Goal: Task Accomplishment & Management: Manage account settings

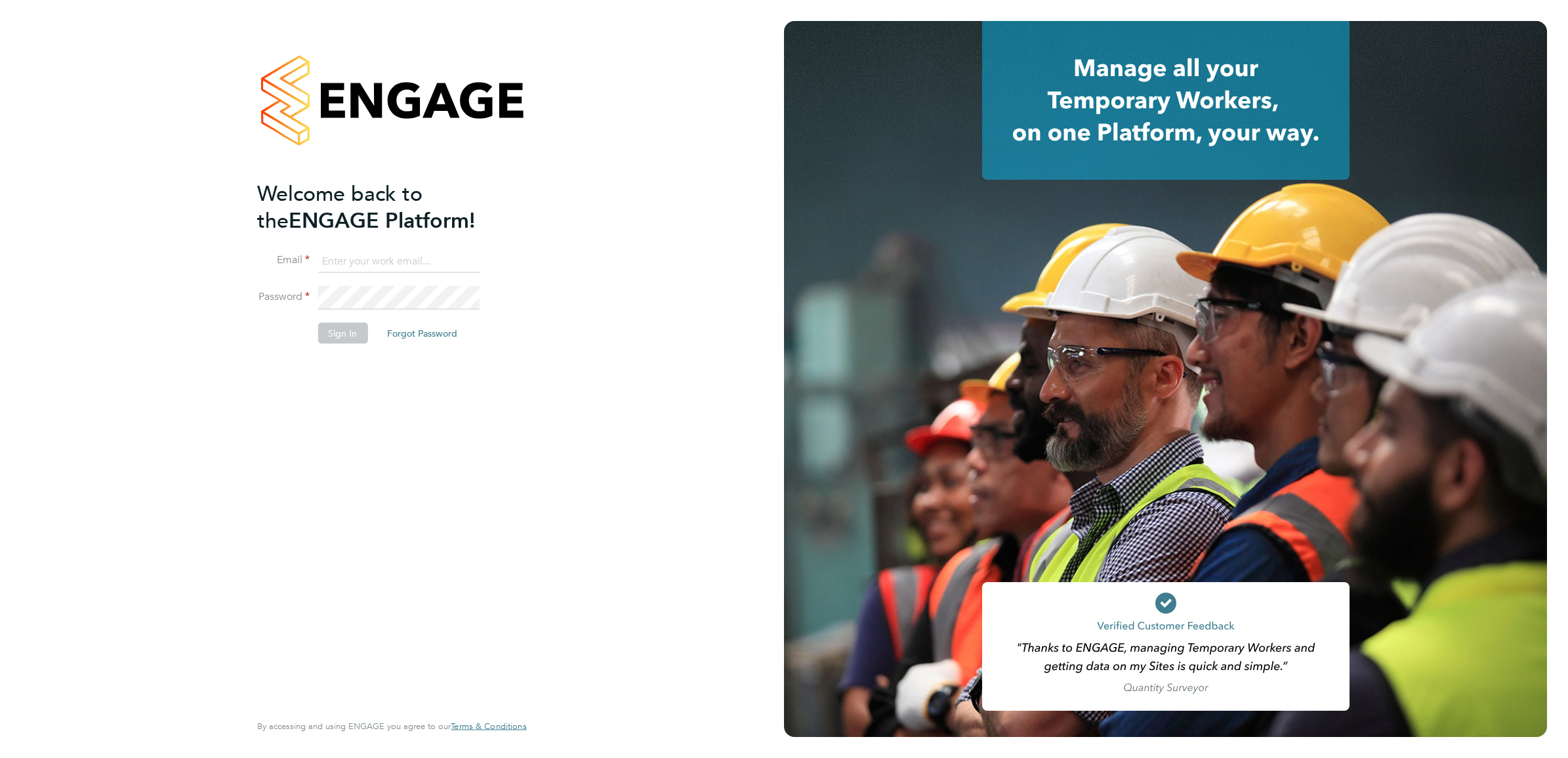
click at [385, 258] on input at bounding box center [399, 260] width 162 height 23
type input "simon.ward@apleona.com"
click at [340, 323] on button "Sign In" at bounding box center [342, 334] width 50 height 21
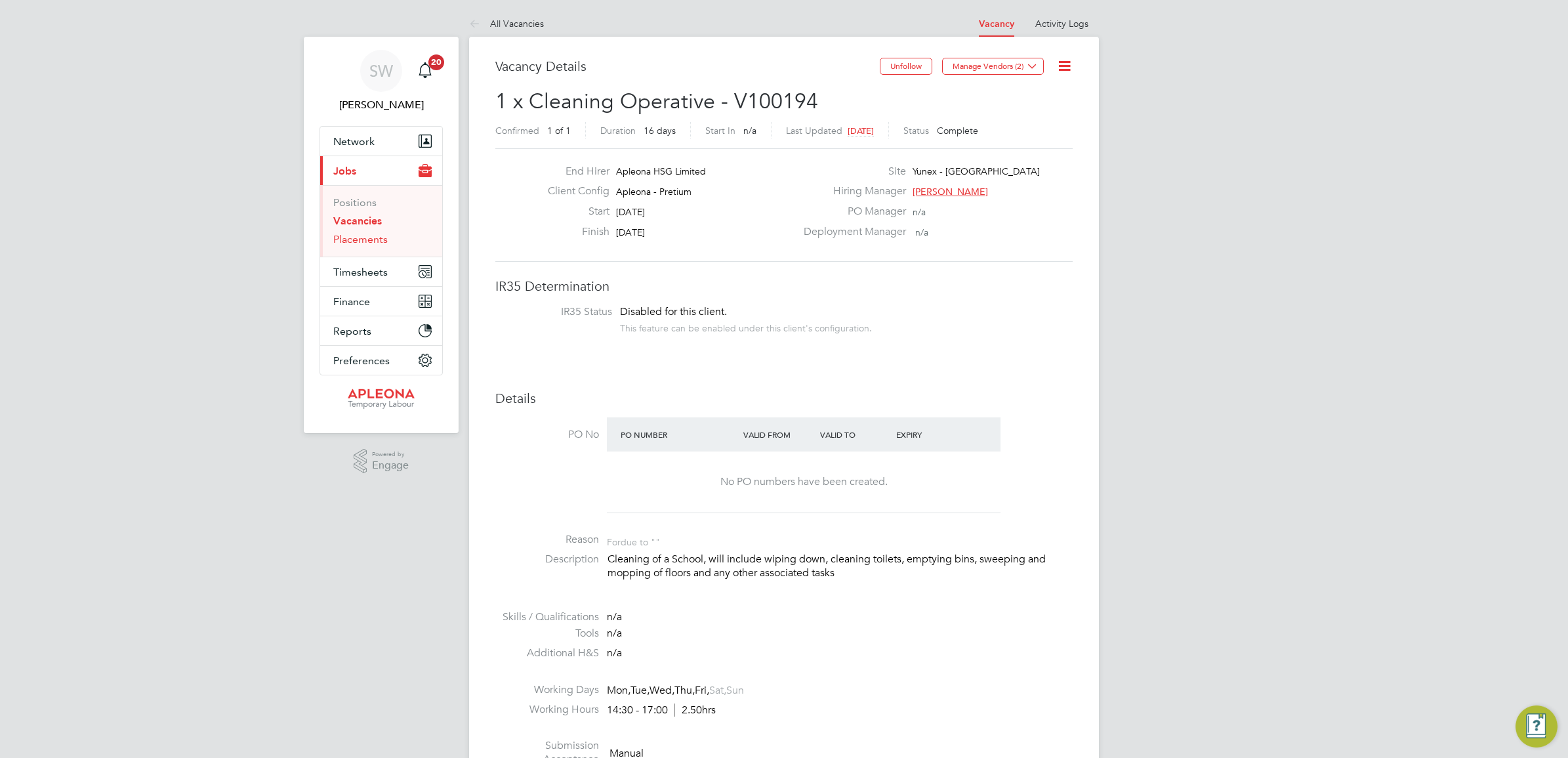
click at [360, 239] on link "Placements" at bounding box center [360, 239] width 54 height 13
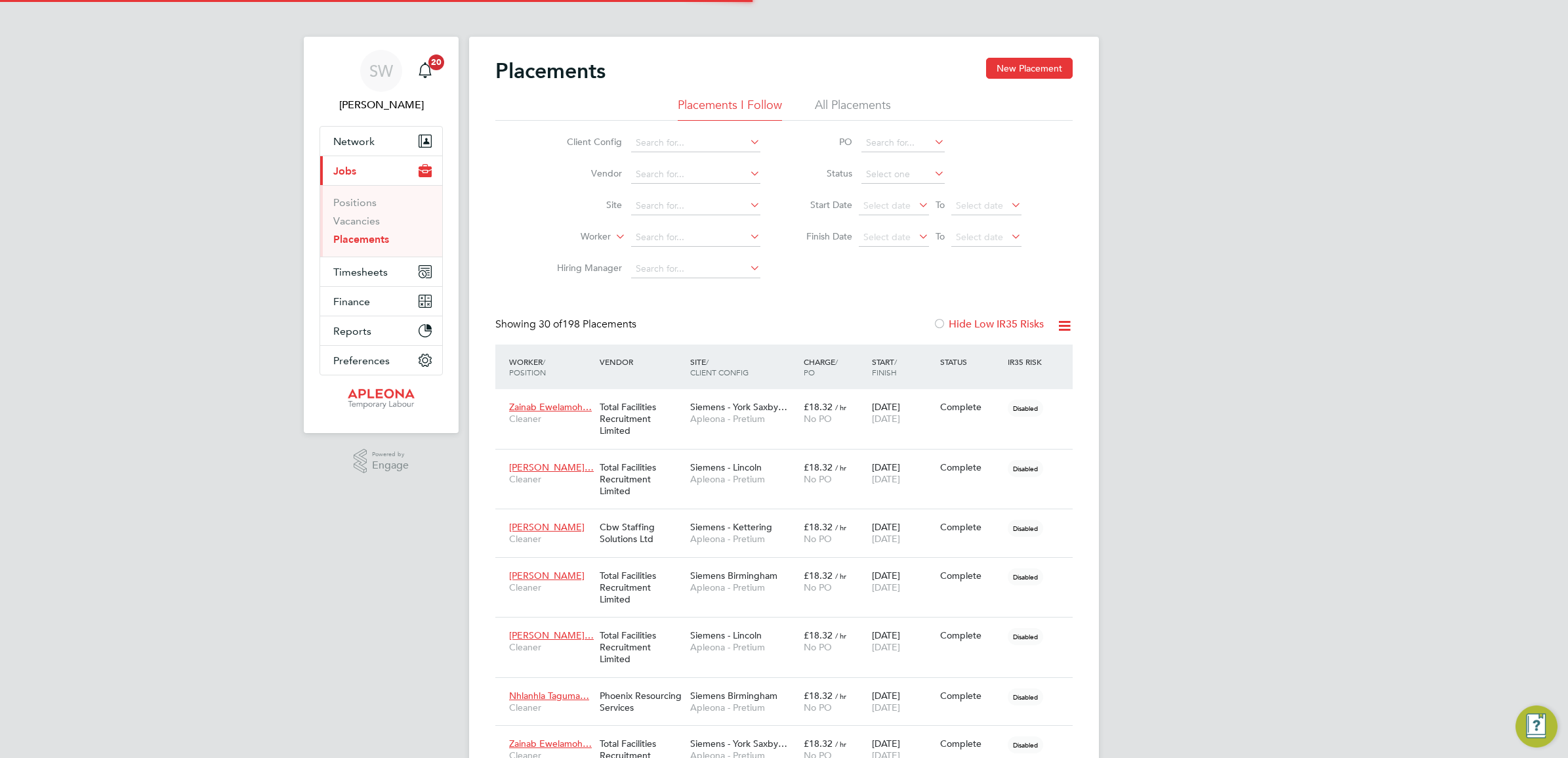
scroll to position [37, 92]
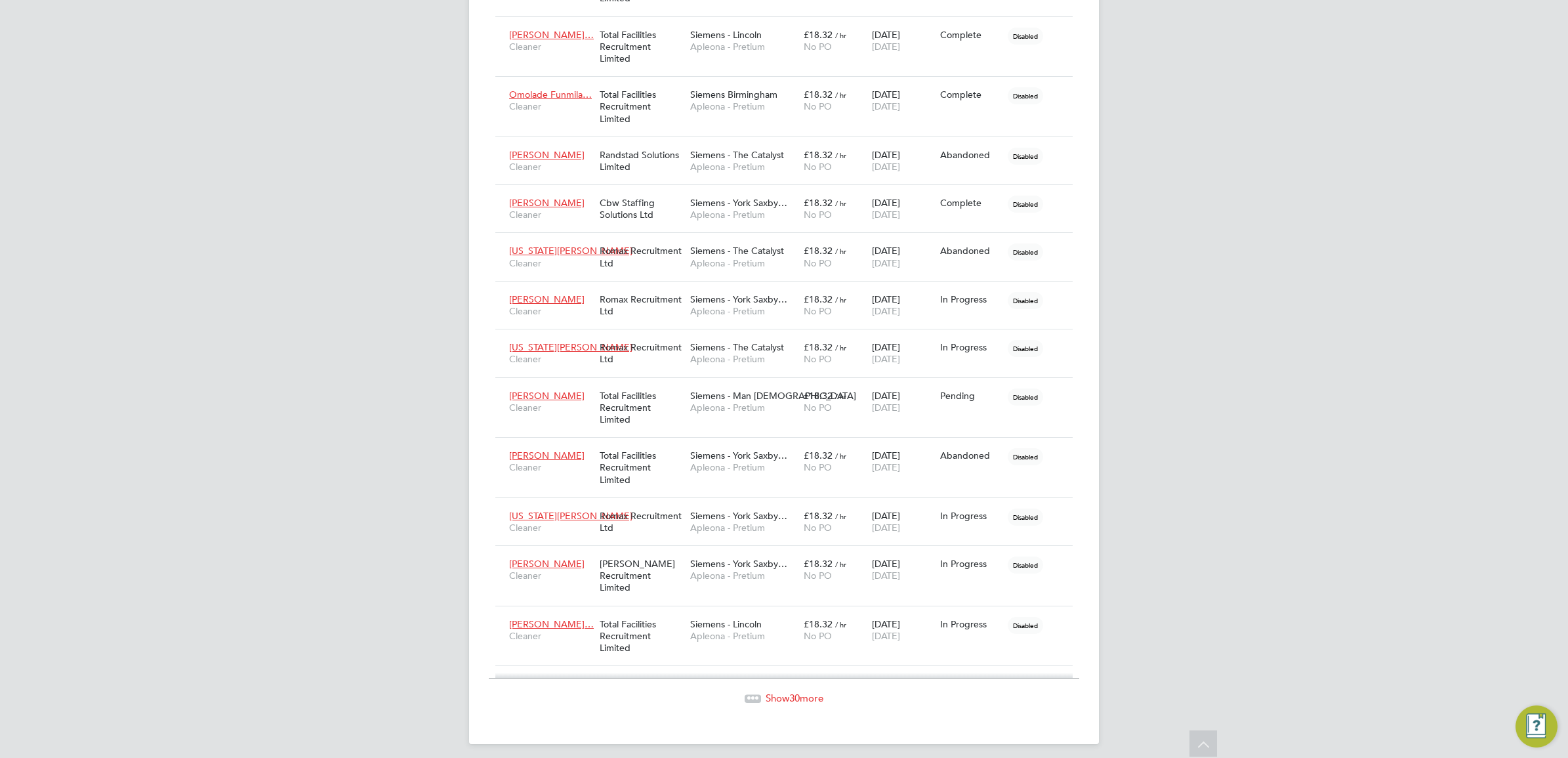
click at [791, 692] on span "30" at bounding box center [795, 698] width 11 height 13
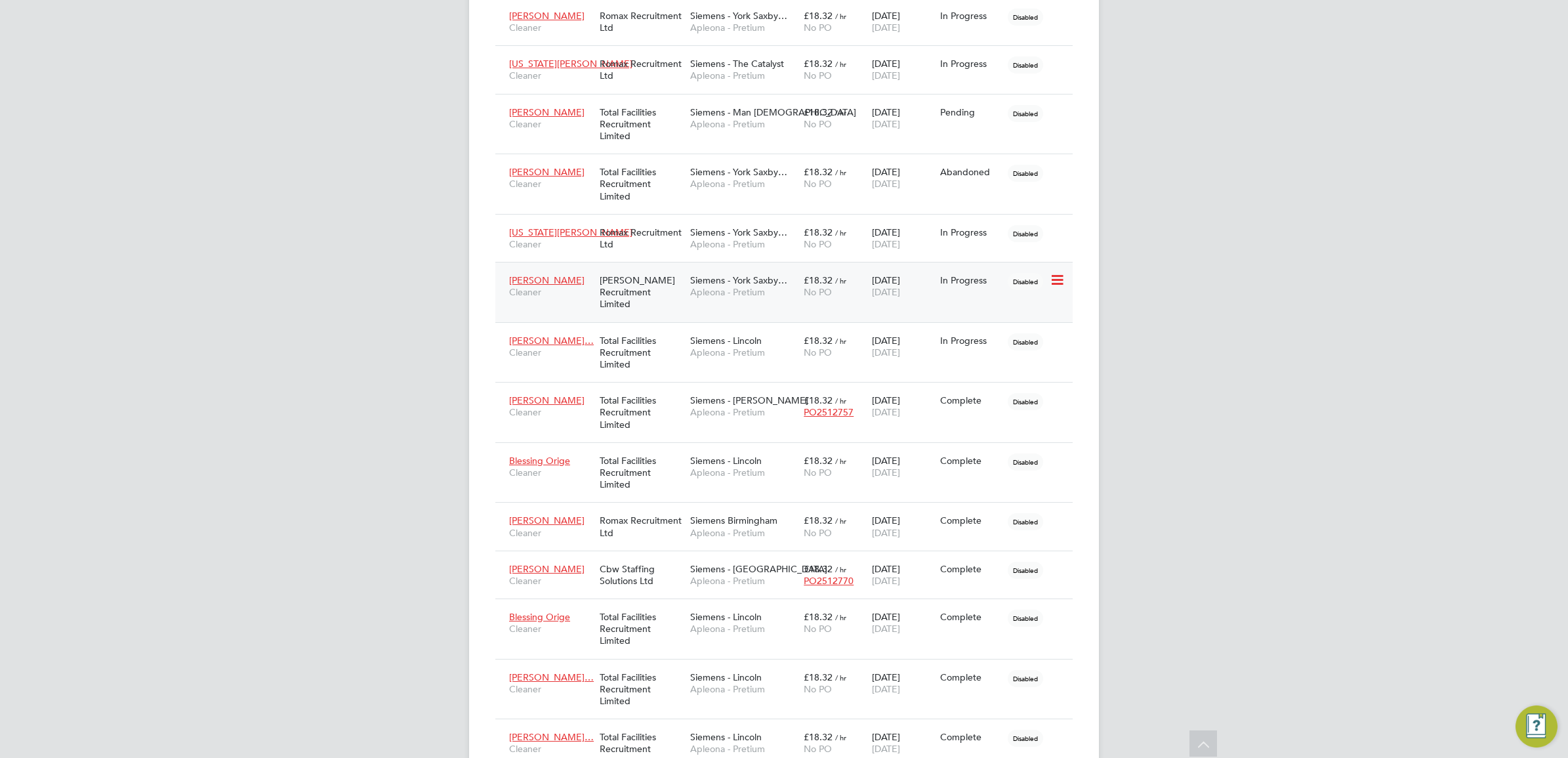
click at [692, 282] on span "Siemens - York Saxby…" at bounding box center [739, 280] width 97 height 12
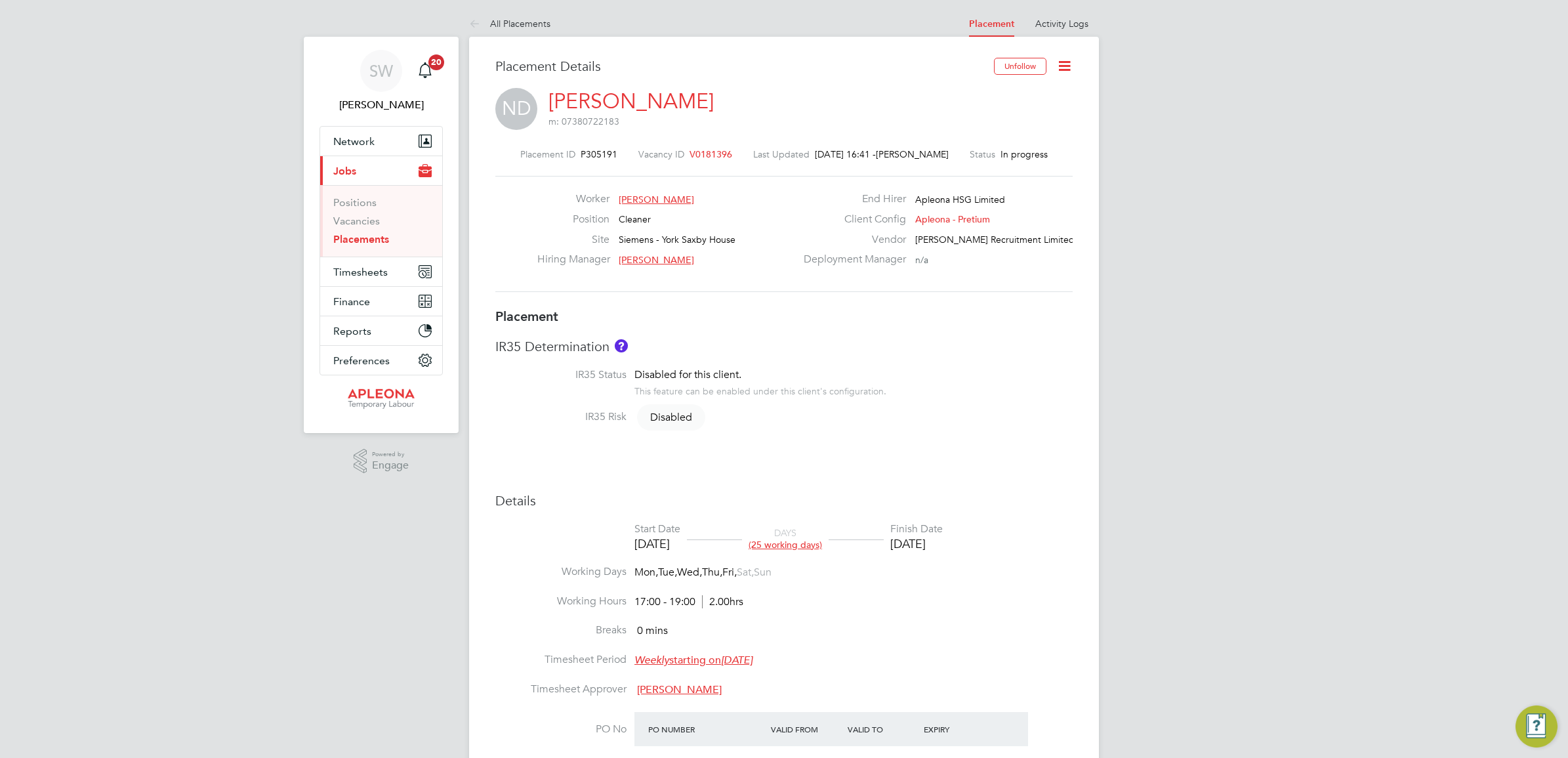
click at [1064, 67] on icon at bounding box center [1064, 66] width 16 height 16
click at [965, 97] on li "Edit Placement e" at bounding box center [1003, 97] width 135 height 18
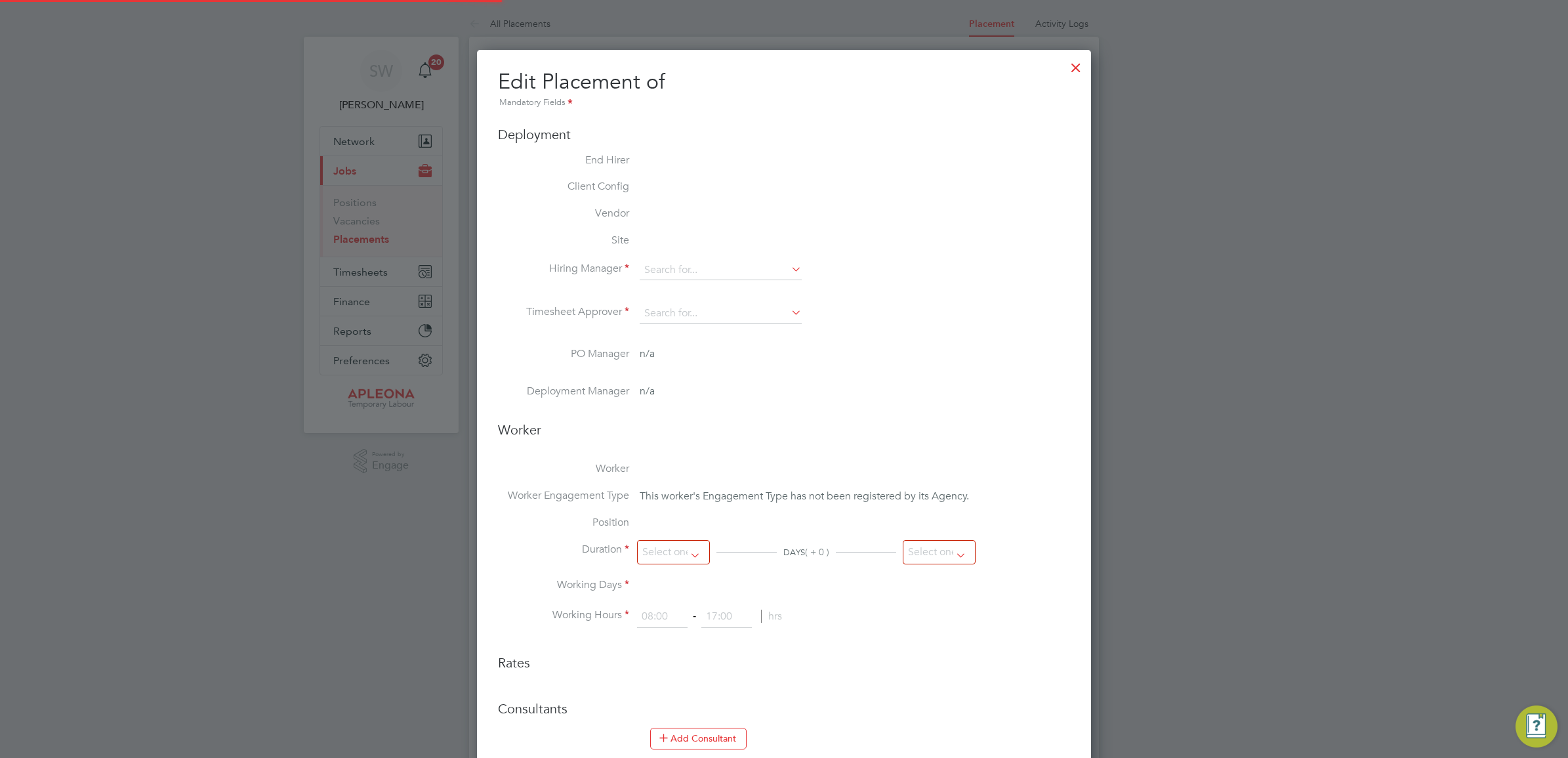
type input "[PERSON_NAME]"
type input "[DATE]"
type input "17:00"
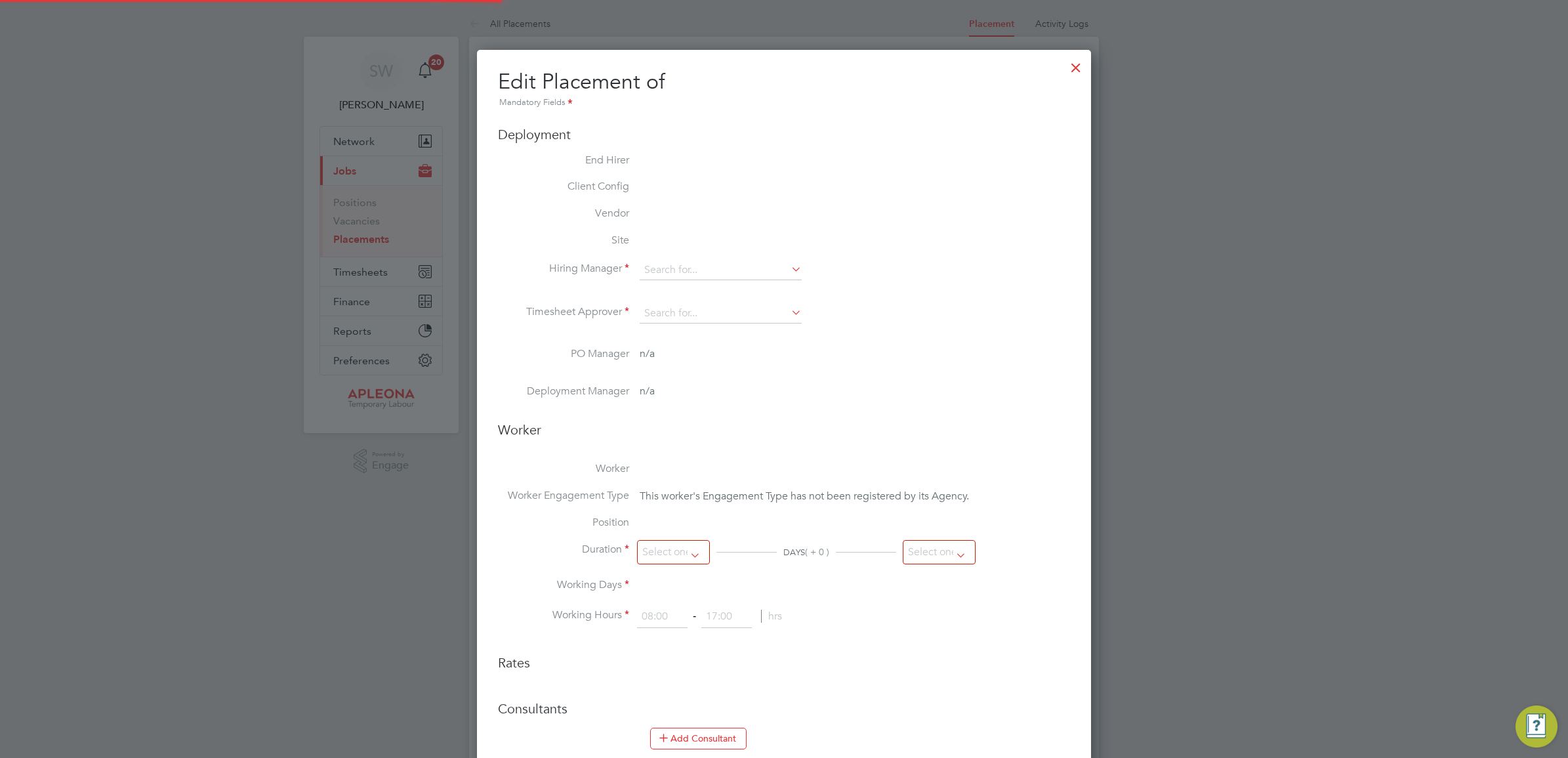
type input "19:00"
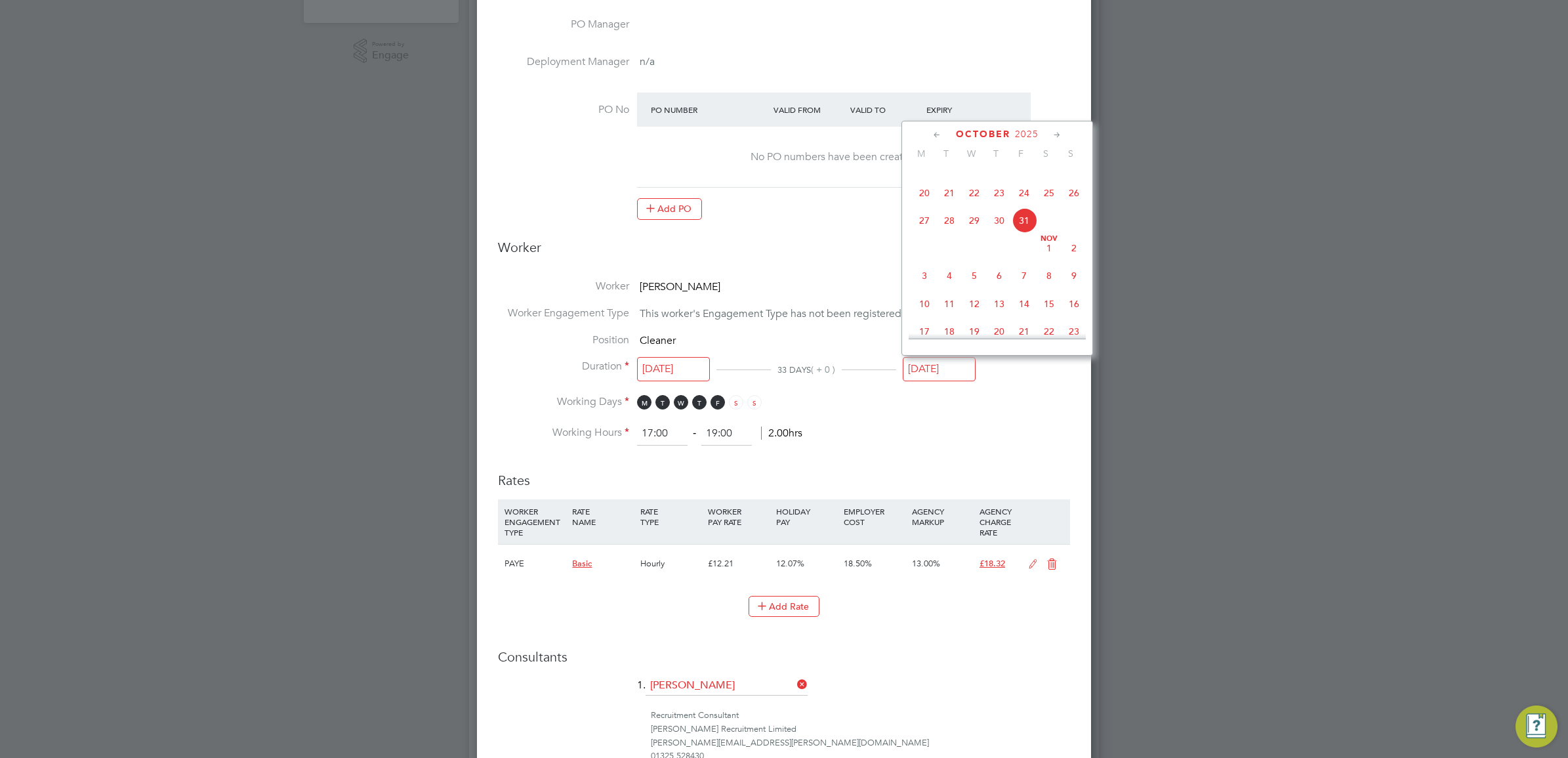
click at [931, 363] on input "[DATE]" at bounding box center [939, 369] width 73 height 24
click at [922, 231] on span "6" at bounding box center [924, 219] width 25 height 25
type input "[DATE]"
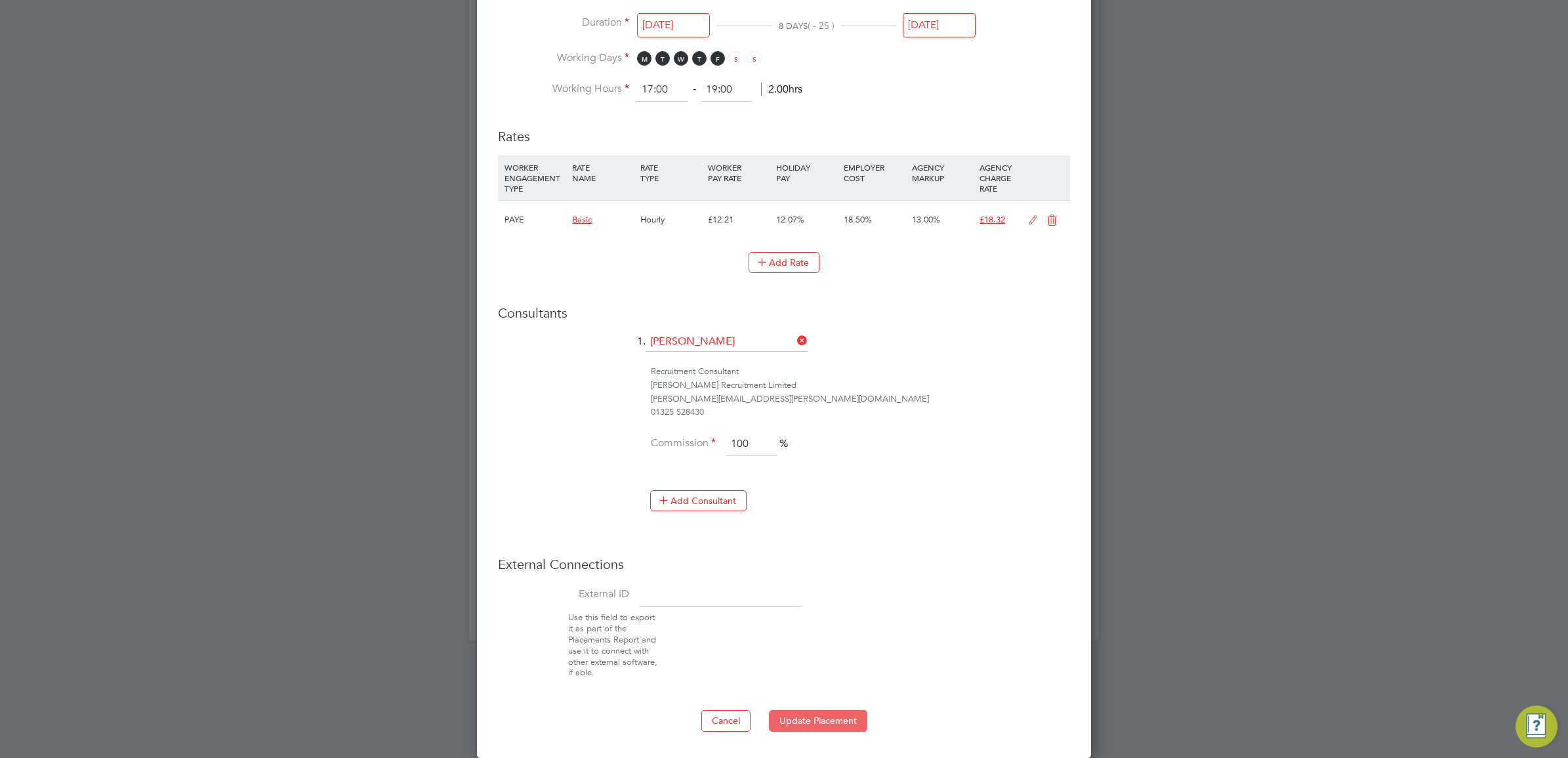
click at [822, 724] on button "Update Placement" at bounding box center [818, 721] width 98 height 21
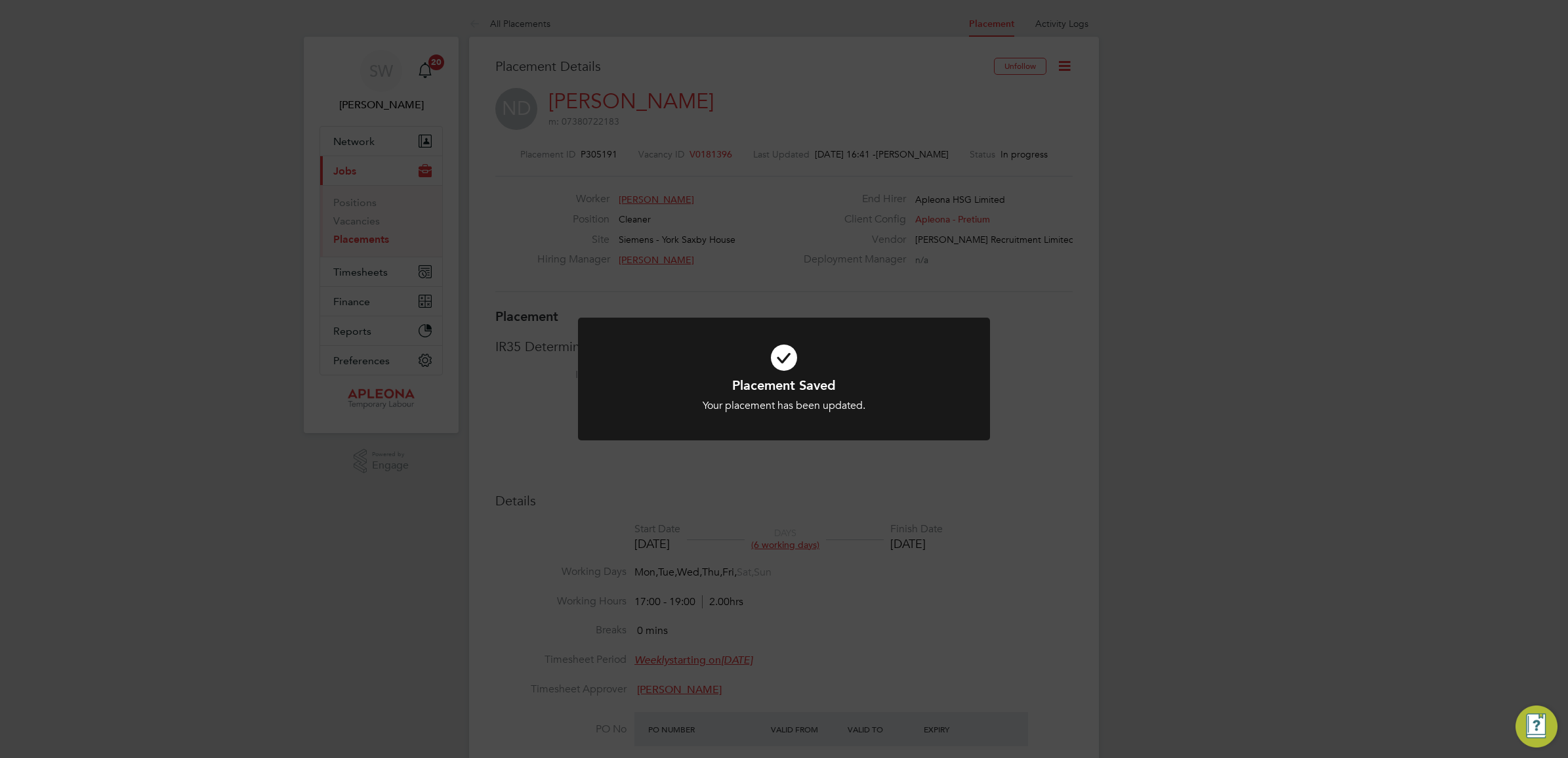
click at [778, 359] on icon at bounding box center [784, 358] width 342 height 52
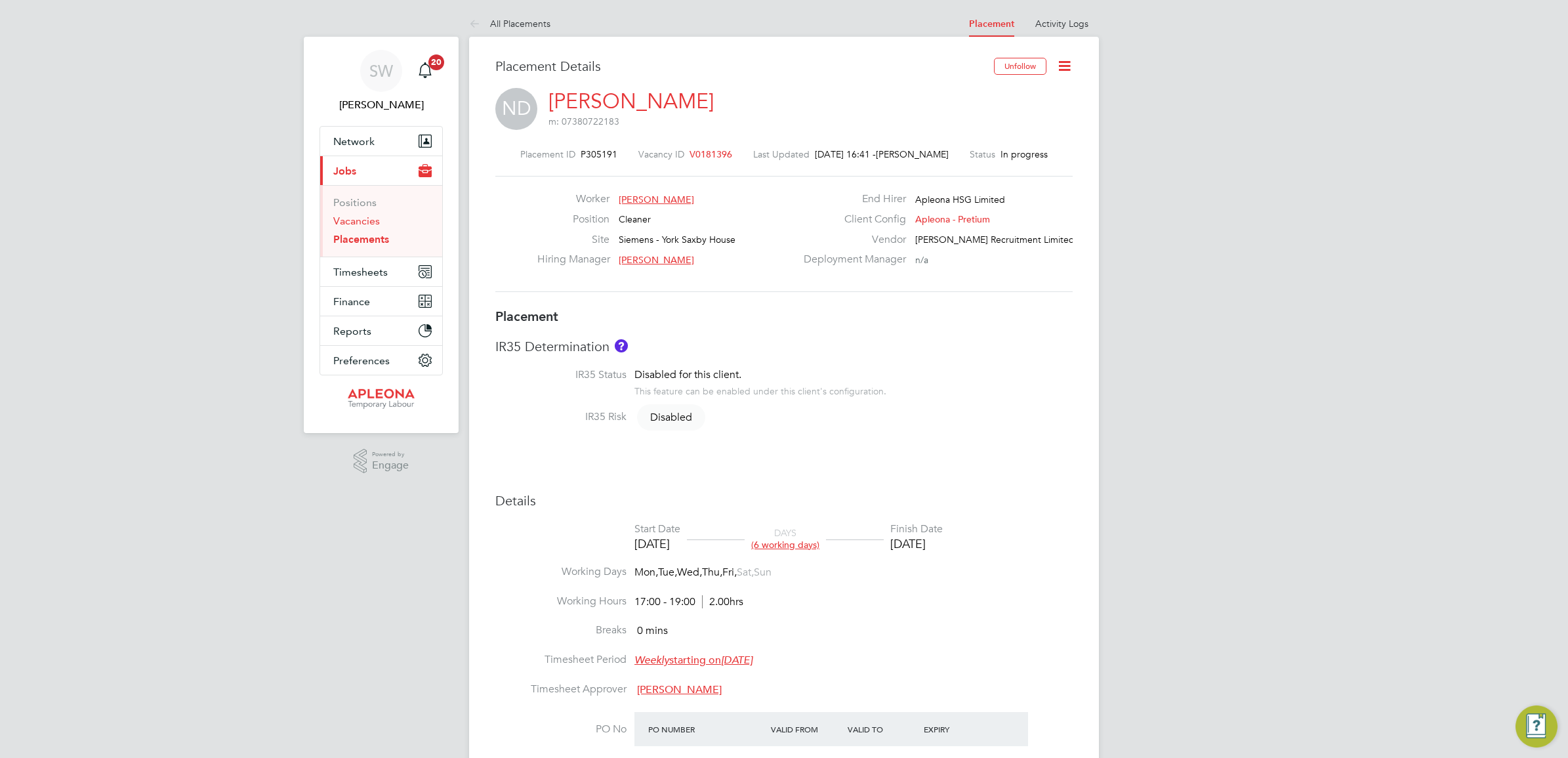
click at [350, 224] on link "Vacancies" at bounding box center [356, 221] width 47 height 13
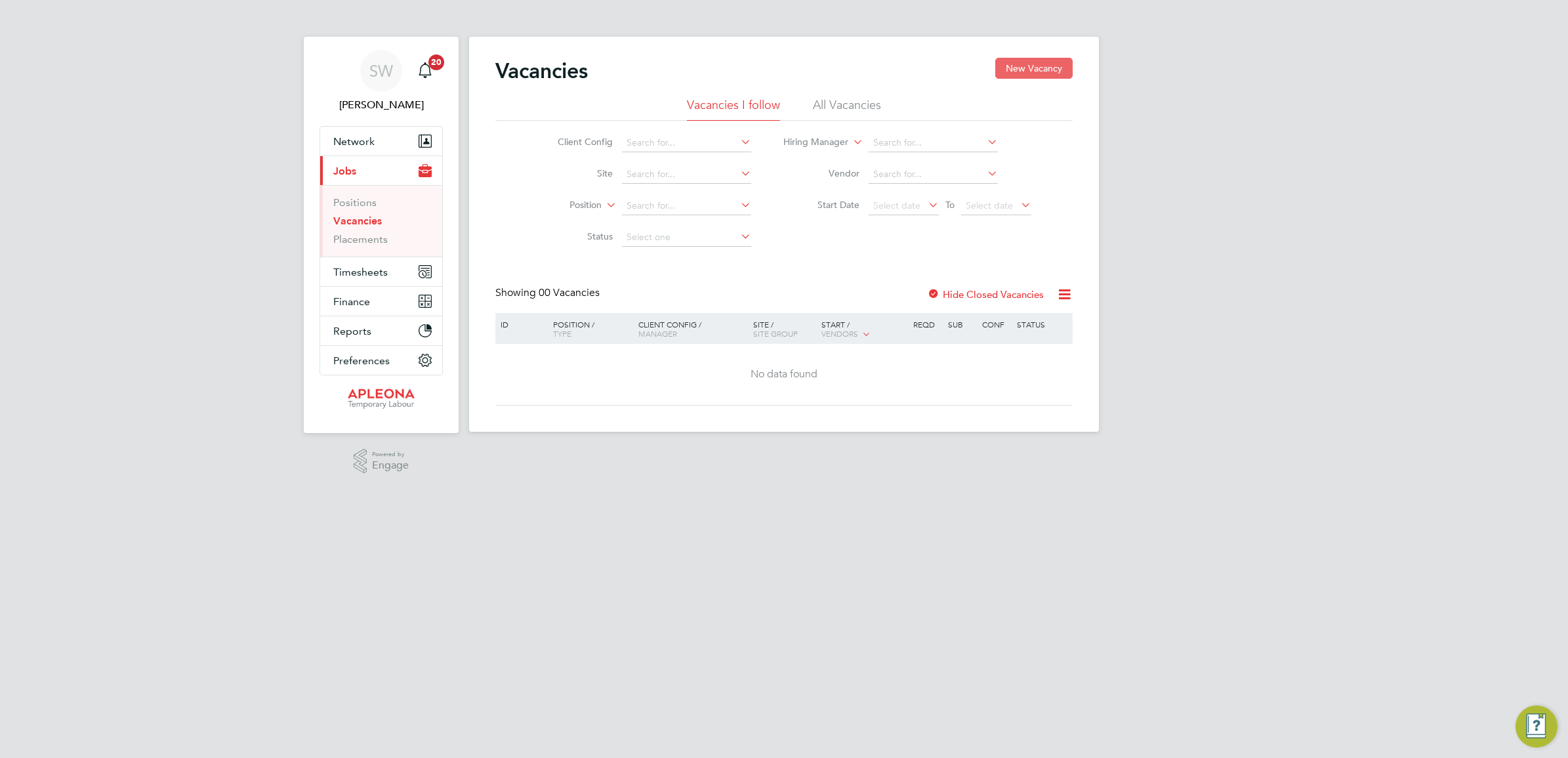
click at [1030, 70] on button "New Vacancy" at bounding box center [1035, 68] width 78 height 21
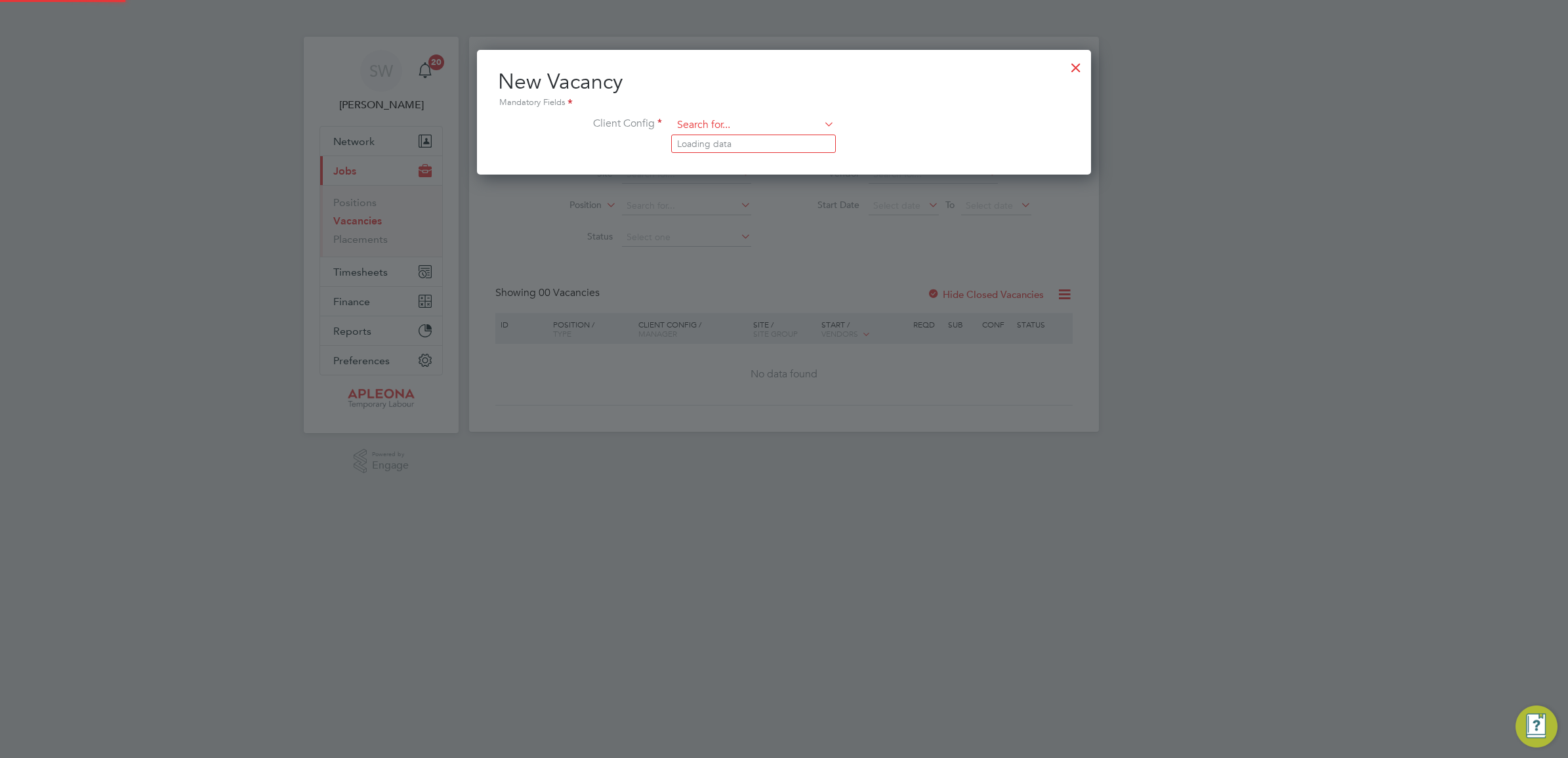
click at [745, 126] on input at bounding box center [754, 126] width 162 height 20
click at [749, 143] on li "Apleona - Pretium" at bounding box center [754, 144] width 164 height 18
type input "Apleona - Pretium"
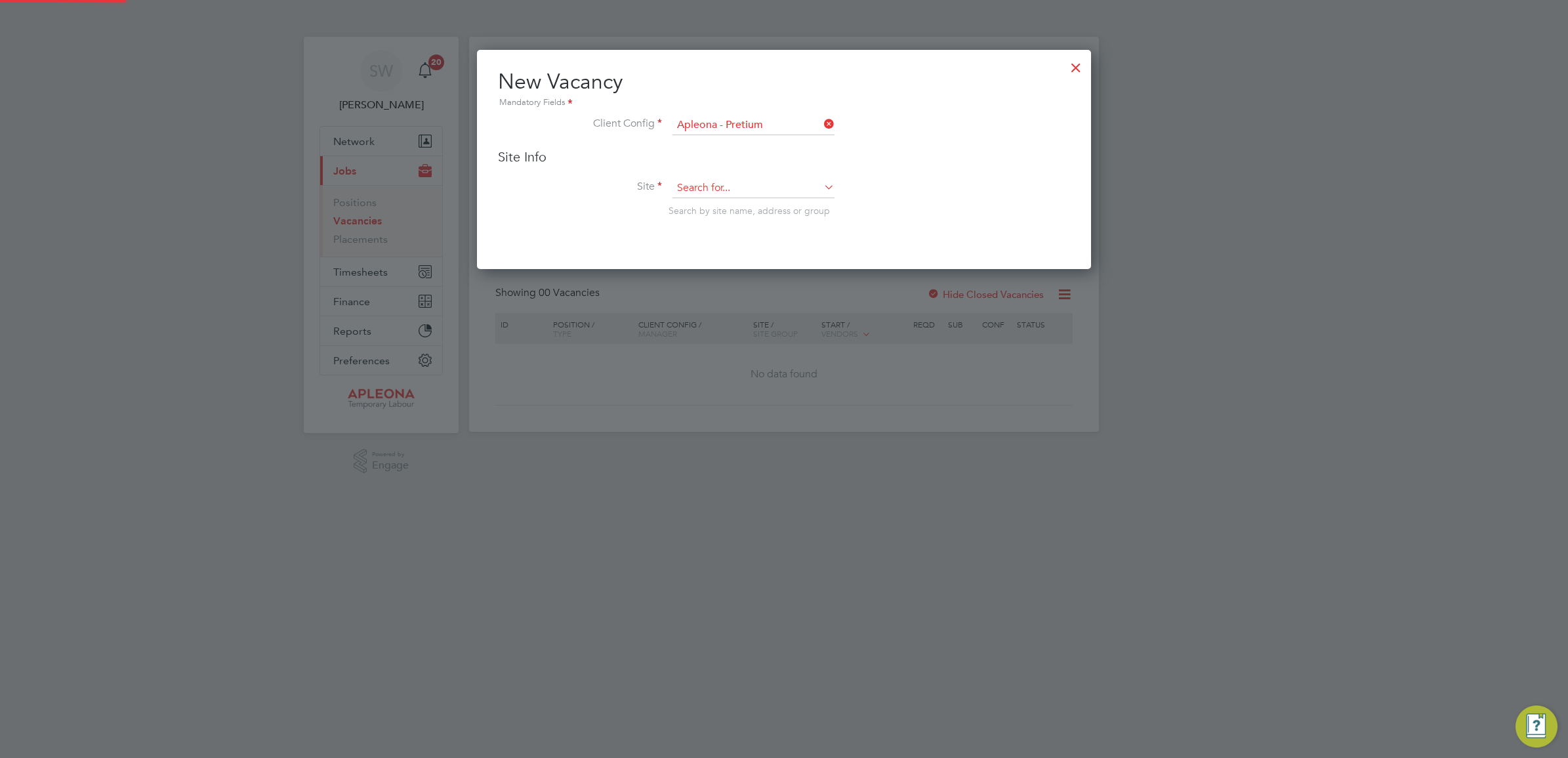
click at [723, 182] on input at bounding box center [754, 188] width 162 height 20
click at [770, 214] on li "Siemens - York Sax by House" at bounding box center [773, 207] width 203 height 18
type input "Siemens - York Saxby House"
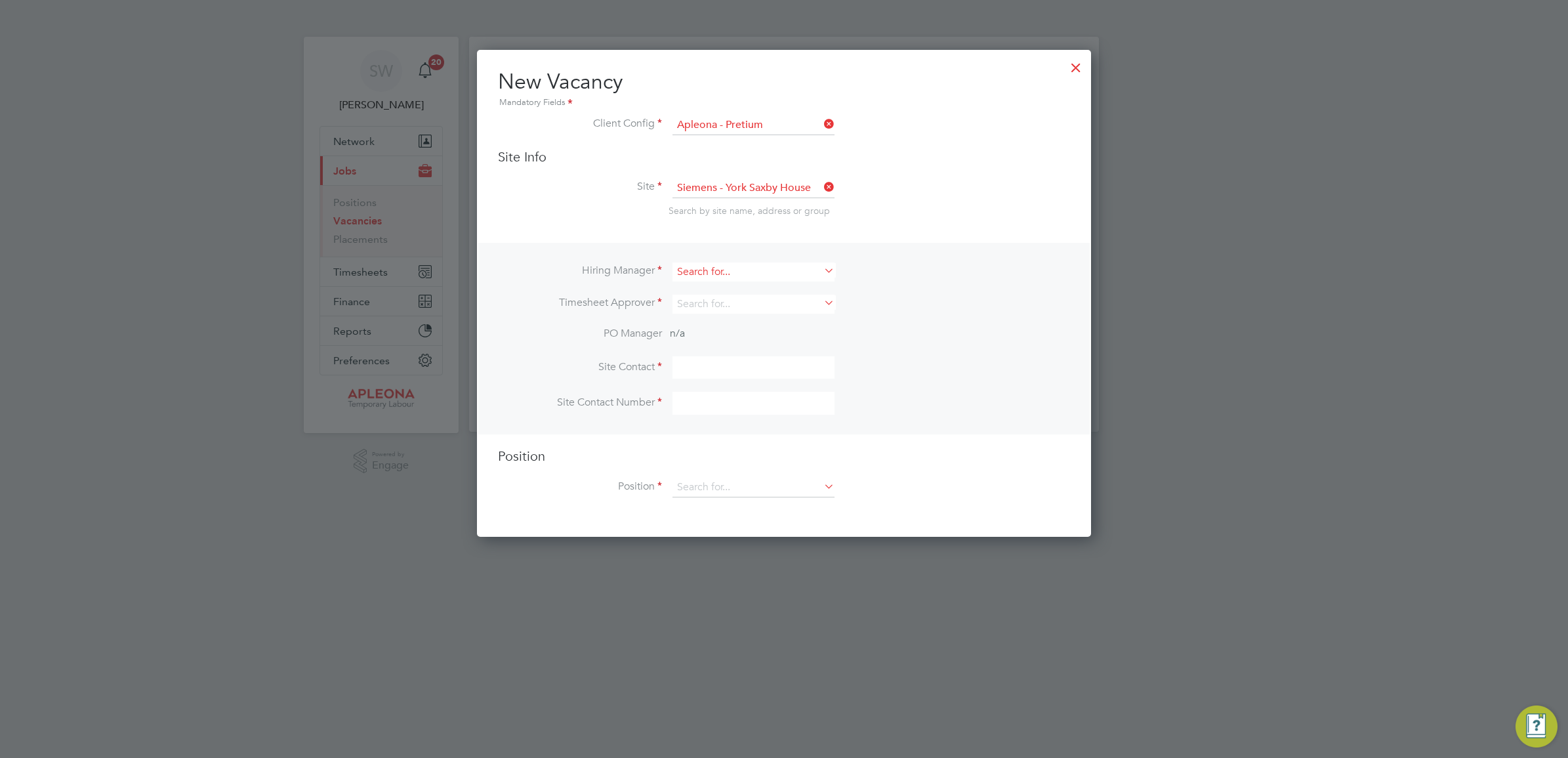
click at [738, 271] on input at bounding box center [754, 272] width 162 height 19
click at [739, 364] on li "Sim on Ward" at bounding box center [754, 361] width 164 height 18
type input "[PERSON_NAME]"
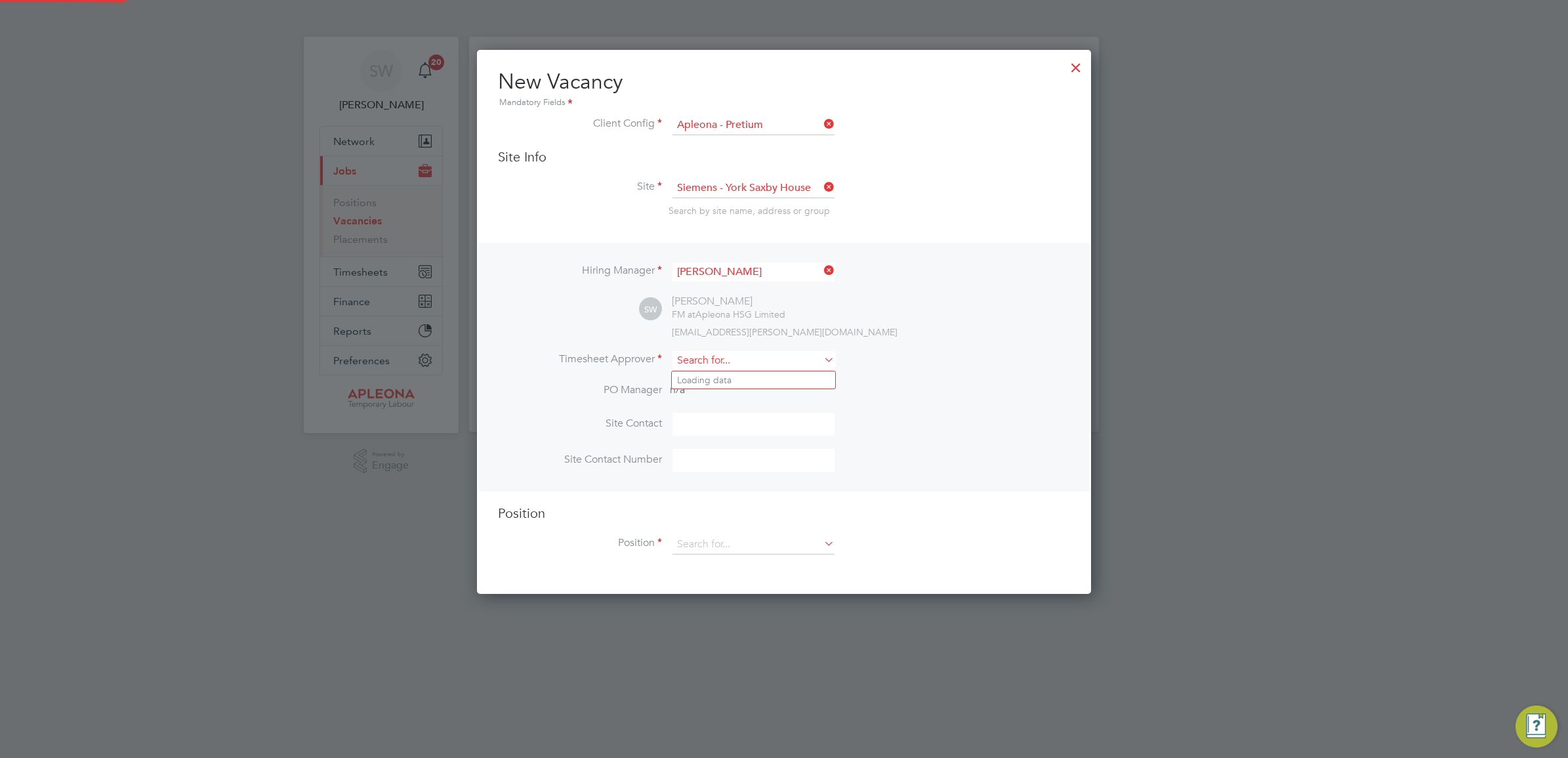
click at [716, 363] on input at bounding box center [754, 360] width 162 height 19
click at [723, 452] on li "Sim on Ward" at bounding box center [754, 452] width 164 height 18
type input "[PERSON_NAME]"
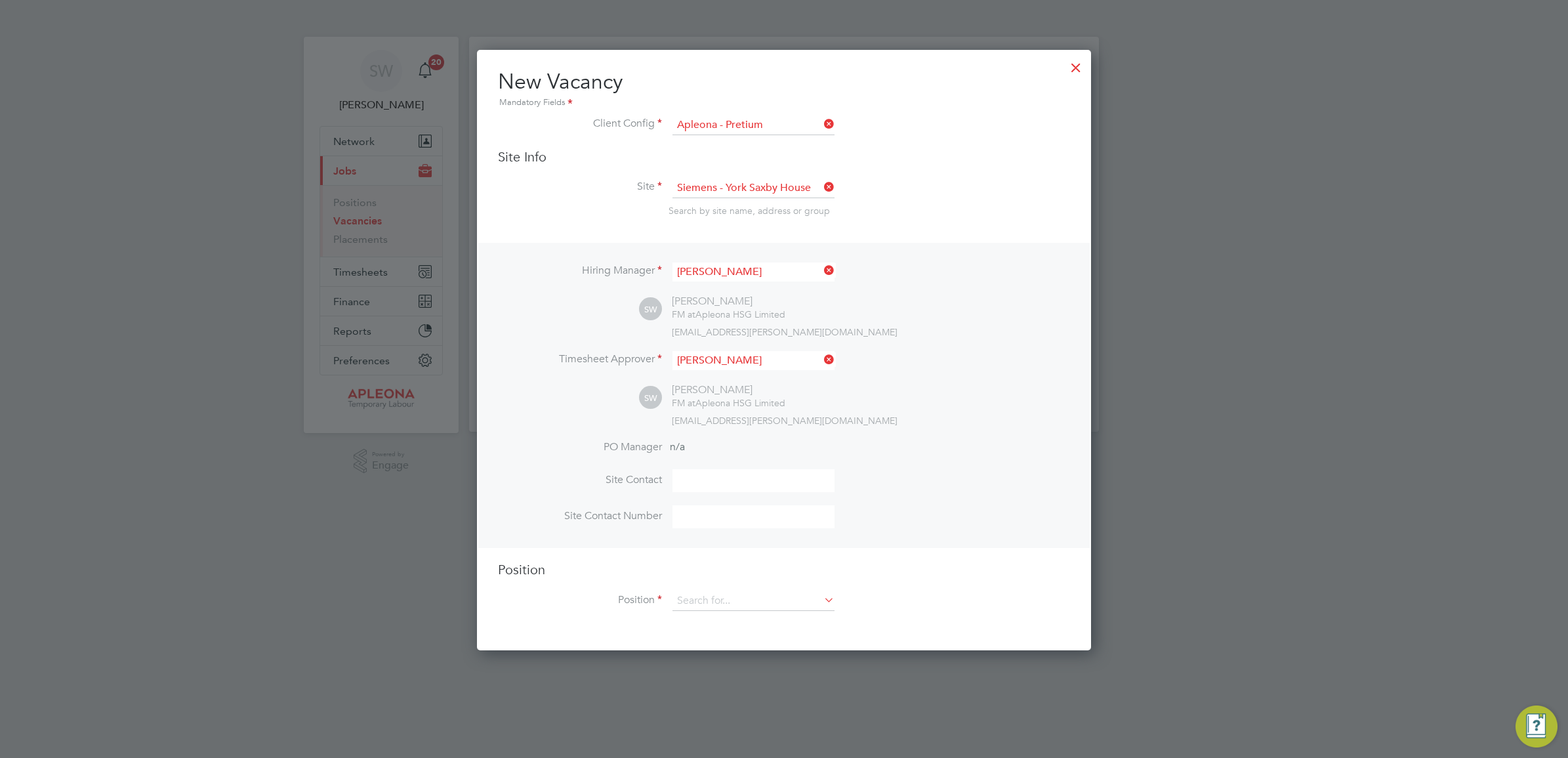
click at [697, 481] on input at bounding box center [754, 481] width 162 height 23
type input "[PERSON_NAME]"
type input "07561873623"
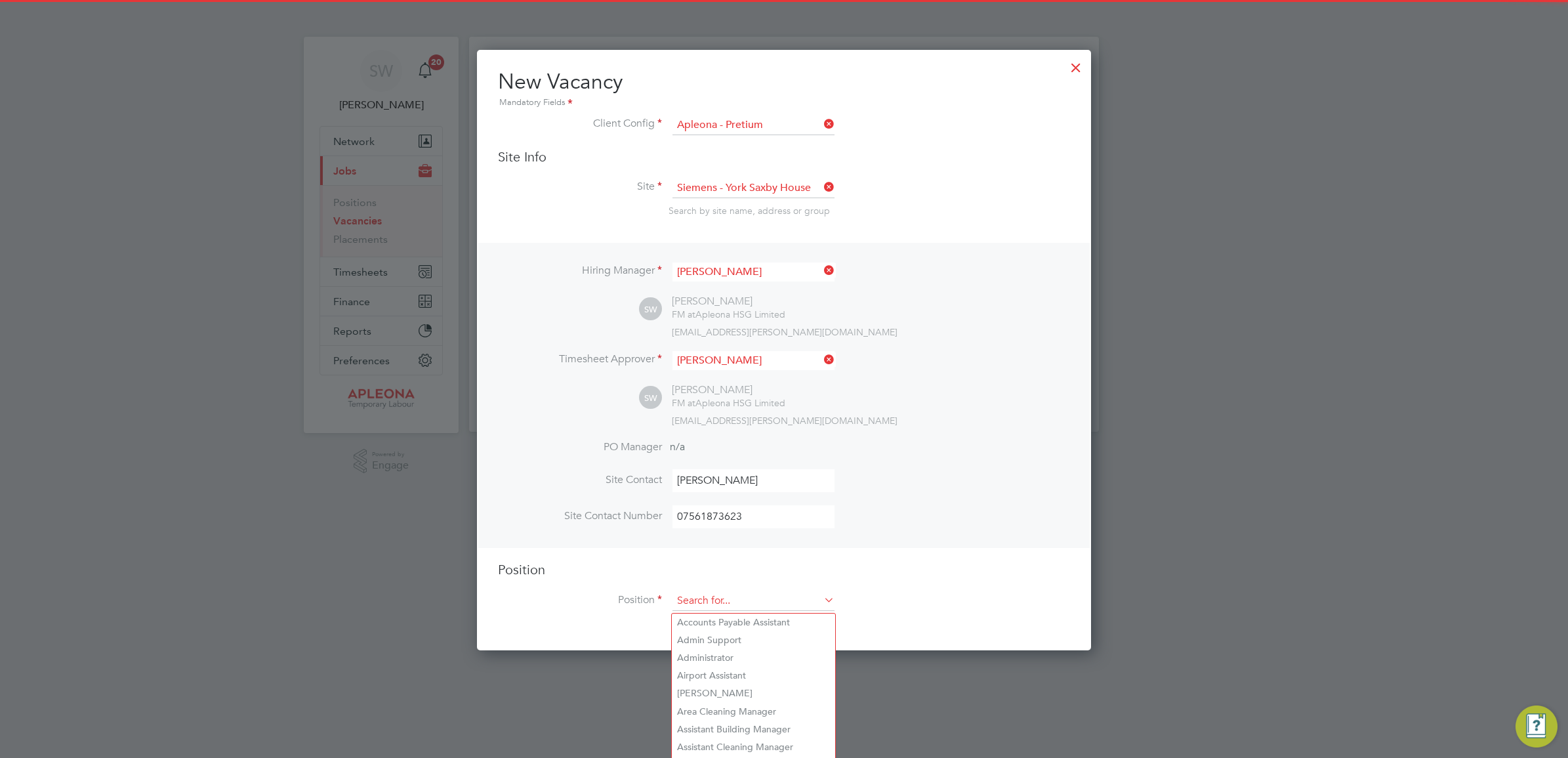
click at [723, 599] on input at bounding box center [754, 601] width 162 height 20
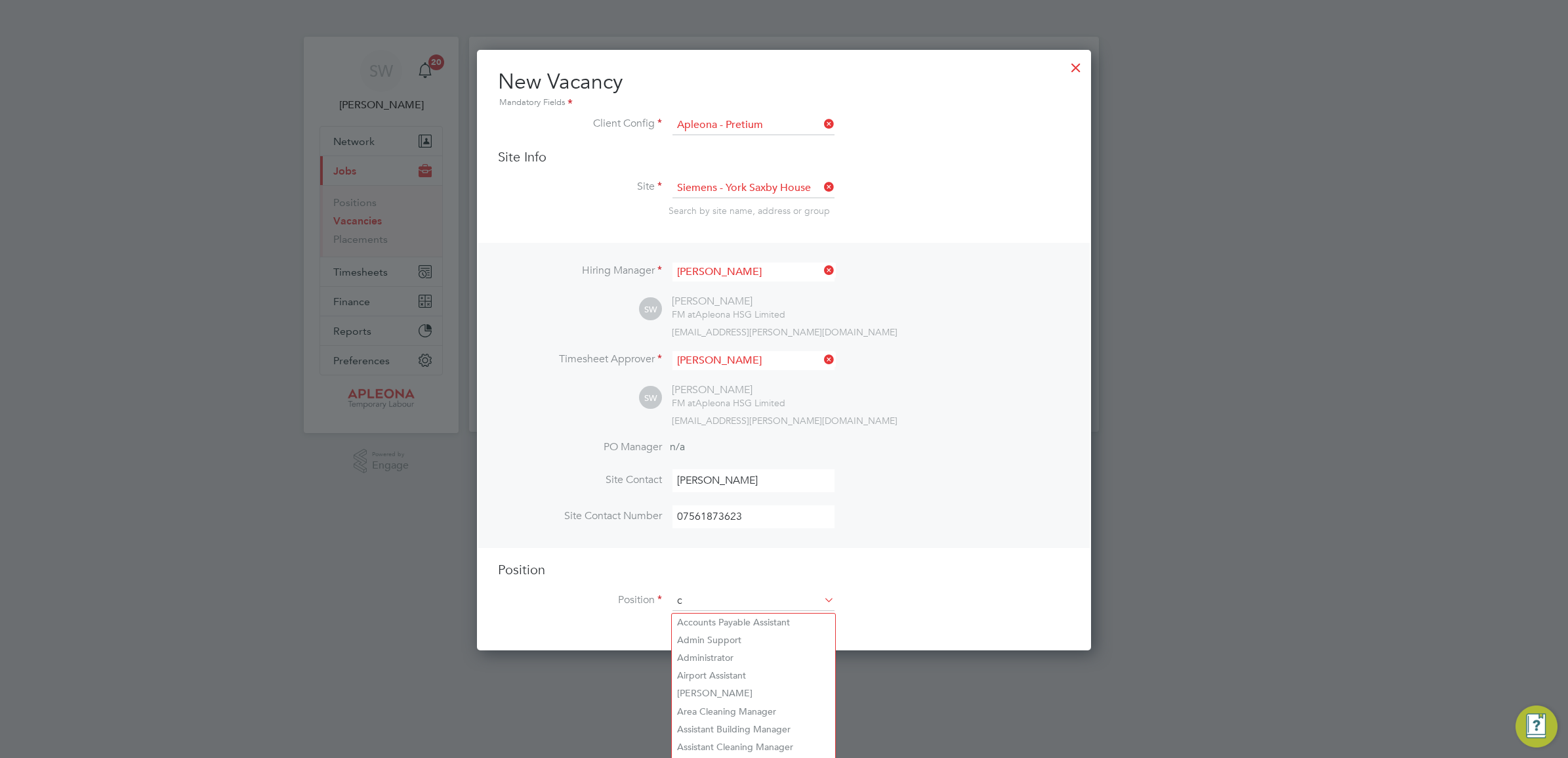
scroll to position [1890, 614]
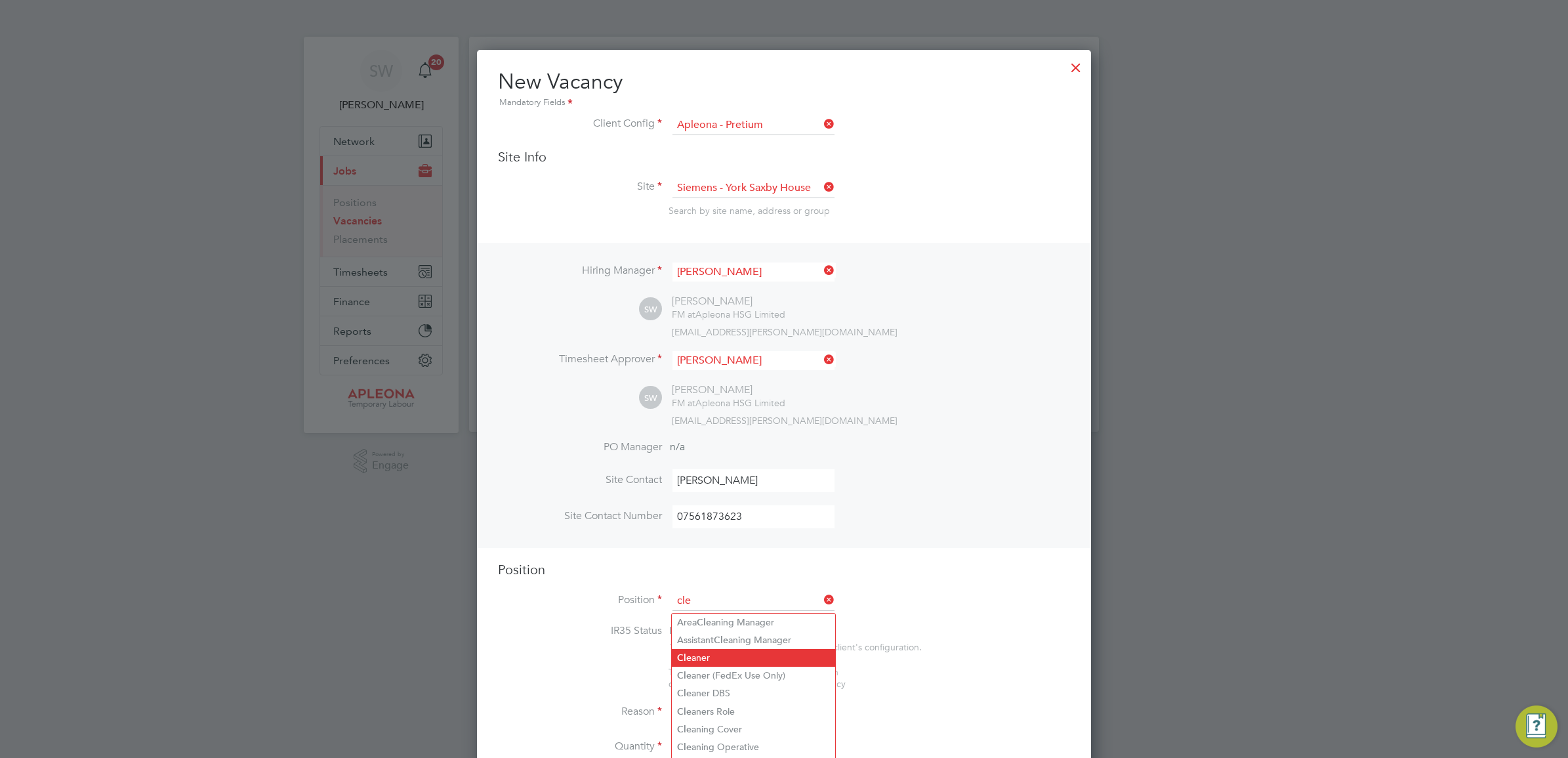
click at [733, 660] on li "Cle aner" at bounding box center [754, 658] width 164 height 18
type input "Cleaner"
type textarea "The Cleaning Operative will to carry out the delivery of office, cleaning and w…"
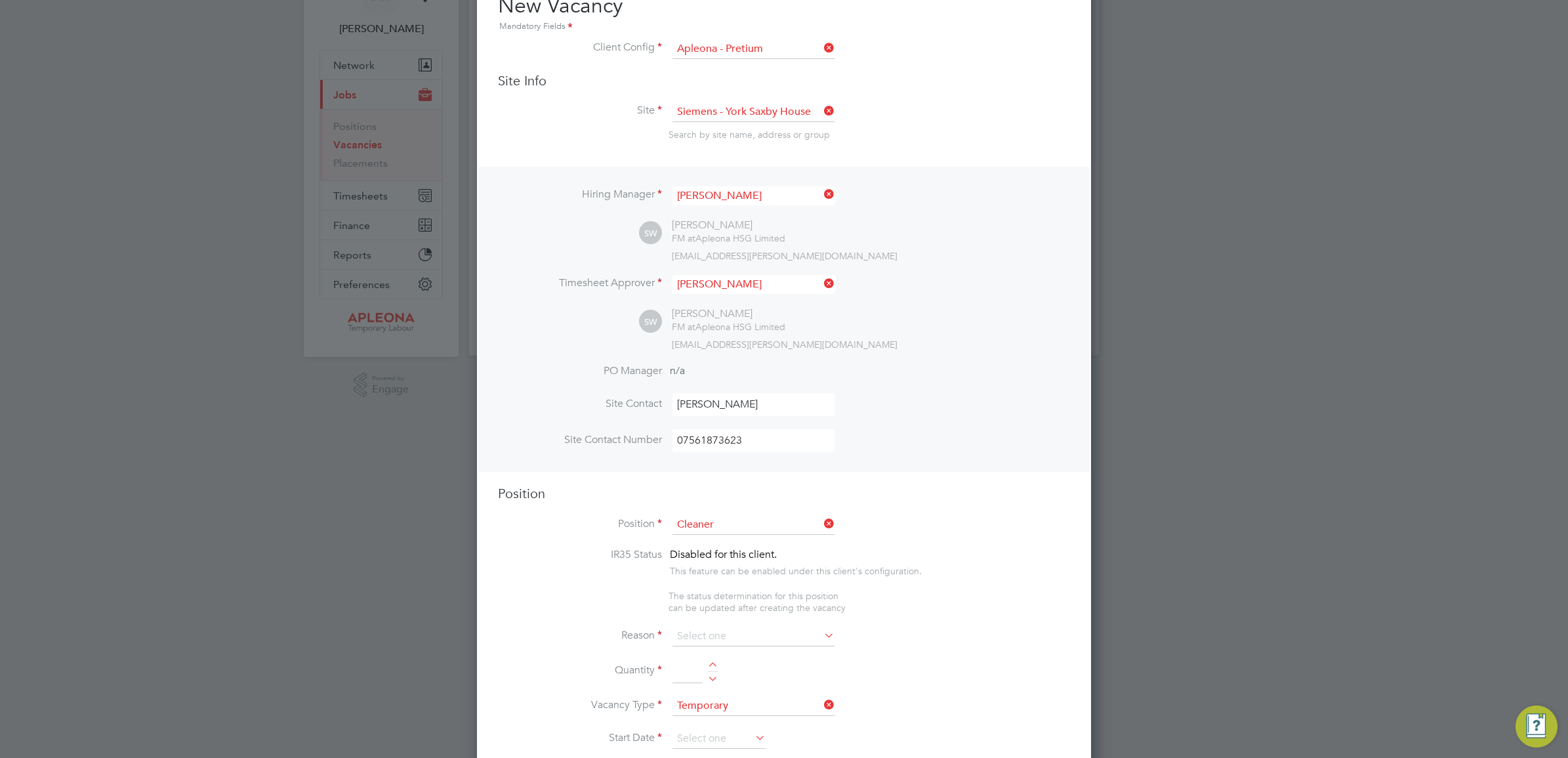
scroll to position [328, 0]
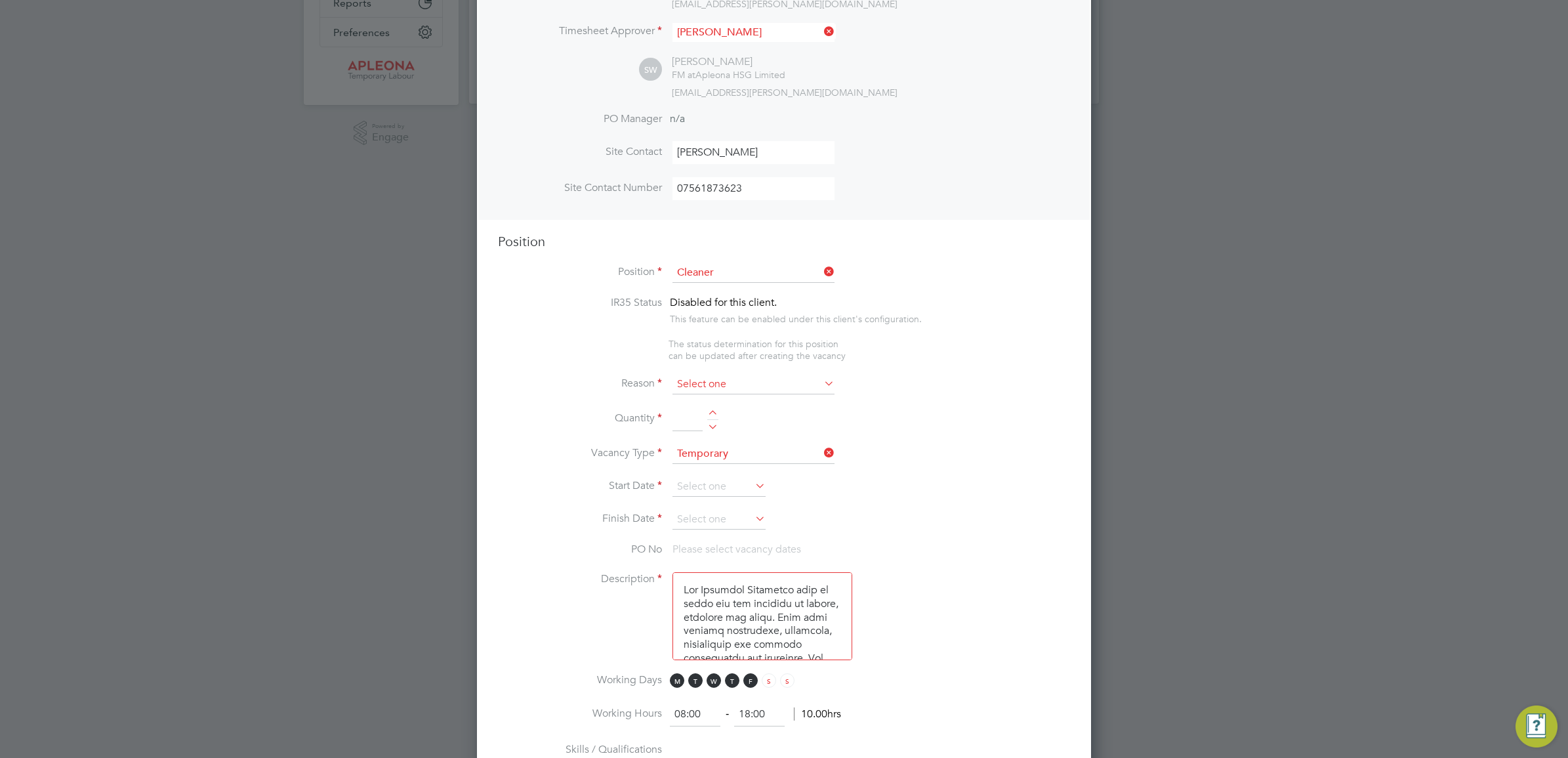
click at [716, 387] on input at bounding box center [754, 385] width 162 height 20
click at [706, 409] on li "Sick" at bounding box center [754, 406] width 164 height 17
type input "Sick"
click at [683, 417] on input at bounding box center [687, 419] width 30 height 23
type input "1"
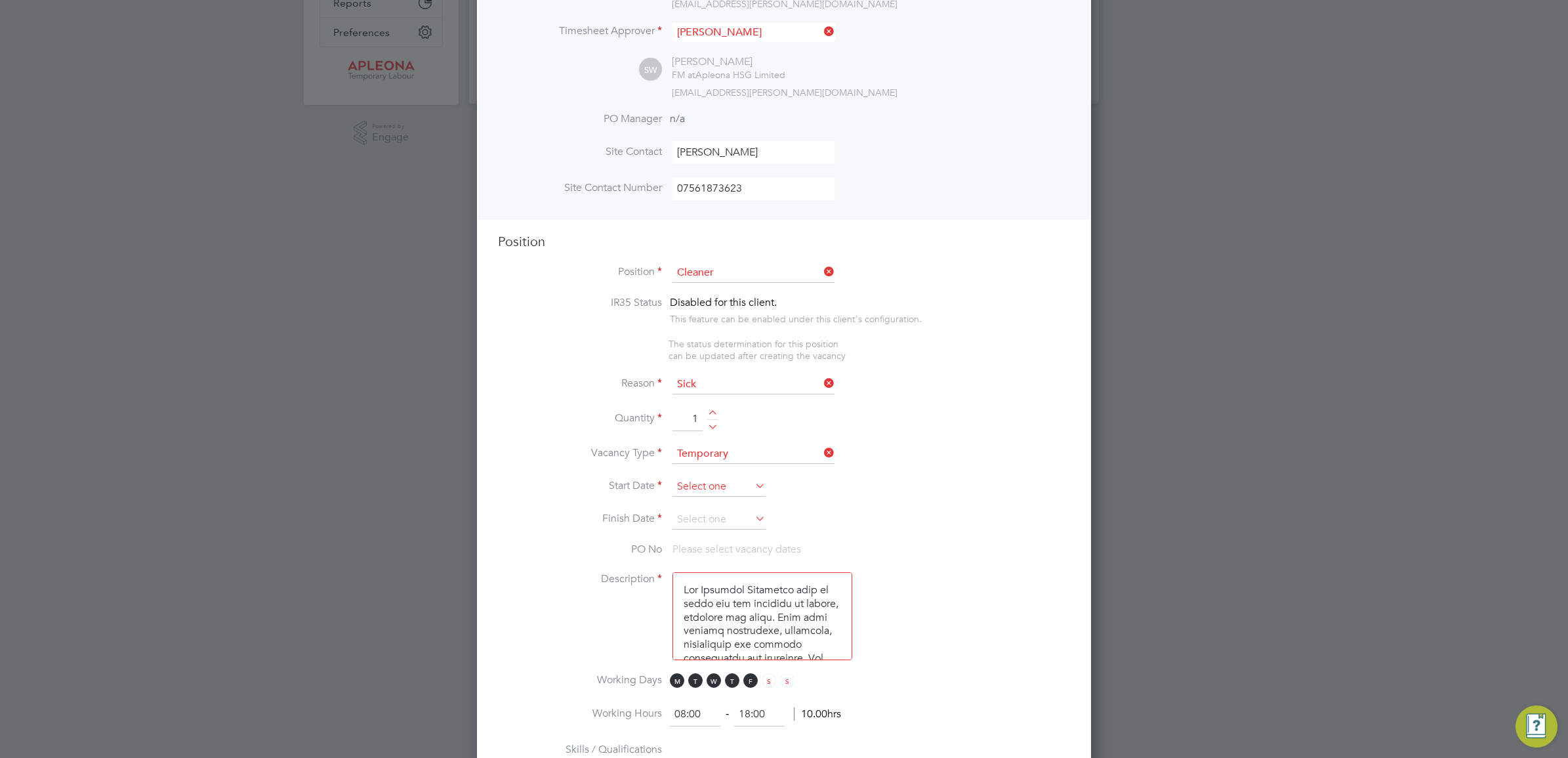
scroll to position [374, 0]
click at [712, 486] on input at bounding box center [719, 487] width 93 height 20
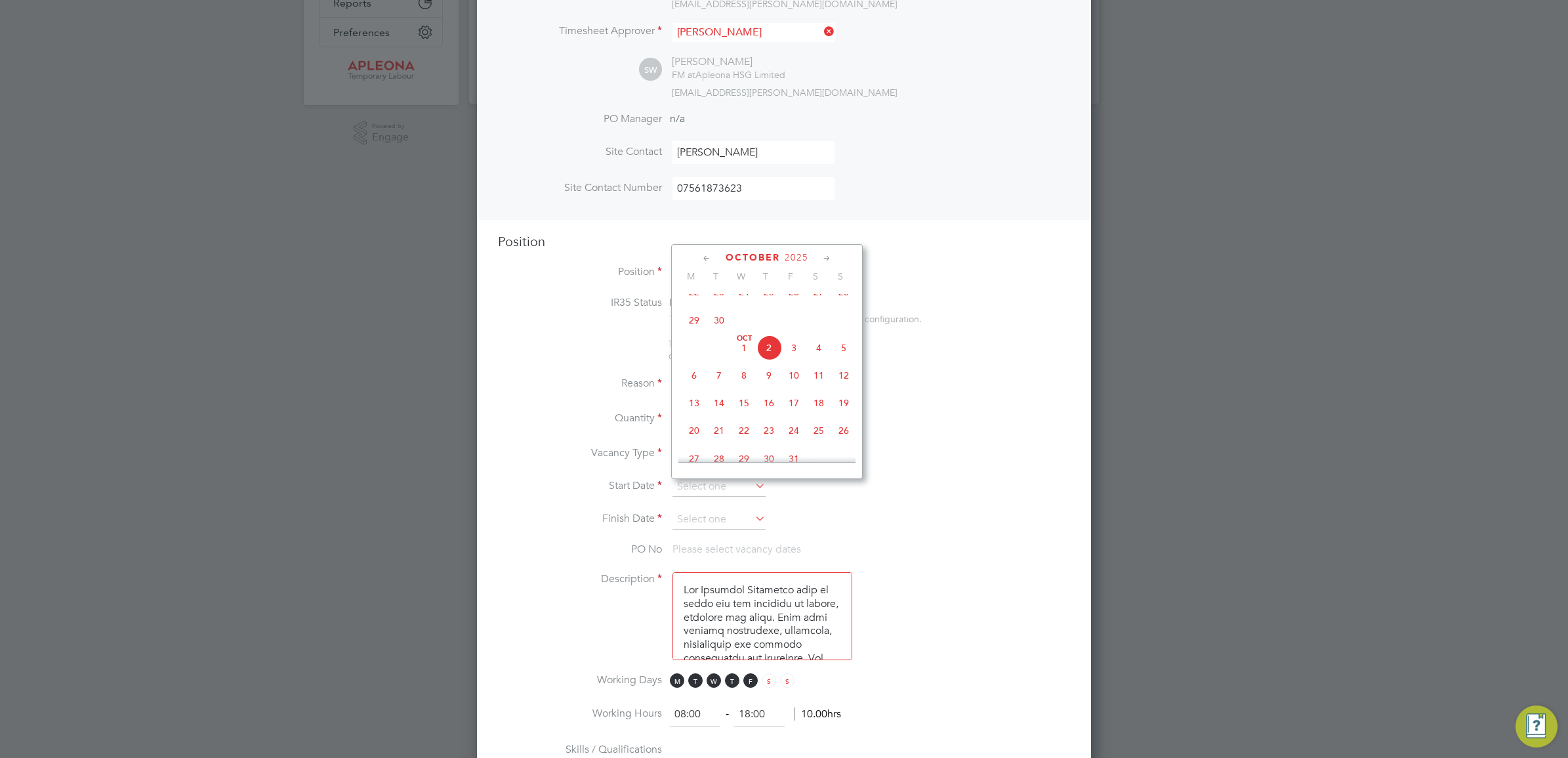
click at [720, 388] on span "7" at bounding box center [718, 375] width 25 height 25
type input "07 Oct 2025"
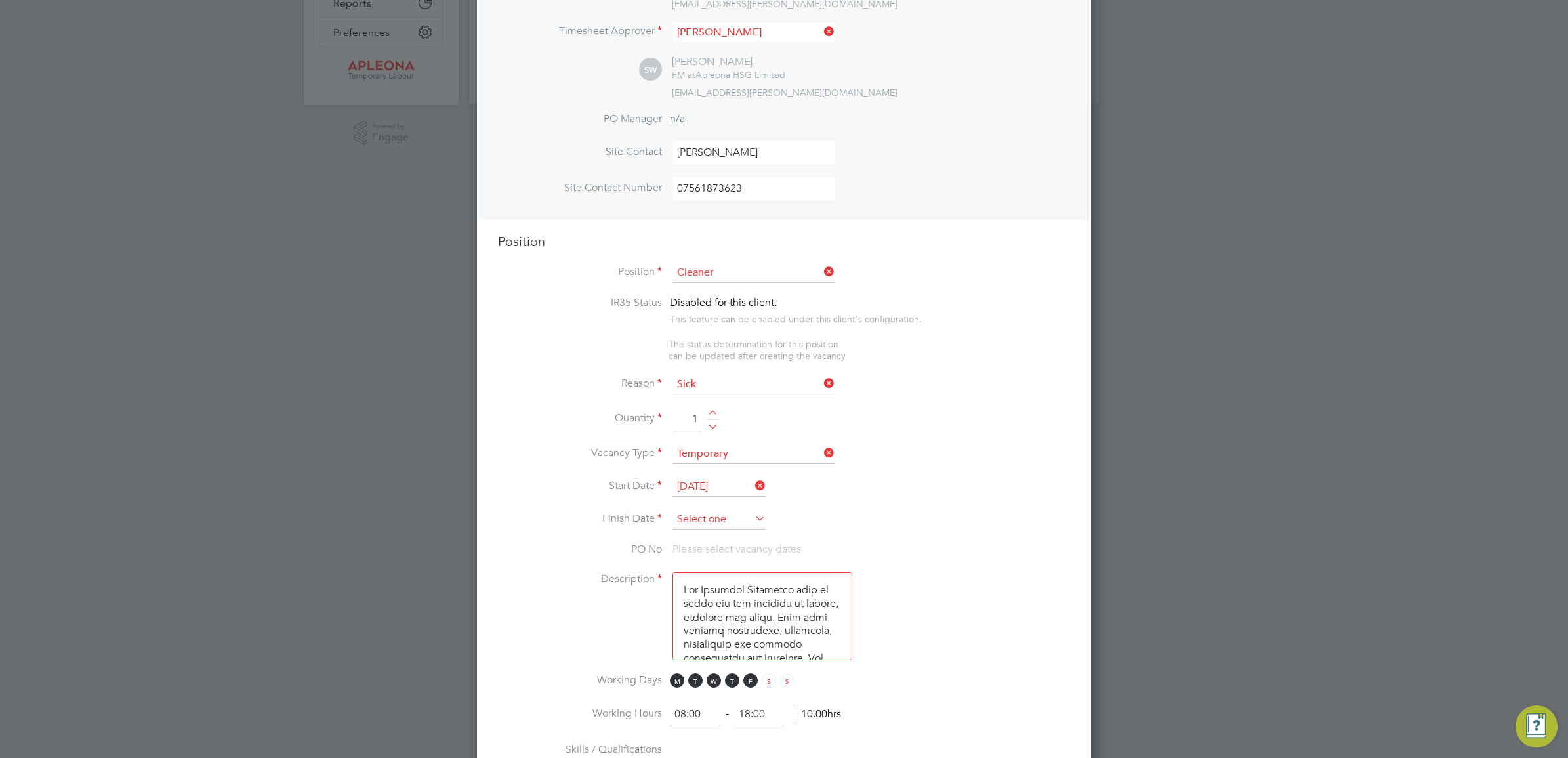
scroll to position [402, 0]
click at [699, 522] on input at bounding box center [719, 520] width 93 height 20
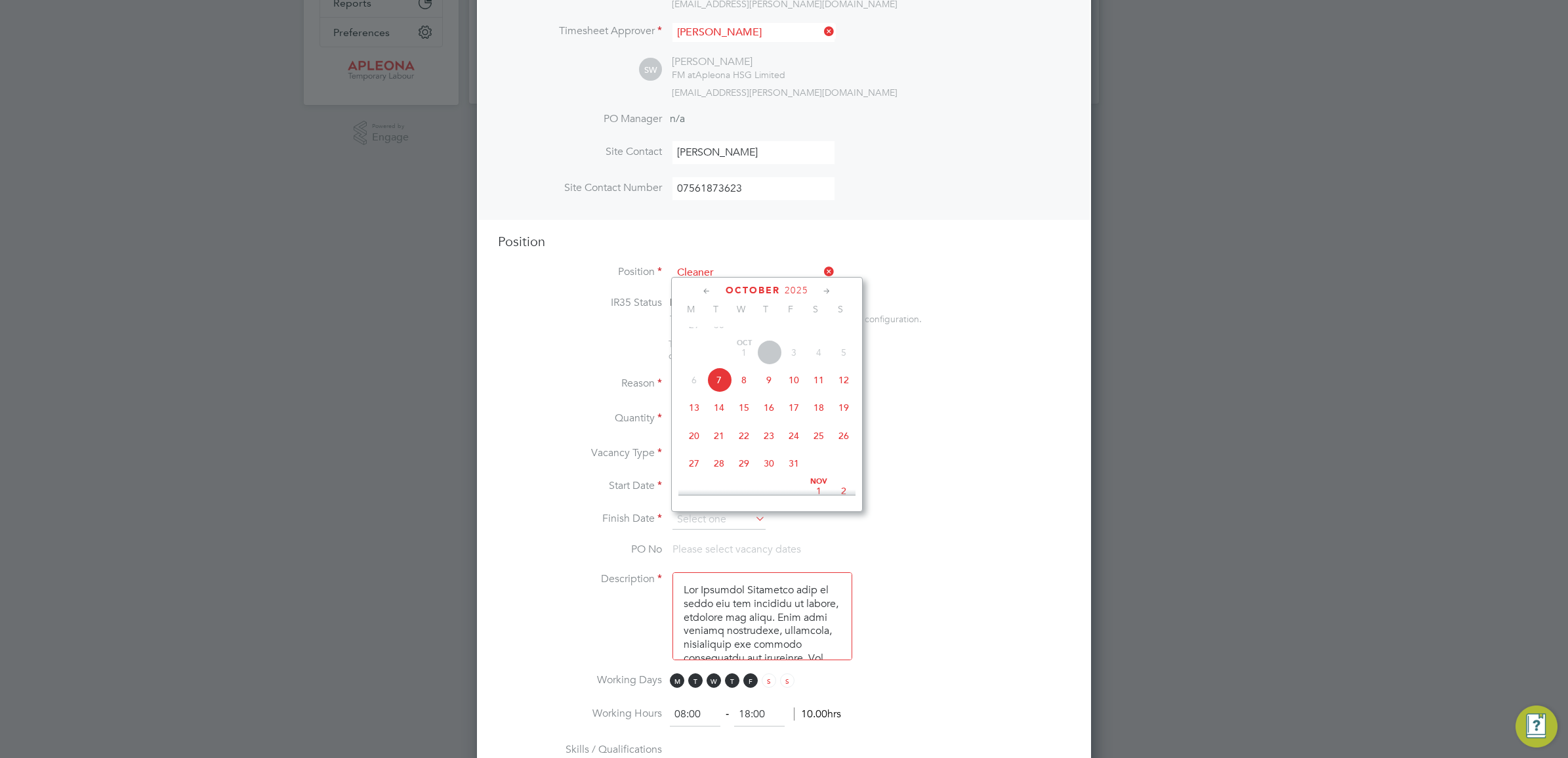
click at [792, 476] on span "31" at bounding box center [794, 463] width 25 height 25
type input "[DATE]"
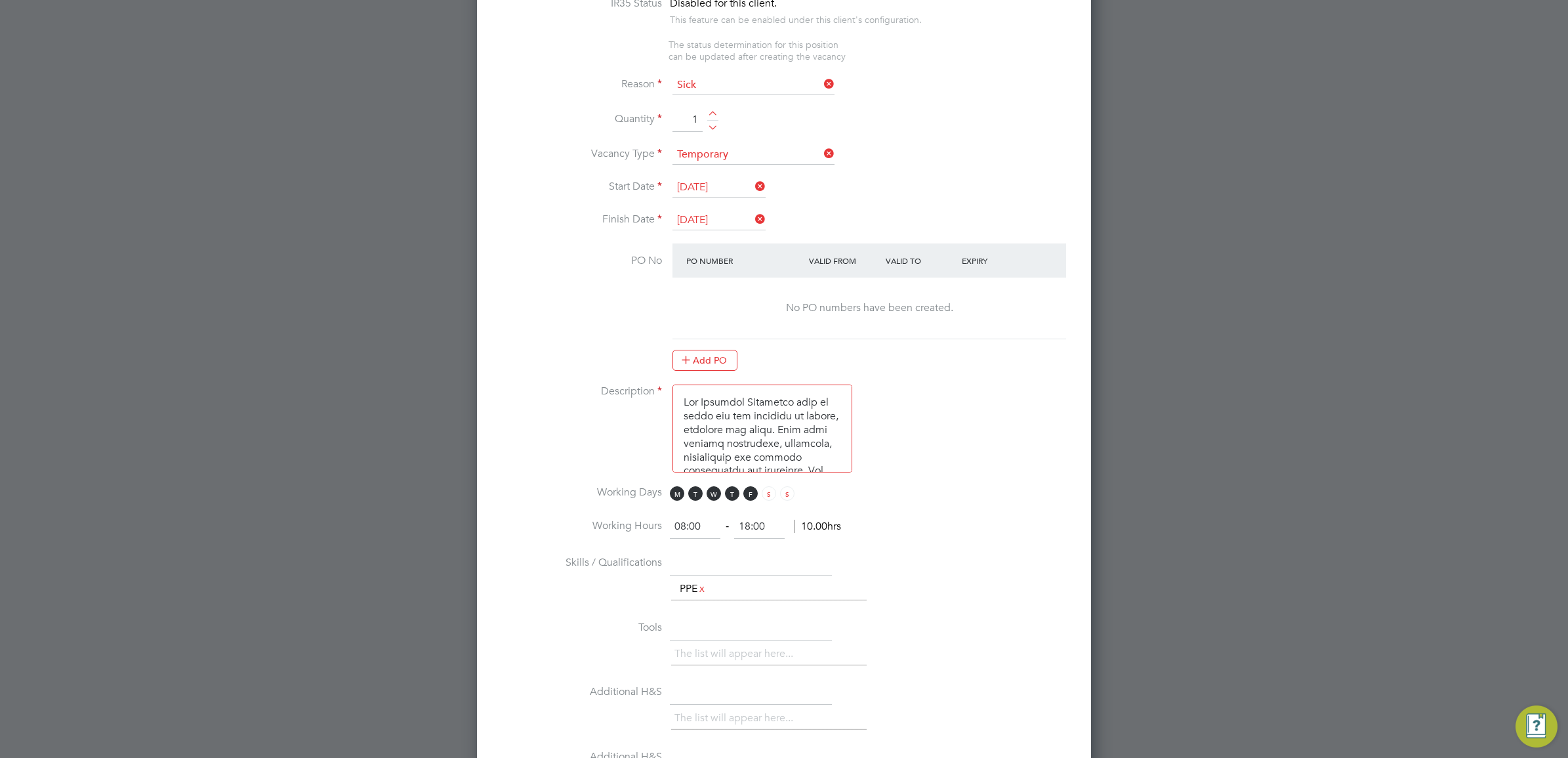
scroll to position [656, 0]
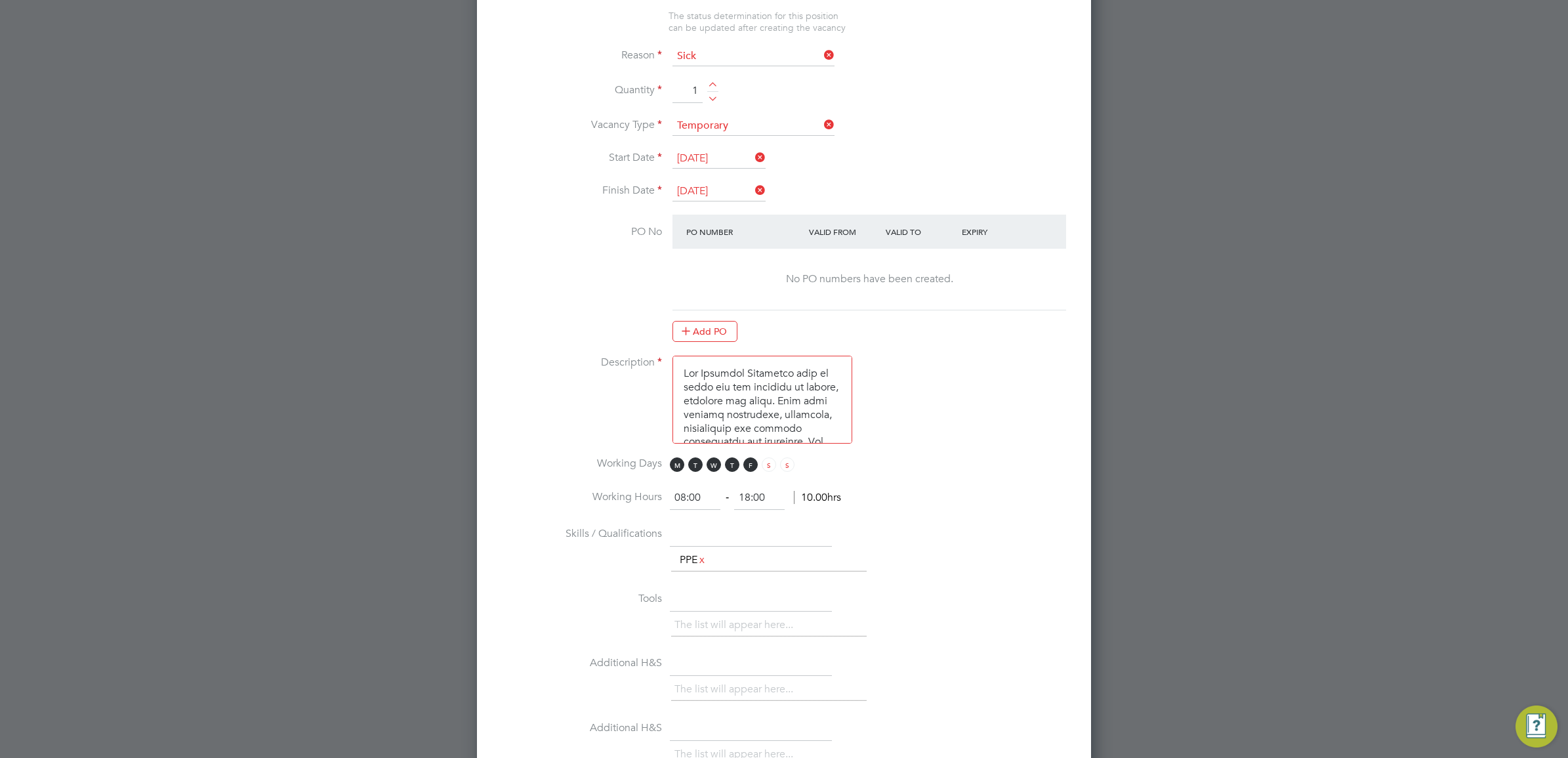
click at [684, 500] on input "08:00" at bounding box center [695, 498] width 51 height 23
type input "17:00"
click at [749, 501] on input "18:00" at bounding box center [760, 498] width 51 height 23
type input "19:00"
click at [1001, 420] on li "Description" at bounding box center [784, 406] width 572 height 101
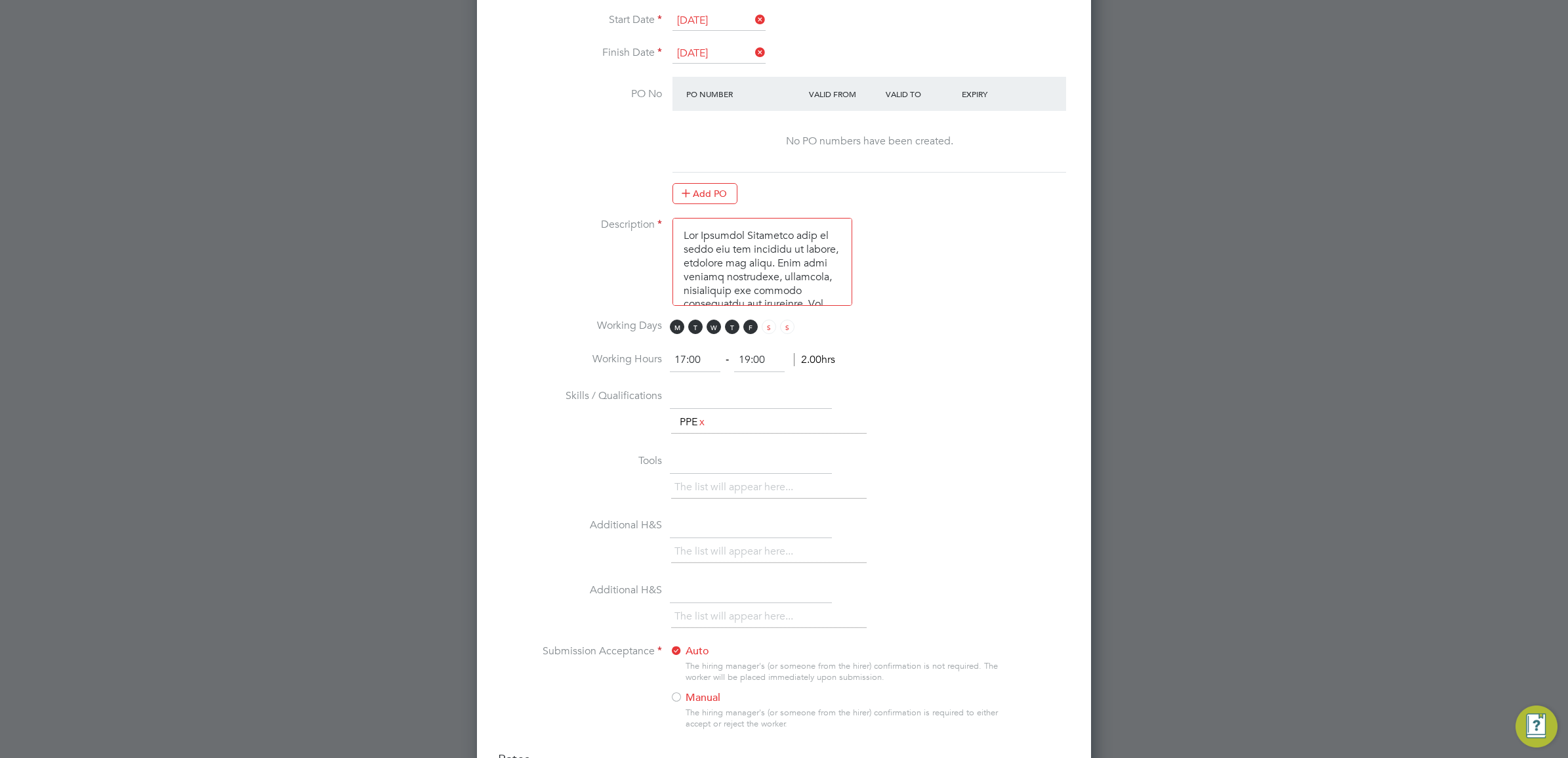
scroll to position [1271, 0]
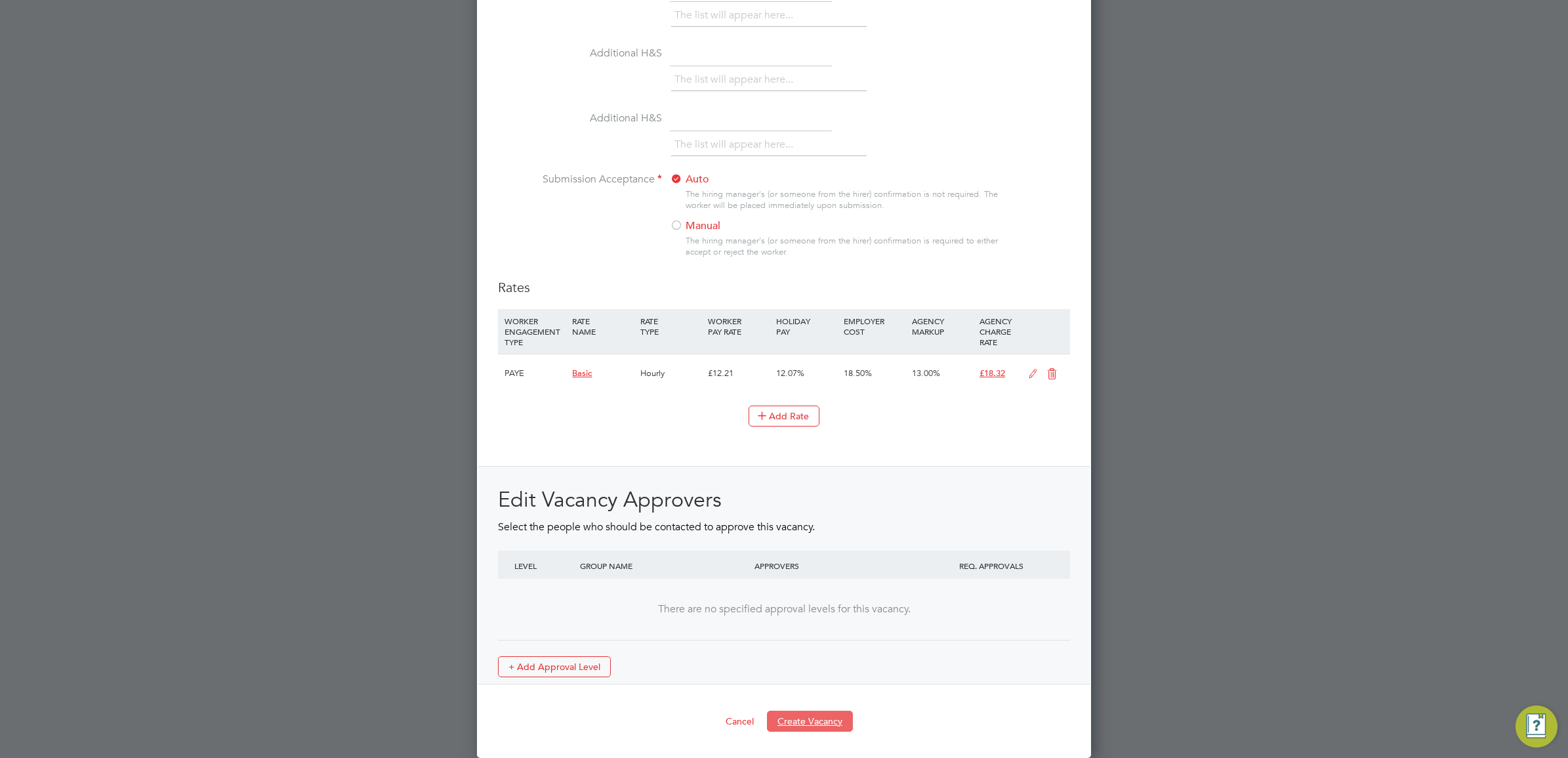
click at [808, 719] on button "Create Vacancy" at bounding box center [810, 721] width 86 height 21
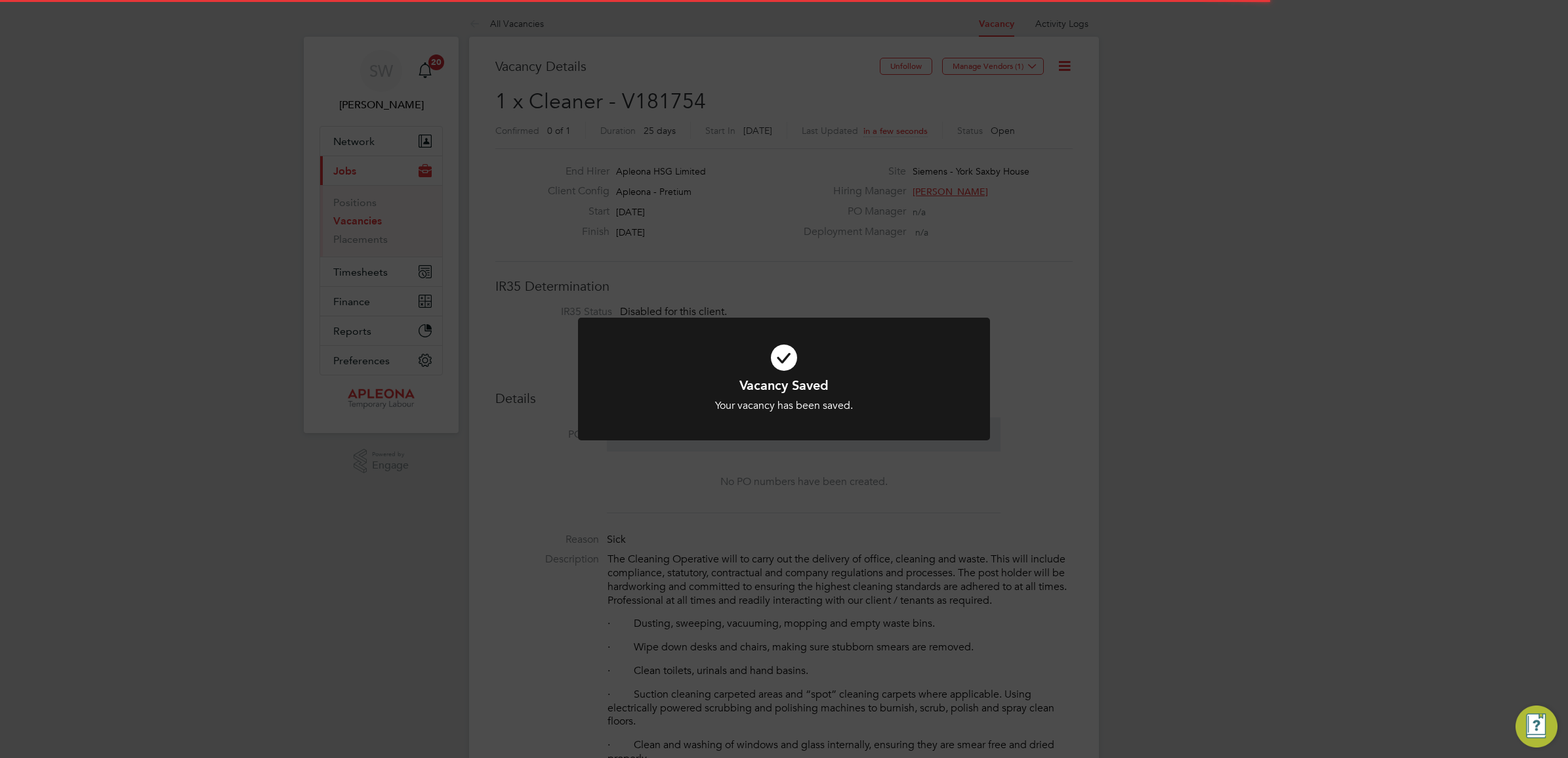
scroll to position [21, 283]
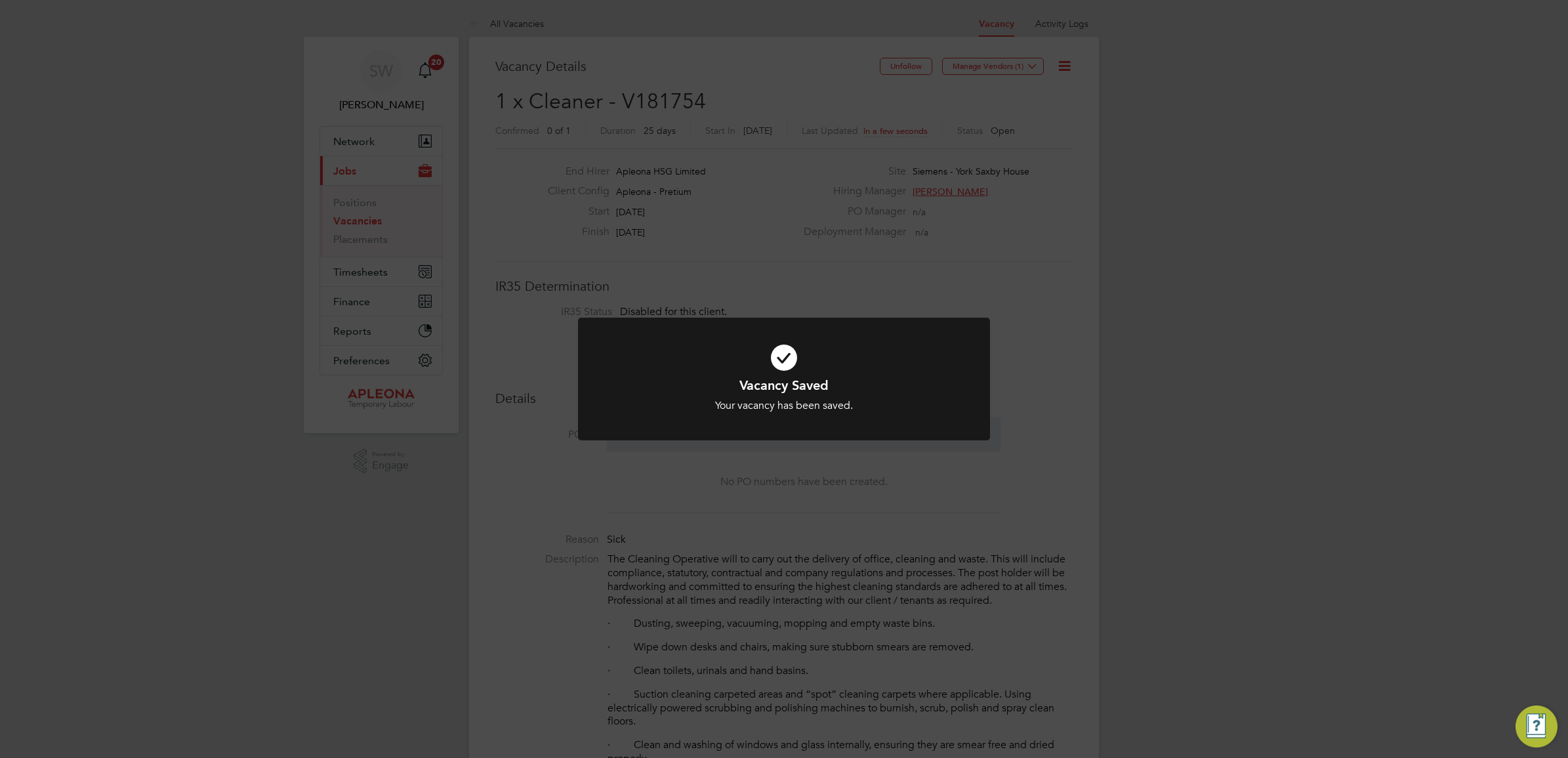
click at [789, 364] on icon at bounding box center [784, 358] width 342 height 52
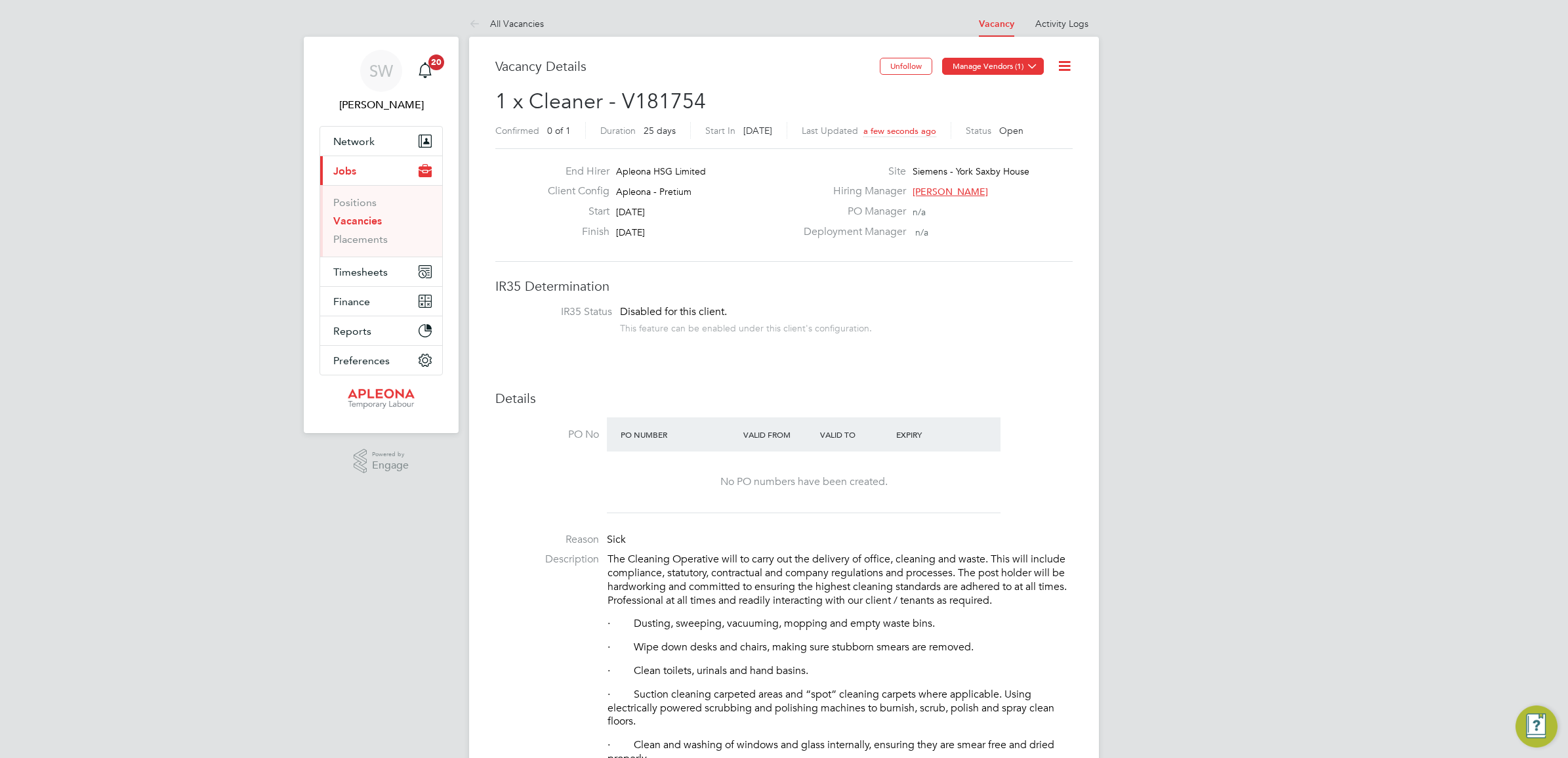
click at [1012, 66] on button "Manage Vendors (1)" at bounding box center [993, 66] width 102 height 17
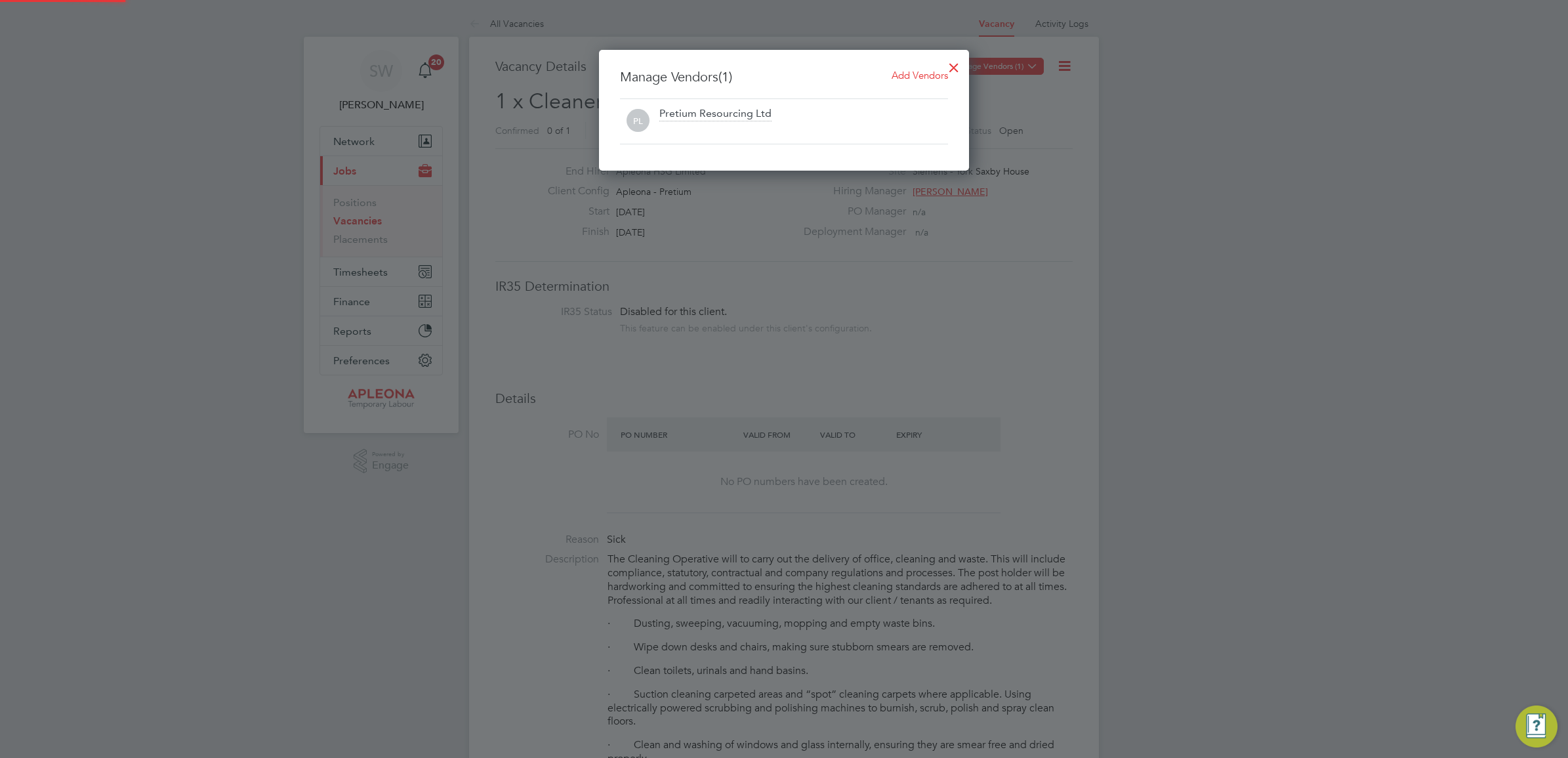
scroll to position [122, 370]
click at [921, 73] on span "Add Vendors" at bounding box center [920, 76] width 56 height 13
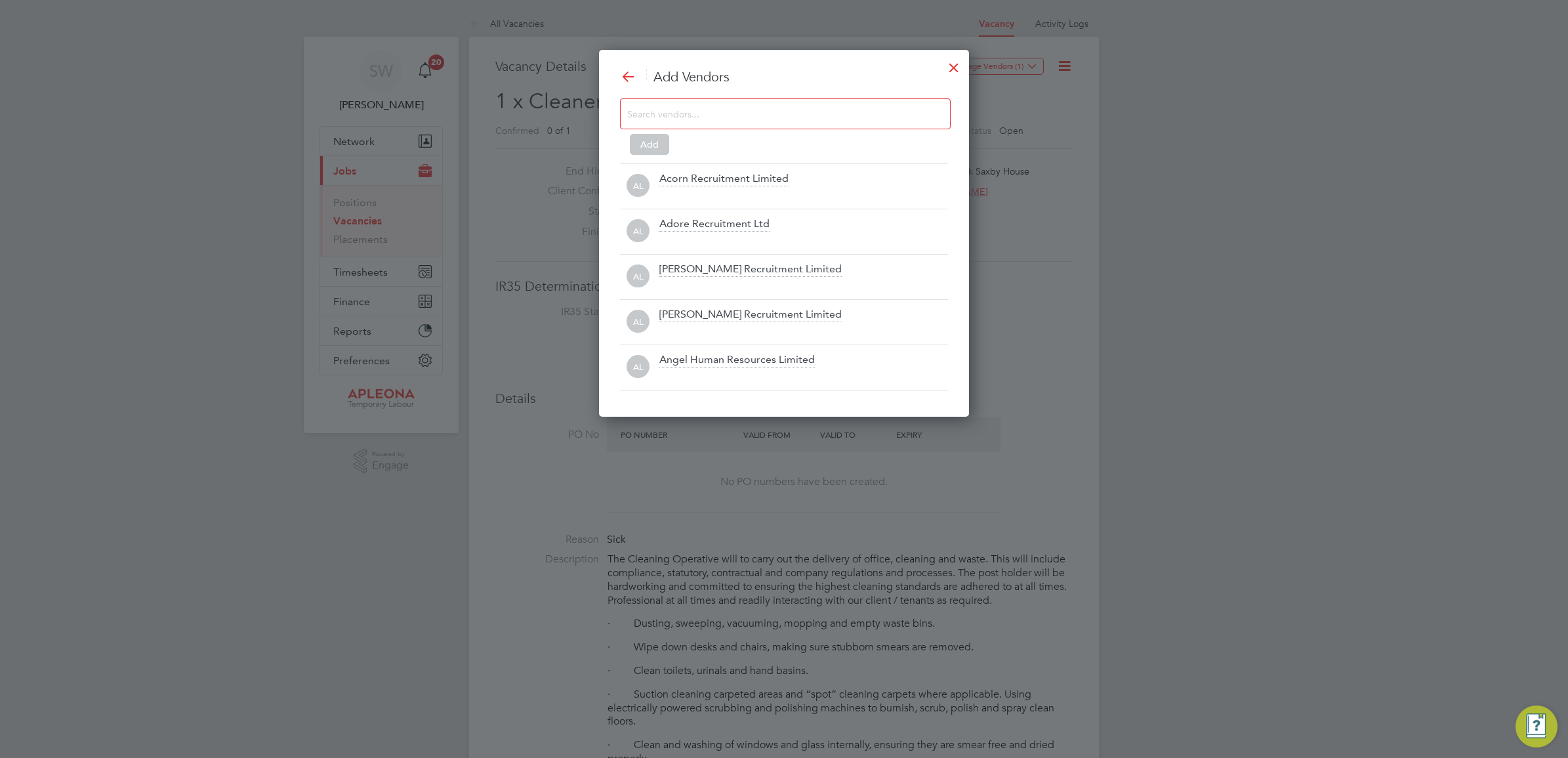
click at [689, 109] on input at bounding box center [775, 114] width 295 height 17
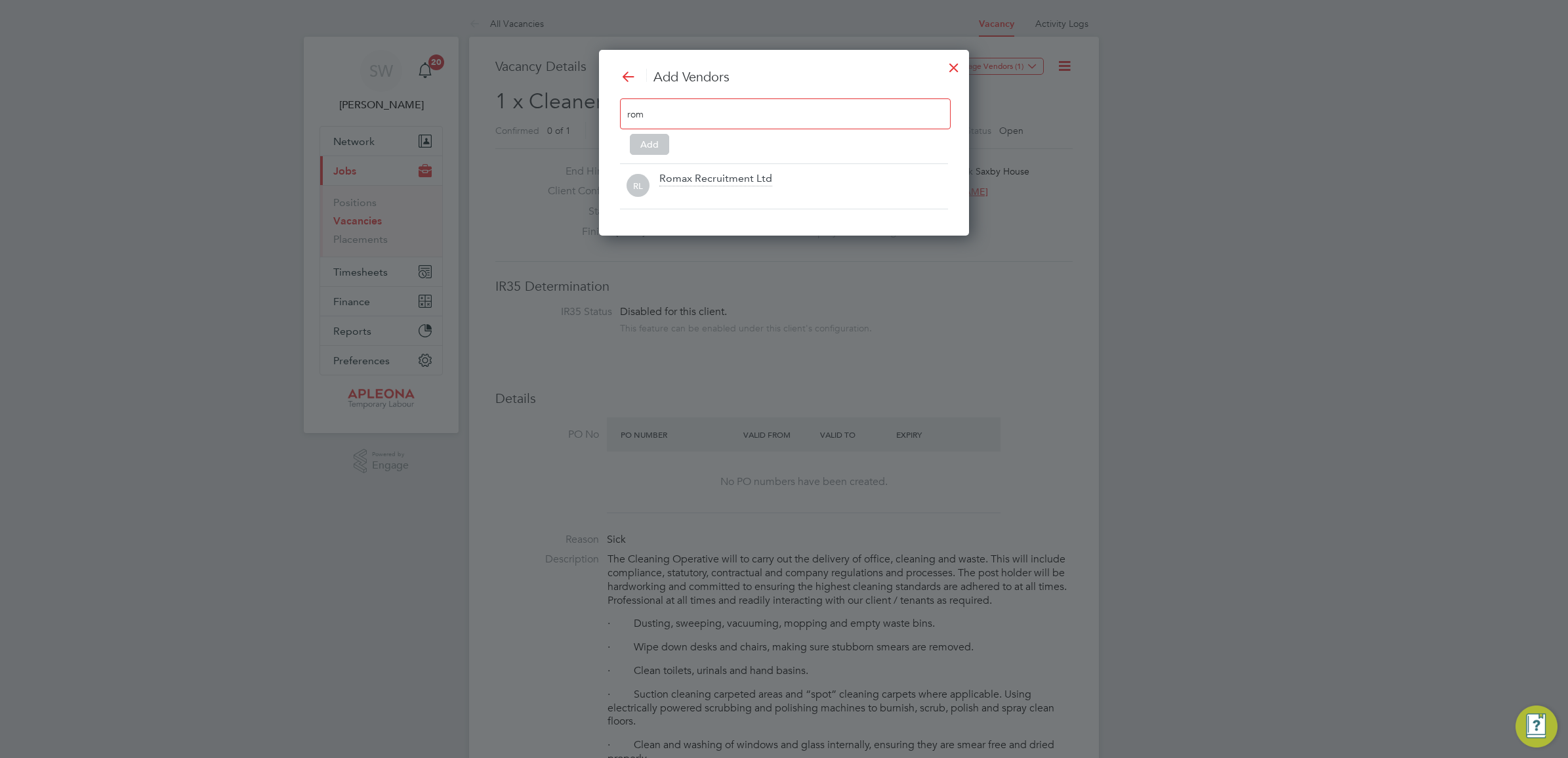
scroll to position [187, 370]
type input "rom"
click at [707, 181] on div "Romax Recruitment Ltd" at bounding box center [716, 179] width 113 height 14
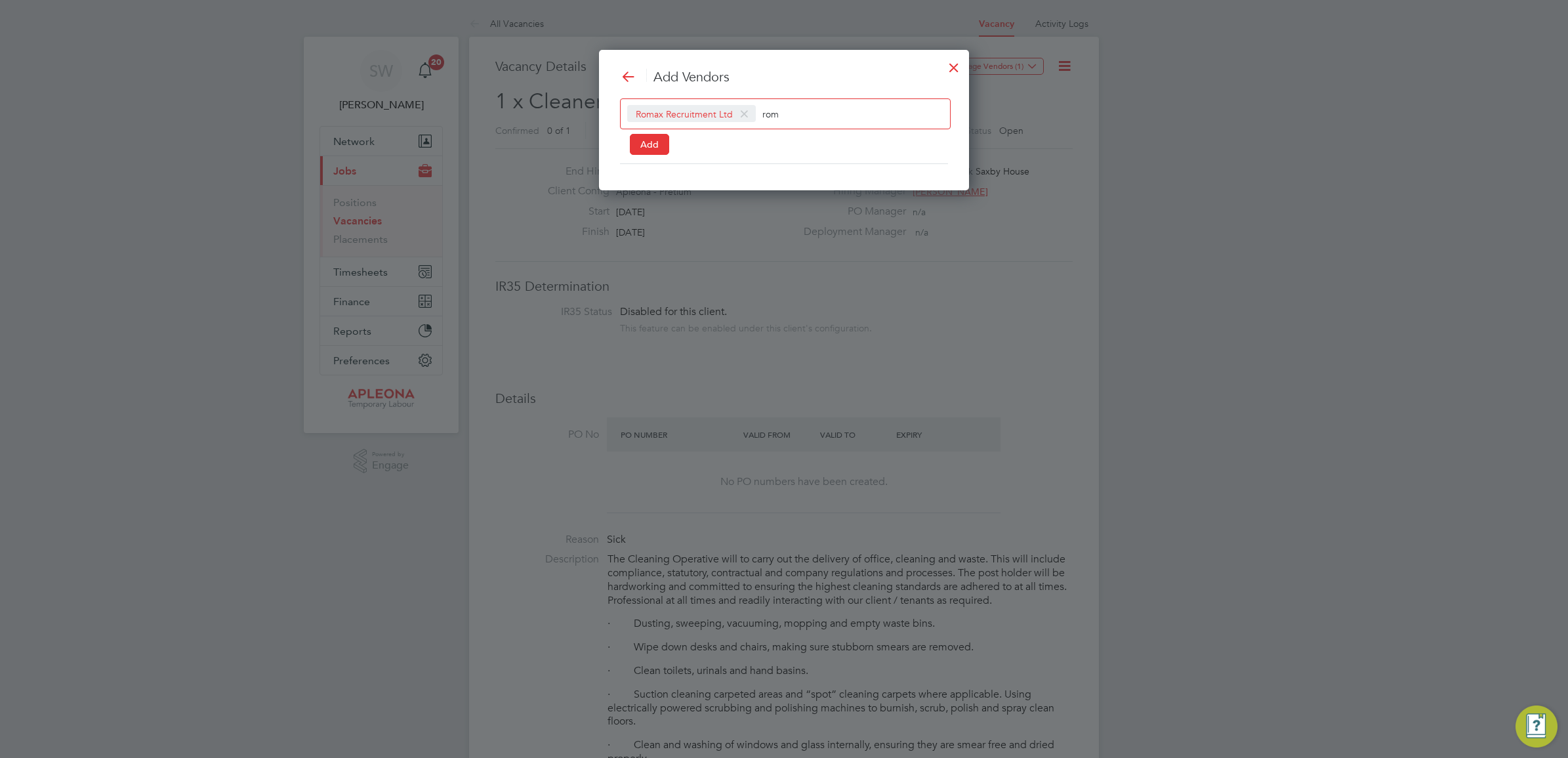
scroll to position [7, 6]
click at [661, 143] on button "Add" at bounding box center [650, 145] width 40 height 21
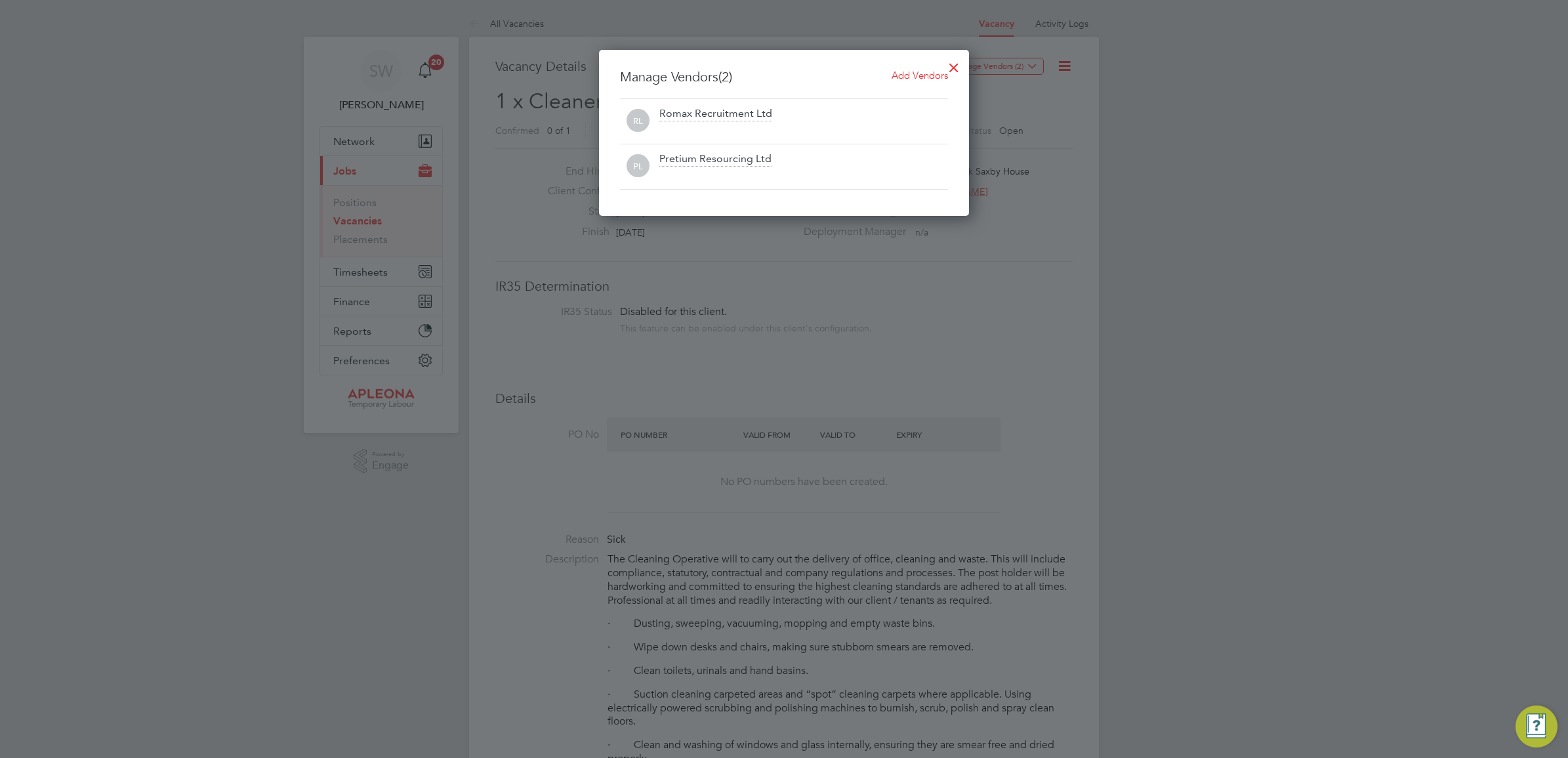
click at [952, 69] on div at bounding box center [953, 64] width 23 height 23
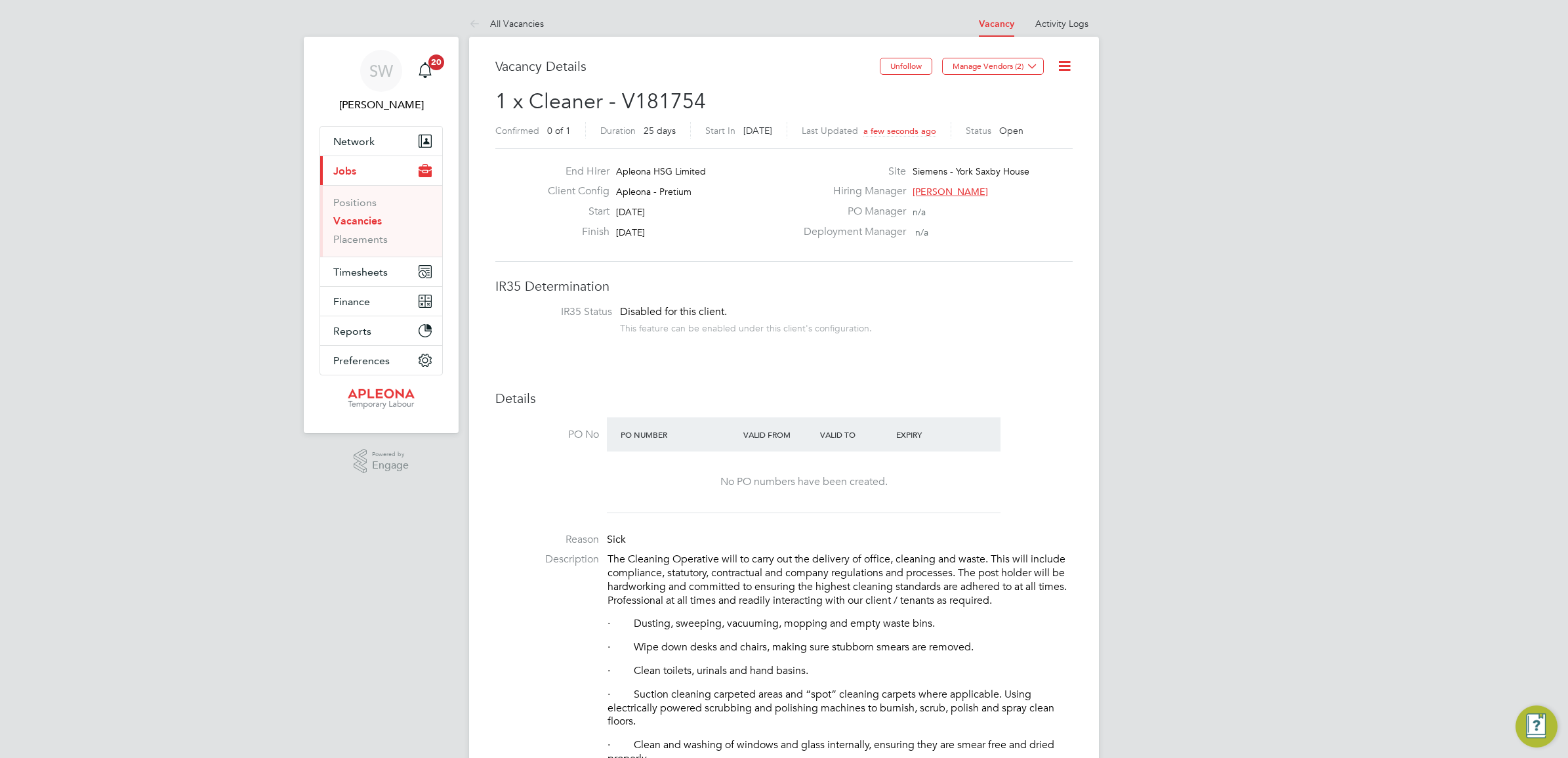
click at [1063, 70] on icon at bounding box center [1064, 66] width 16 height 16
click at [1025, 139] on li "Followers" at bounding box center [1032, 141] width 76 height 18
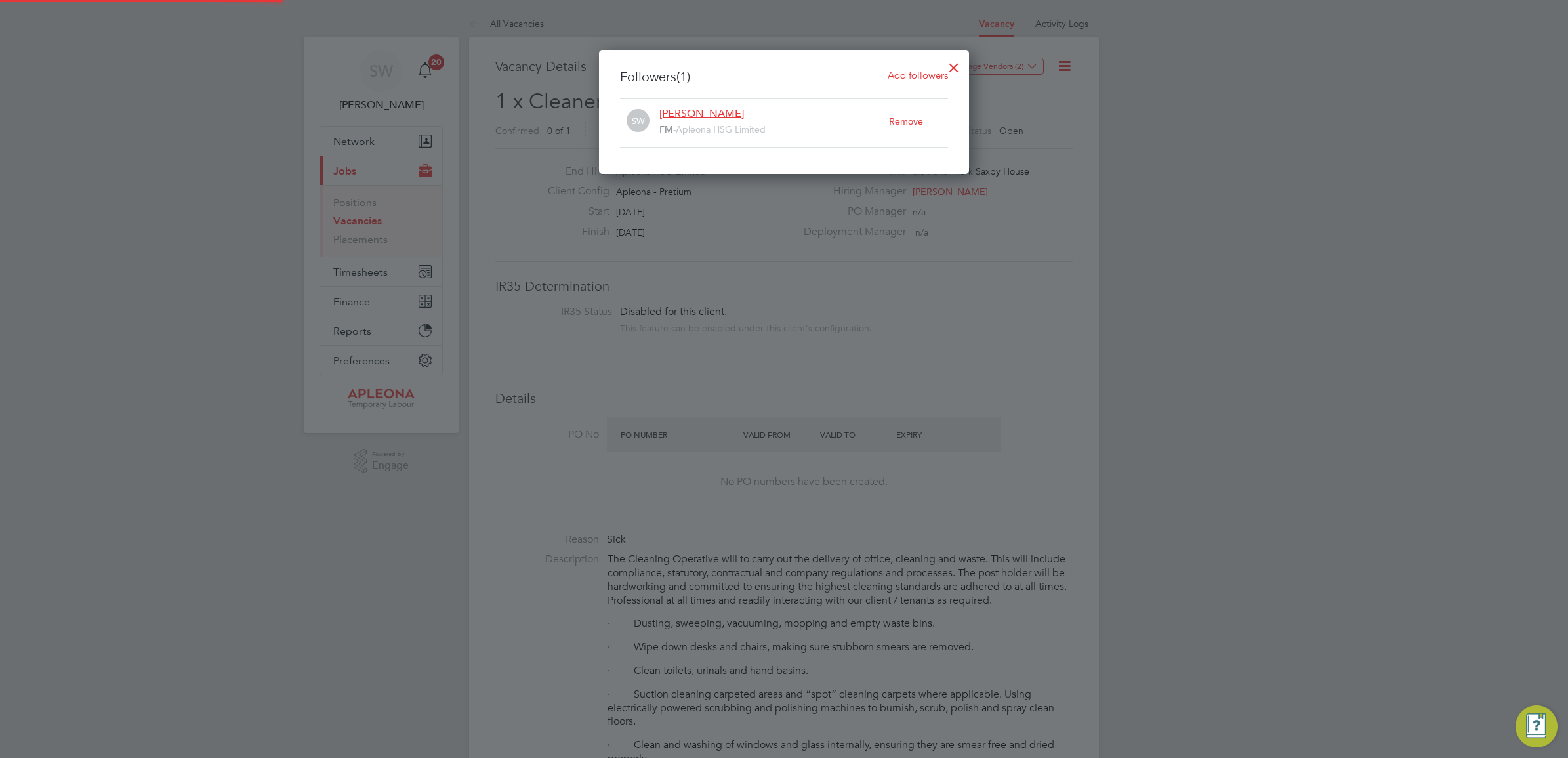
scroll to position [6, 6]
click at [914, 74] on span "Add followers" at bounding box center [918, 76] width 61 height 13
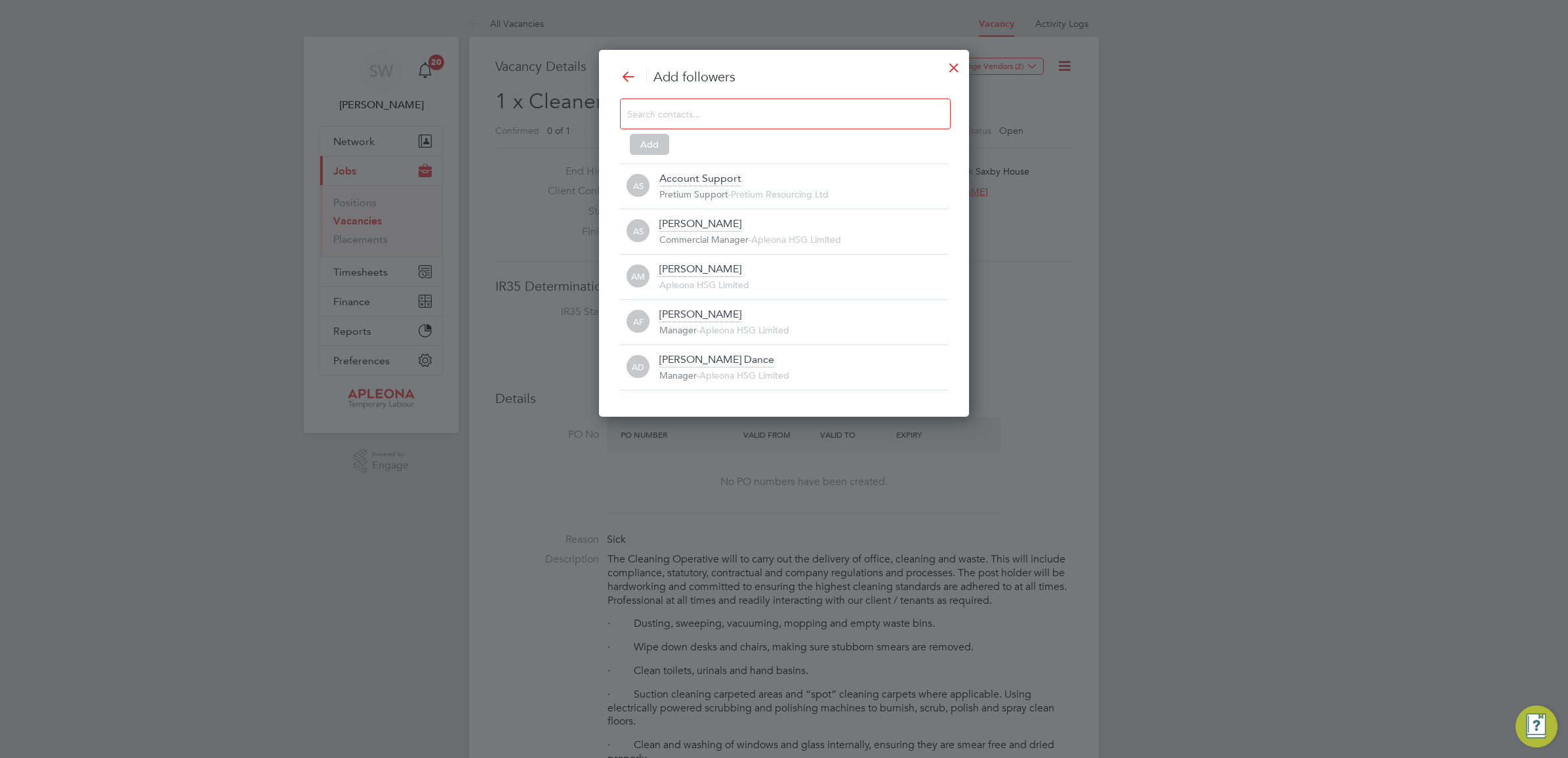
click at [682, 112] on input at bounding box center [775, 114] width 295 height 17
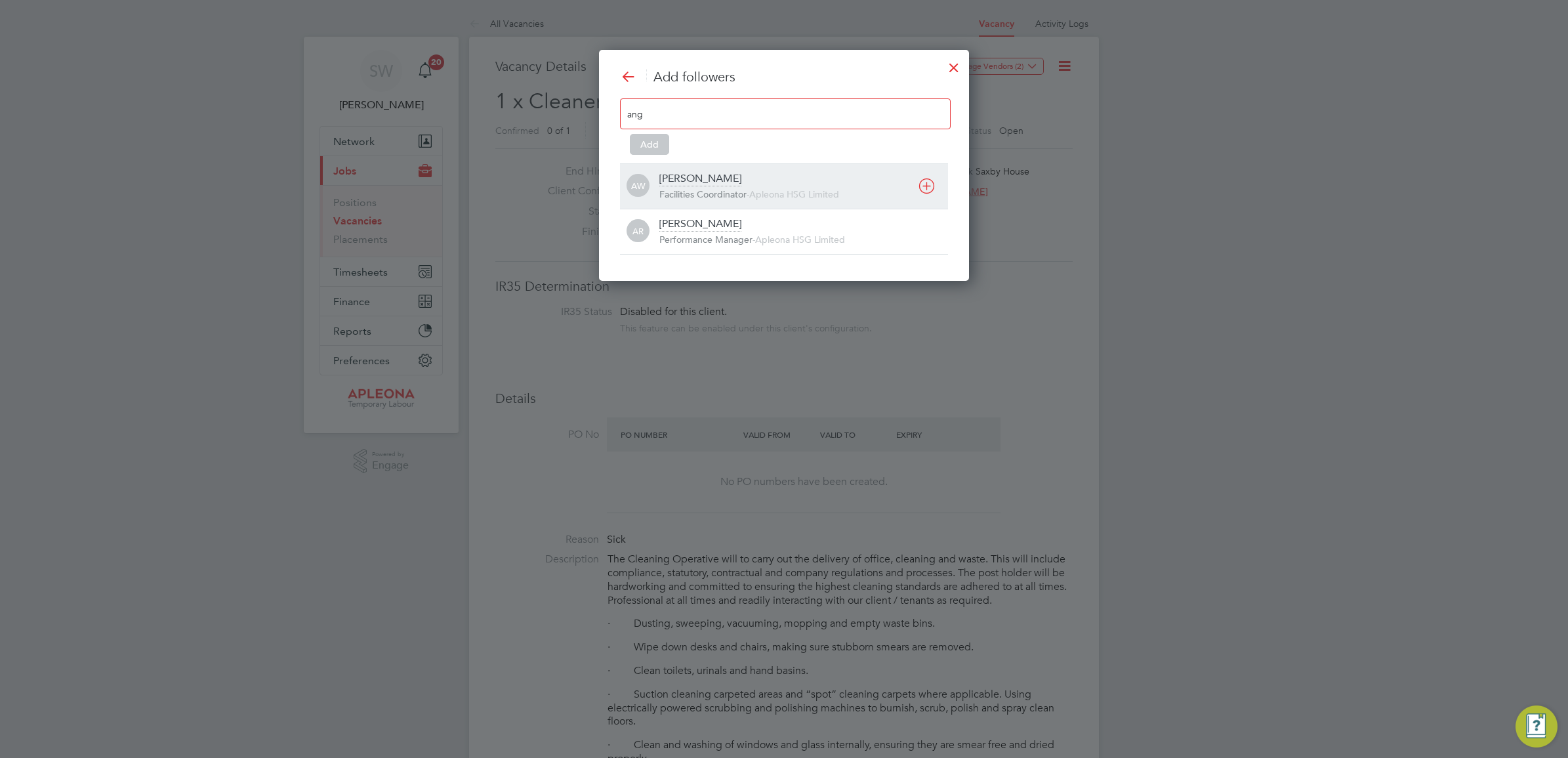
type input "ang"
click at [739, 188] on span "Facilities Coordinator" at bounding box center [704, 194] width 88 height 12
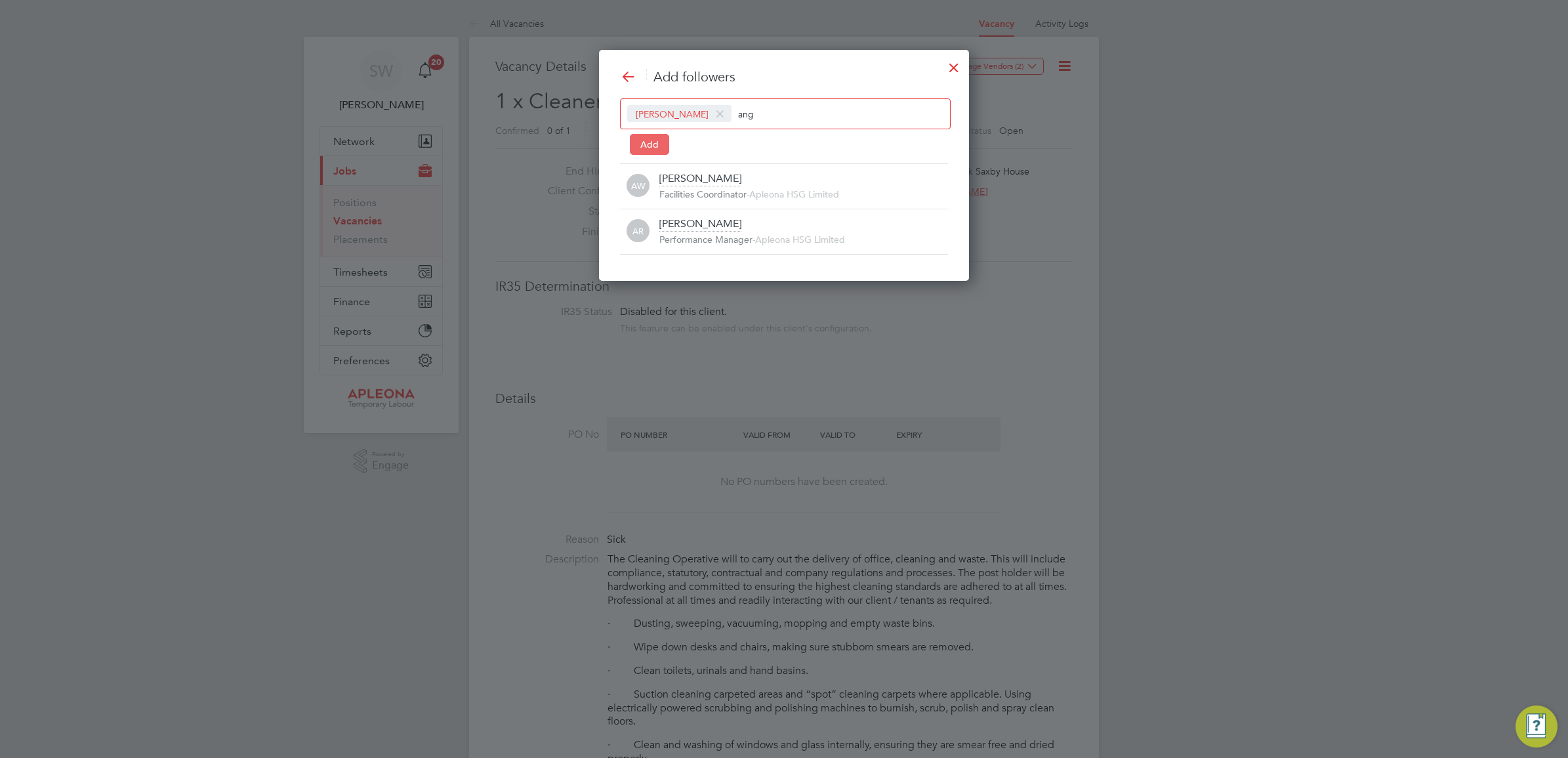
click at [653, 148] on button "Add" at bounding box center [650, 145] width 40 height 21
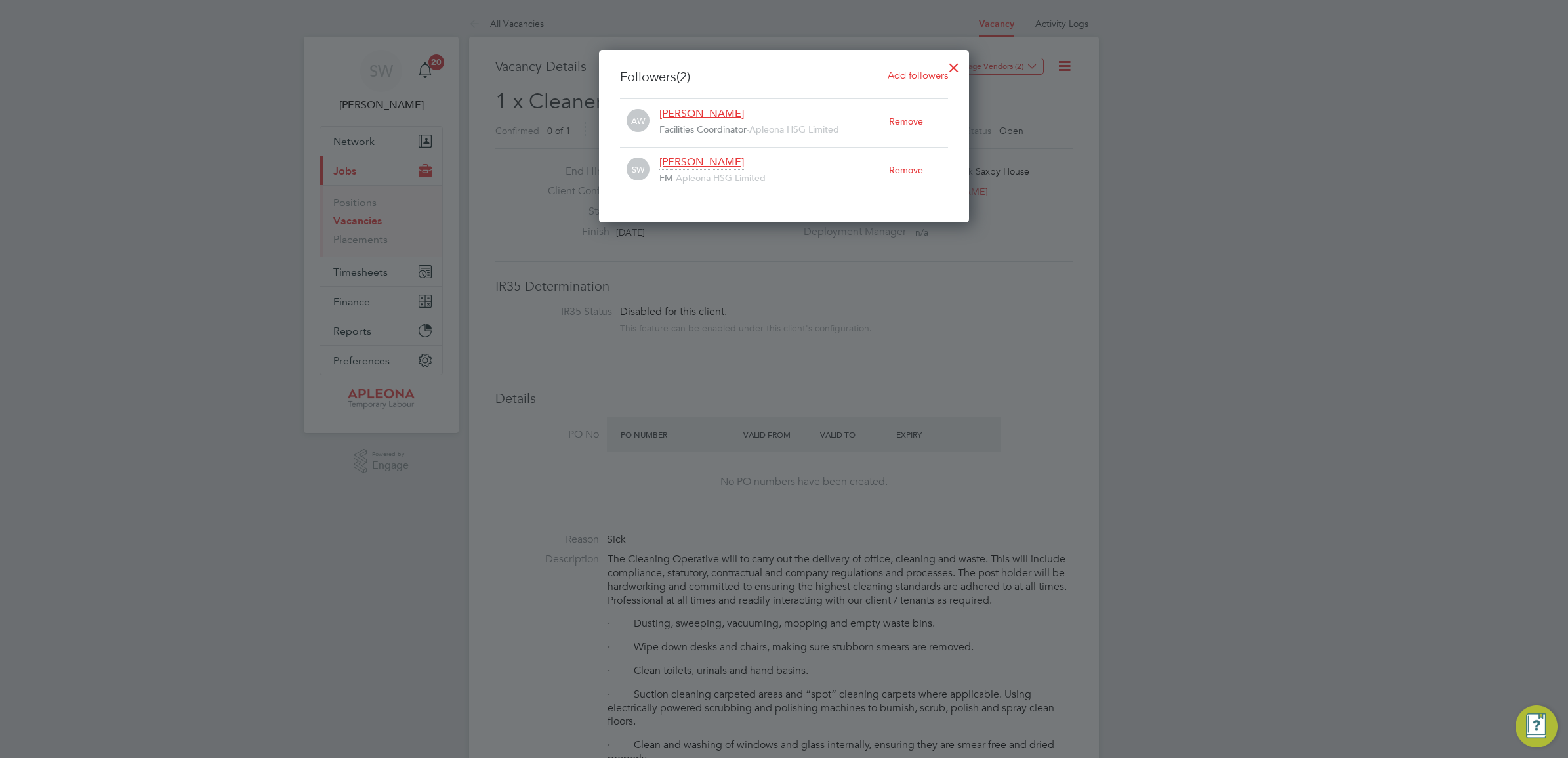
click at [951, 70] on div at bounding box center [953, 64] width 23 height 23
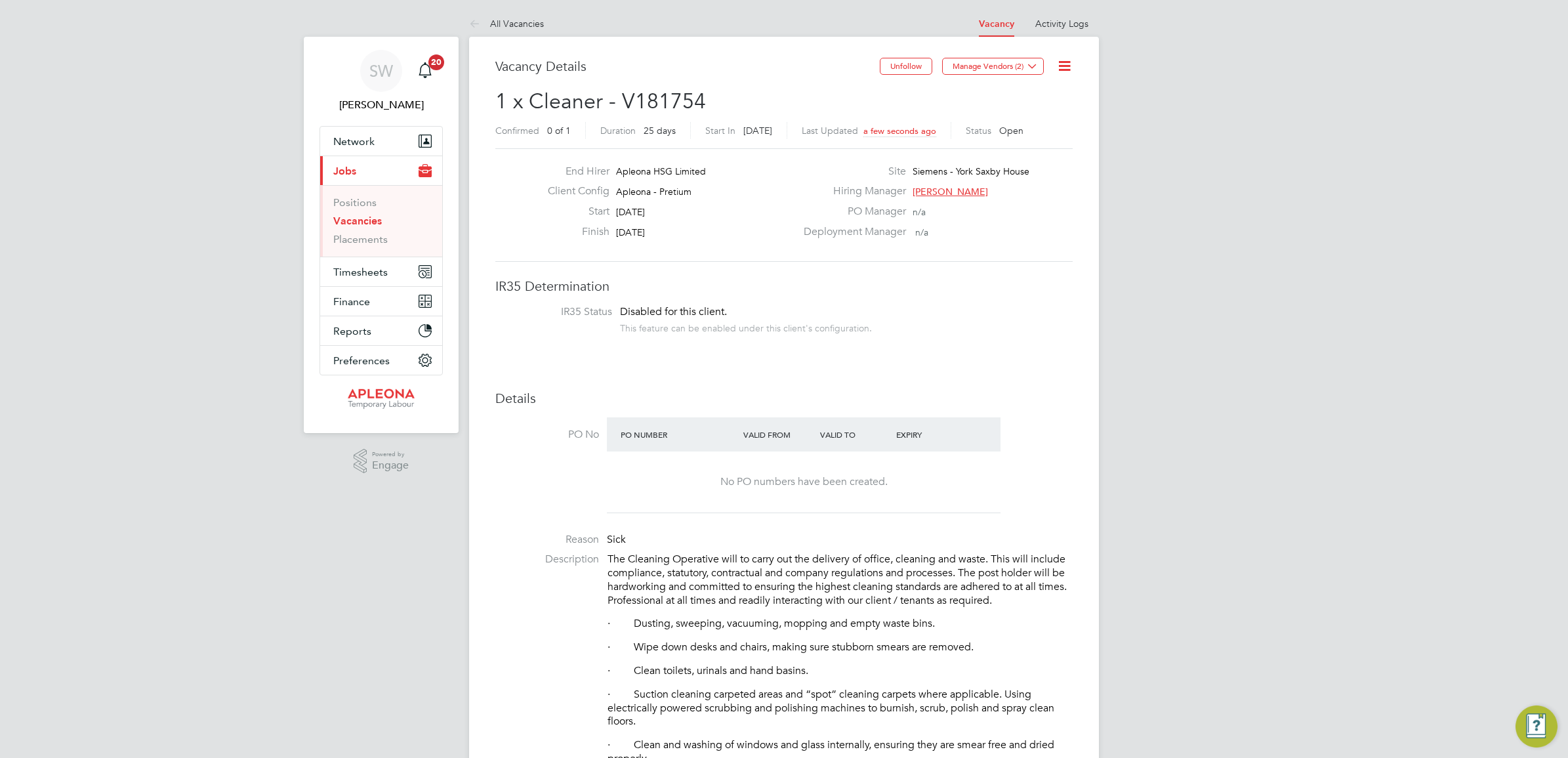
click at [351, 218] on link "Vacancies" at bounding box center [357, 221] width 49 height 13
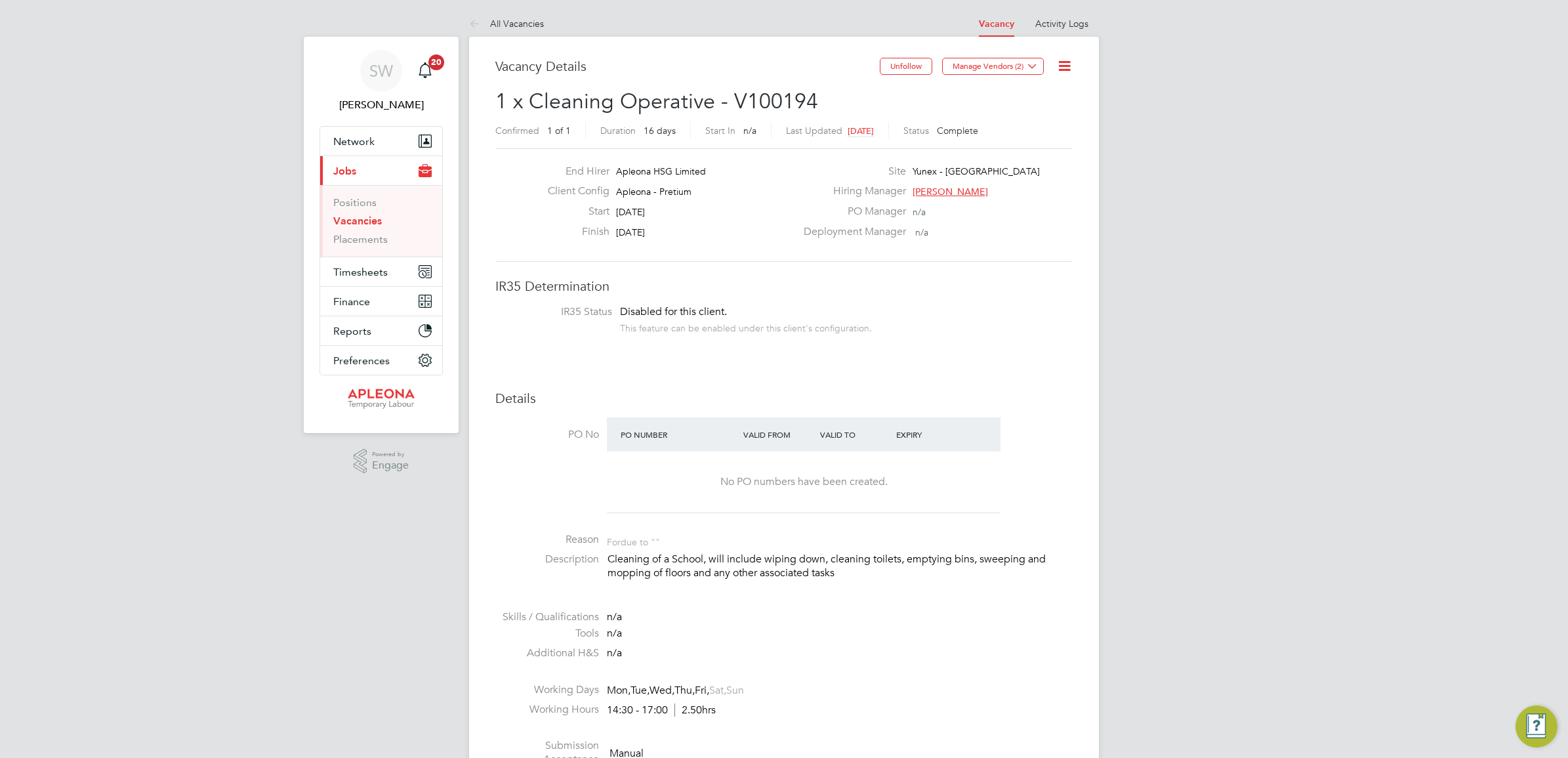
click at [363, 221] on link "Vacancies" at bounding box center [357, 221] width 49 height 13
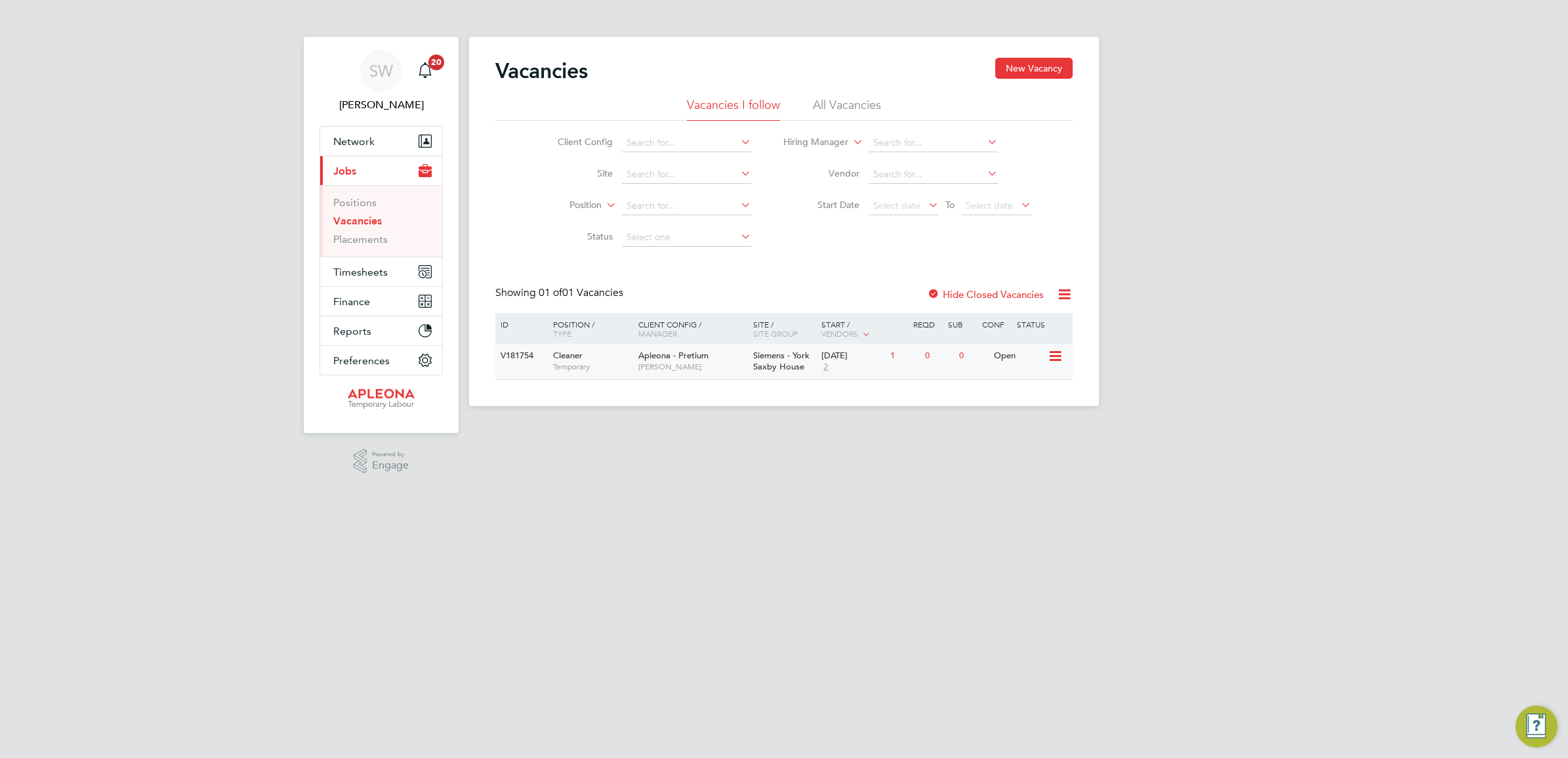
click at [1053, 358] on icon at bounding box center [1054, 356] width 13 height 16
click at [1015, 423] on li "Update Status" at bounding box center [1023, 423] width 76 height 18
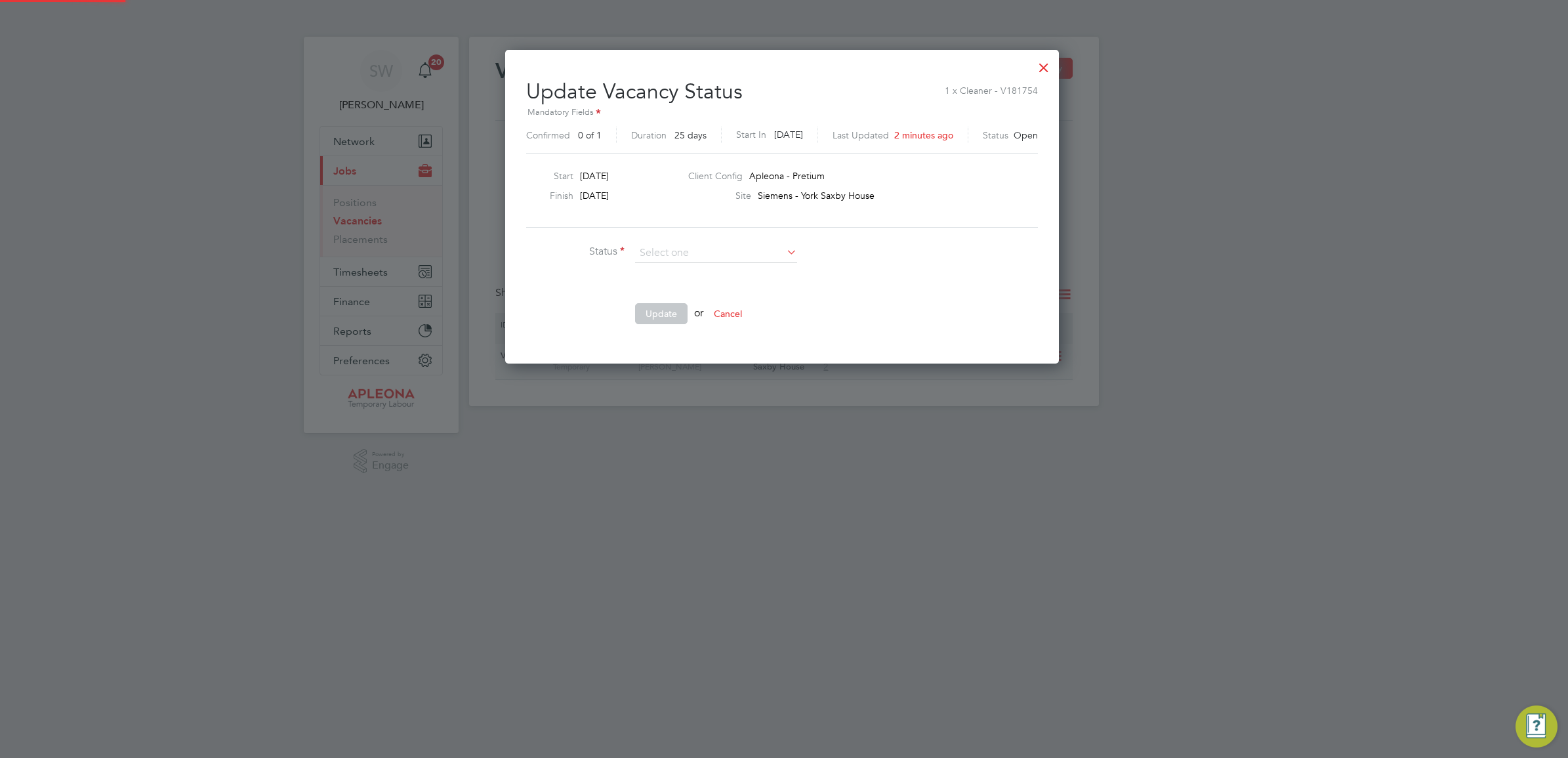
scroll to position [313, 557]
click at [660, 290] on li "Closed" at bounding box center [716, 288] width 164 height 17
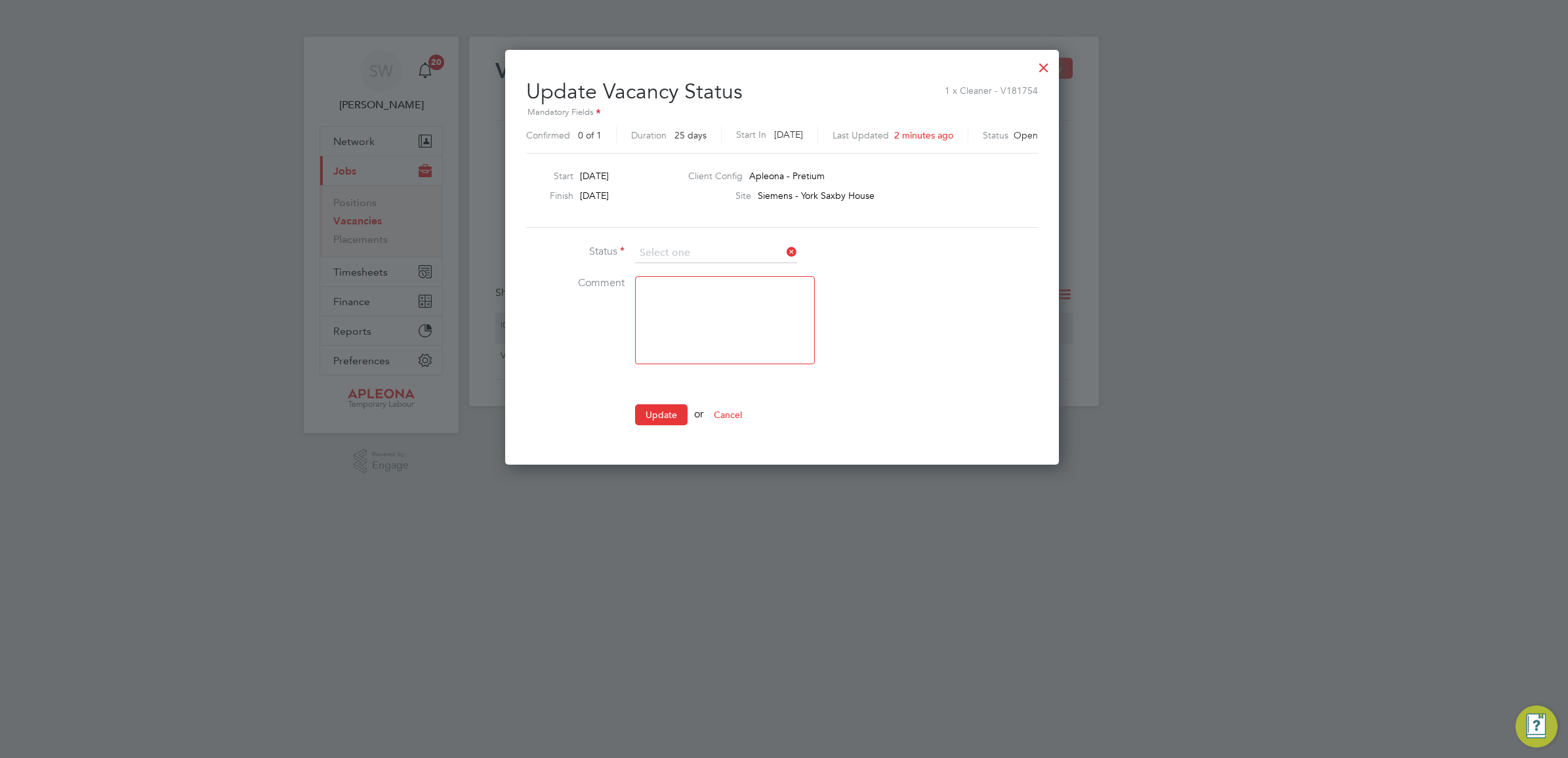
type input "Closed"
click at [663, 412] on button "Update" at bounding box center [661, 415] width 52 height 21
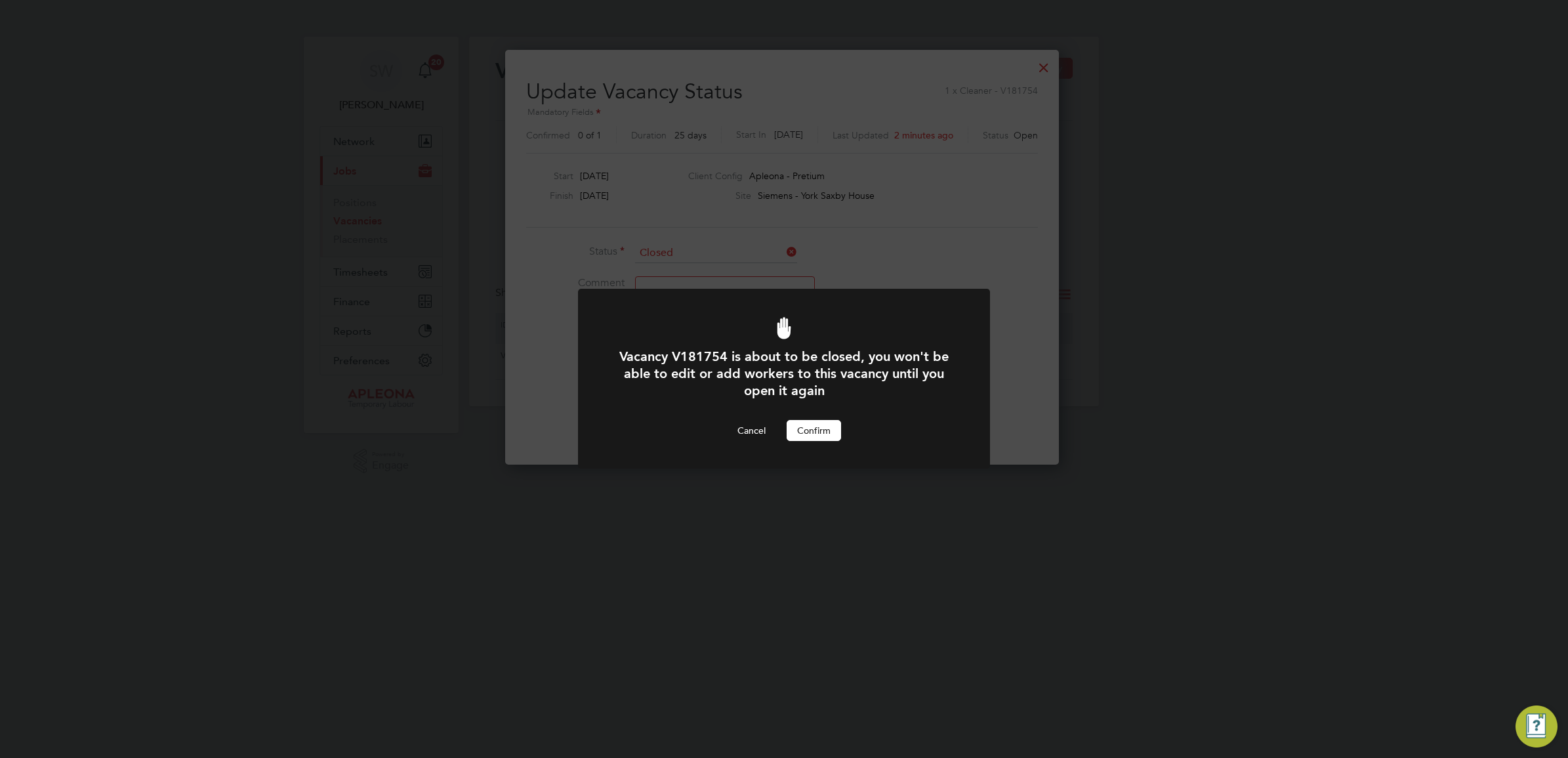
click at [817, 435] on button "Confirm" at bounding box center [814, 431] width 54 height 21
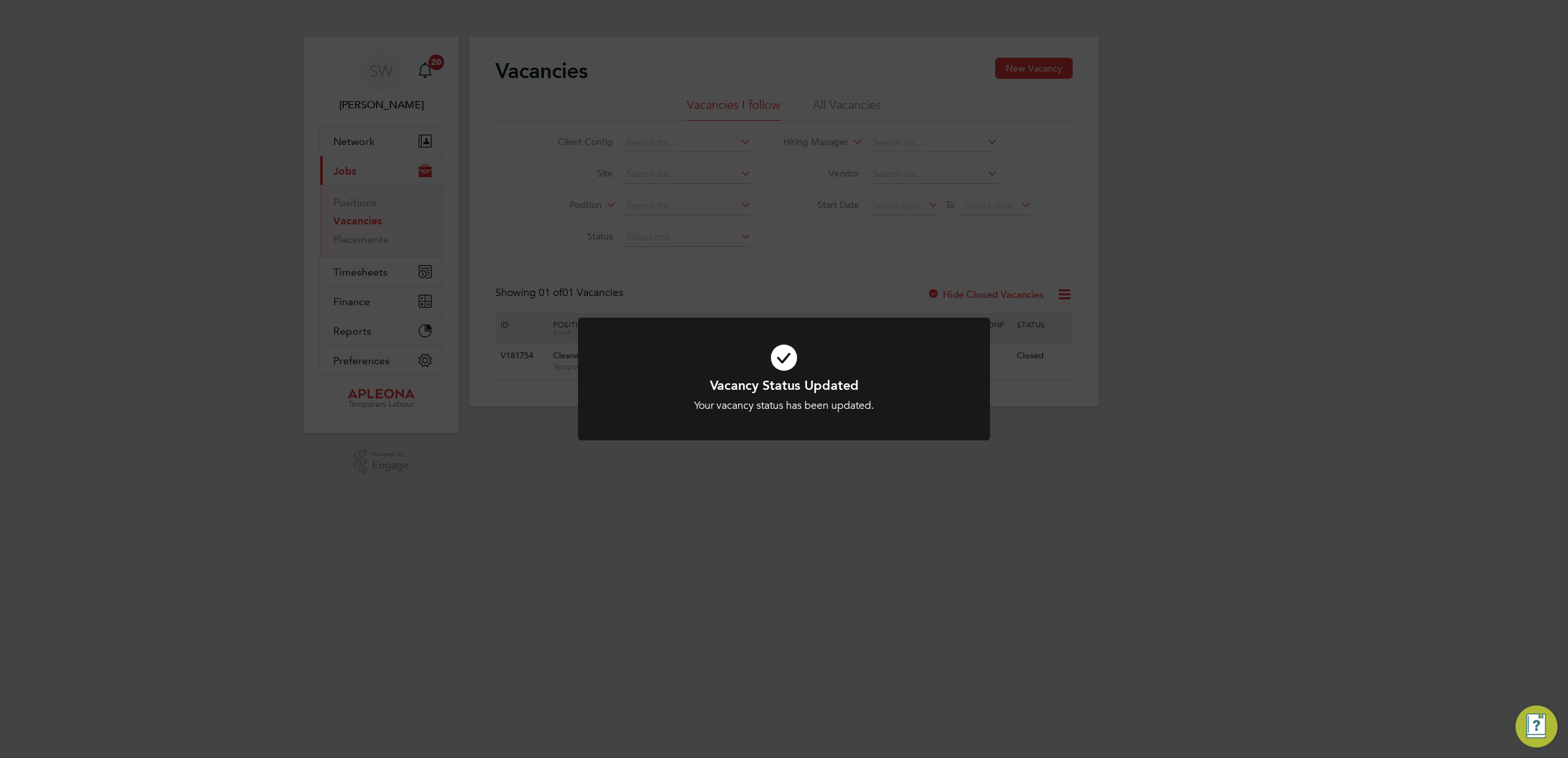
click at [789, 359] on icon at bounding box center [784, 358] width 342 height 52
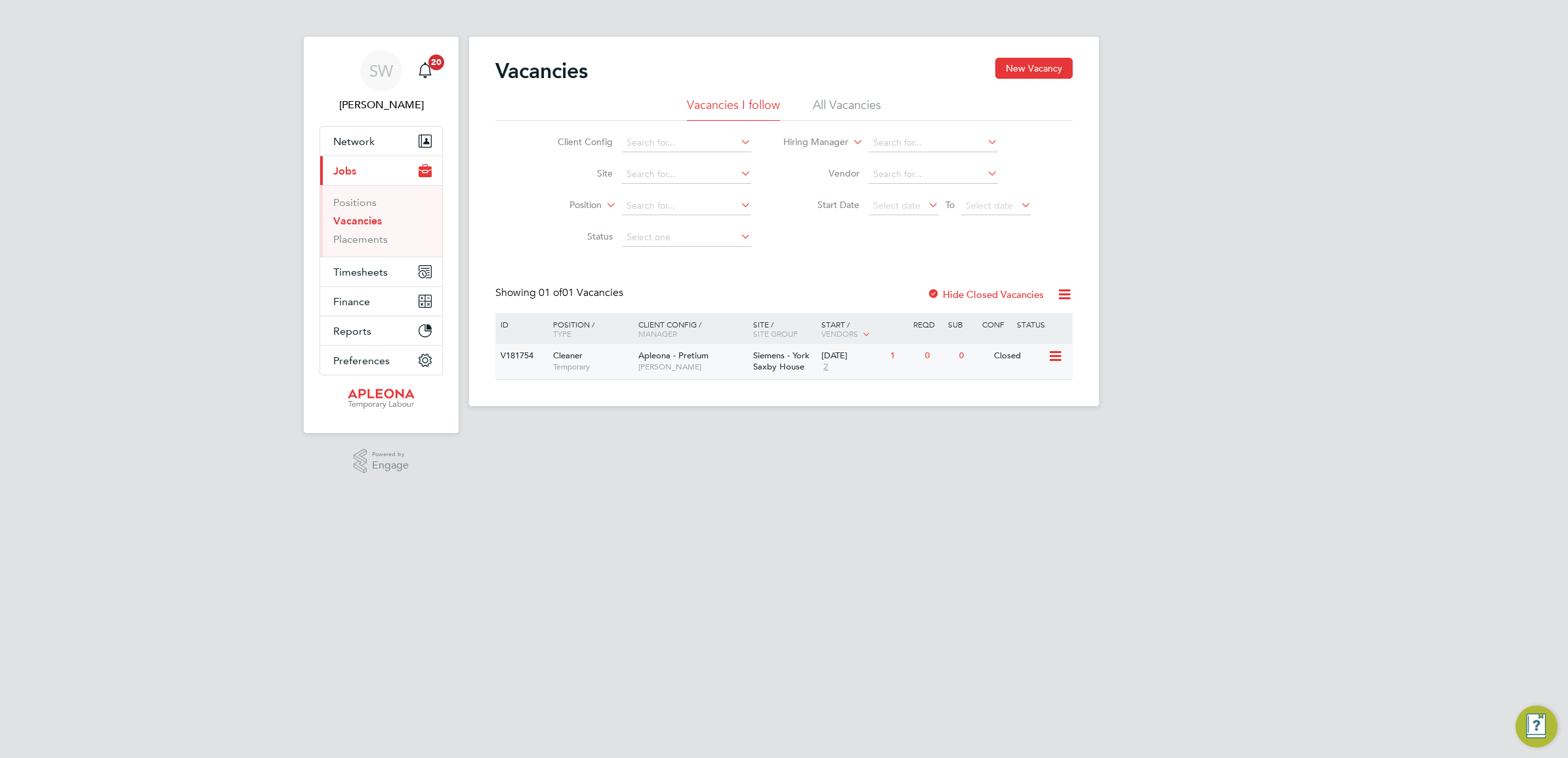
click at [1056, 358] on icon at bounding box center [1054, 356] width 13 height 16
click at [1023, 428] on li "Update Status" at bounding box center [1023, 423] width 76 height 18
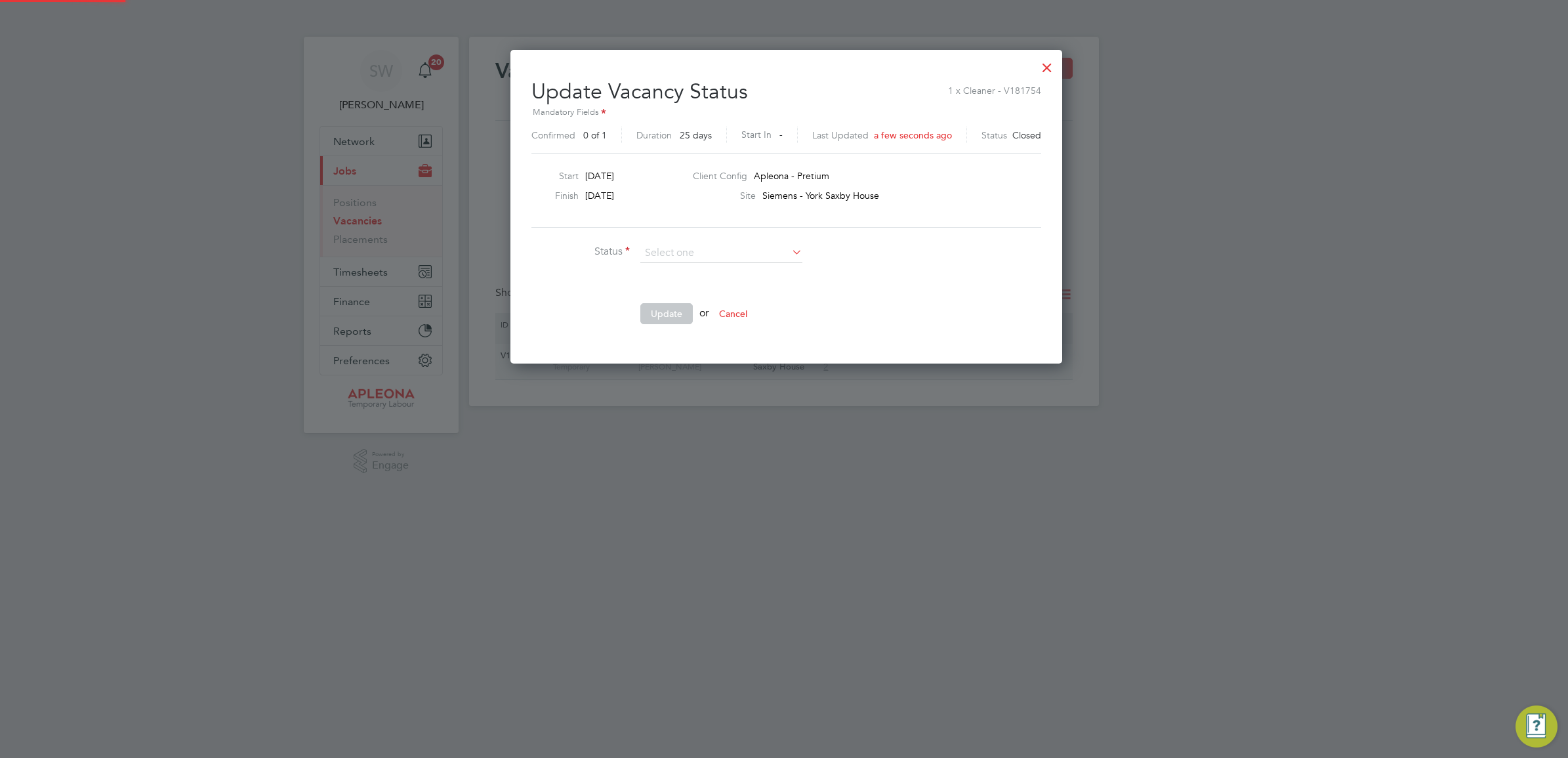
scroll to position [313, 548]
click at [790, 254] on icon at bounding box center [790, 252] width 0 height 18
click at [790, 253] on icon at bounding box center [790, 252] width 0 height 18
click at [675, 270] on li "Open" at bounding box center [722, 271] width 164 height 17
type input "Open"
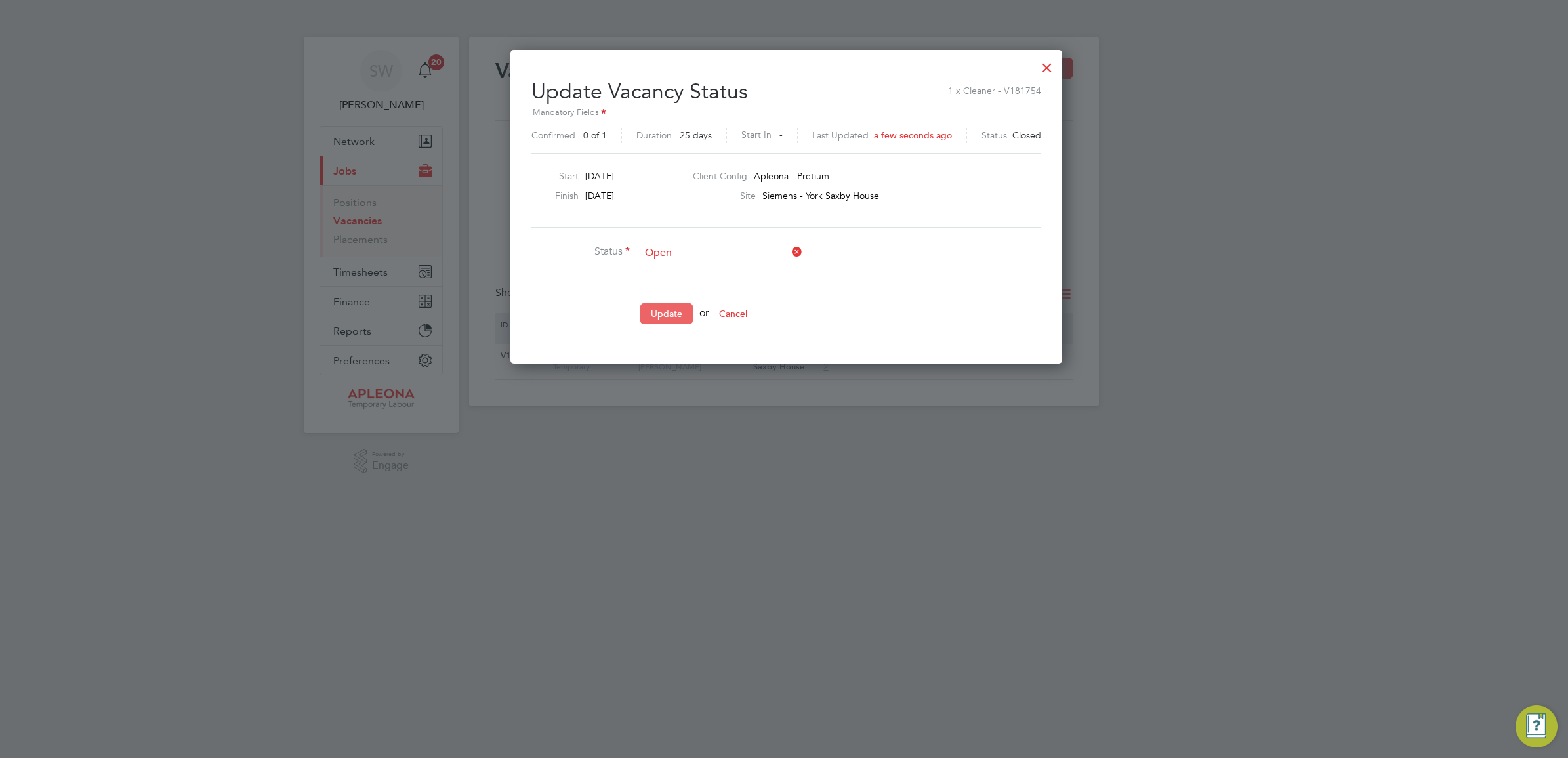
click at [658, 313] on button "Update" at bounding box center [667, 314] width 52 height 21
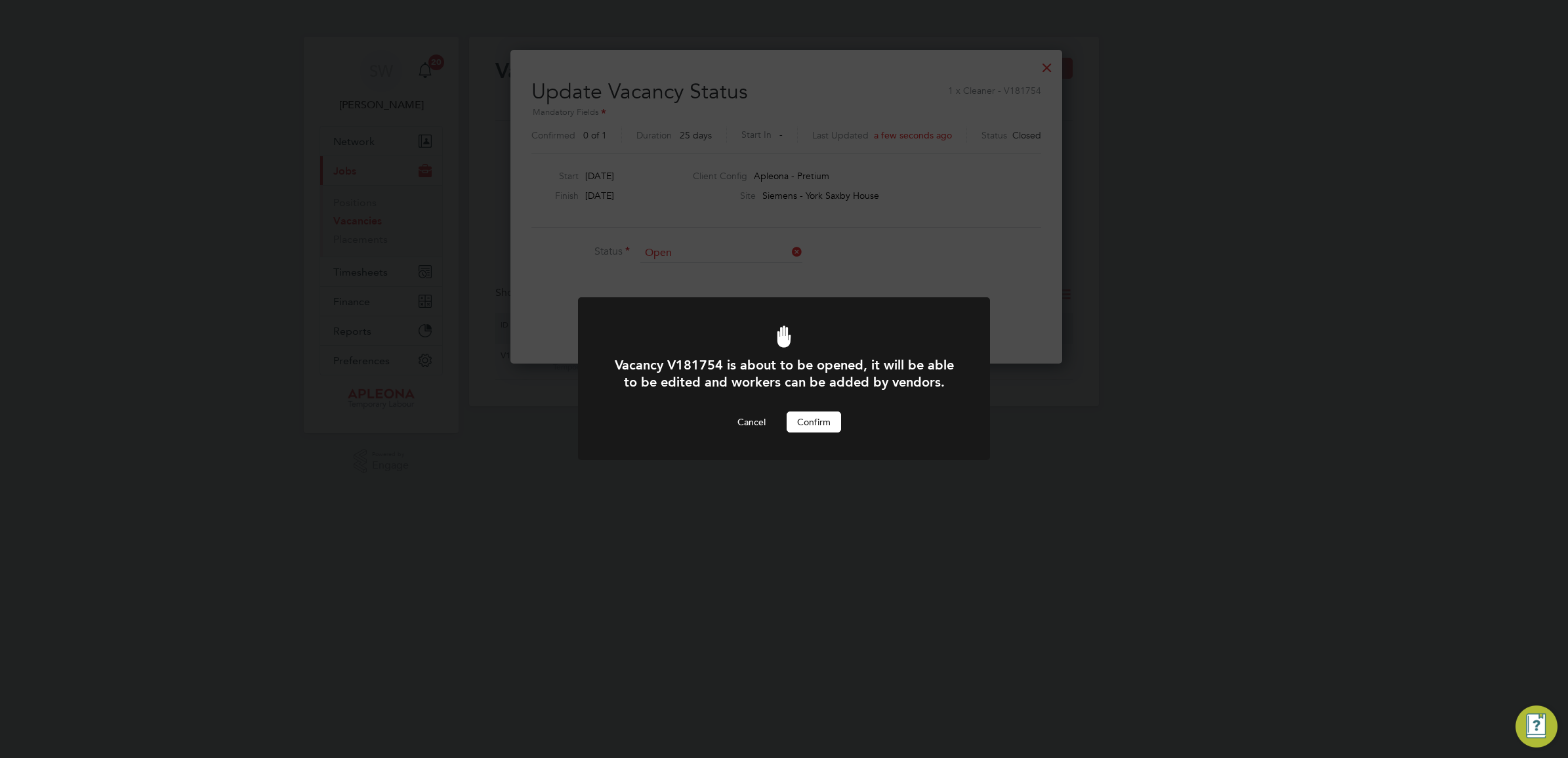
click at [809, 425] on button "Confirm" at bounding box center [814, 422] width 54 height 21
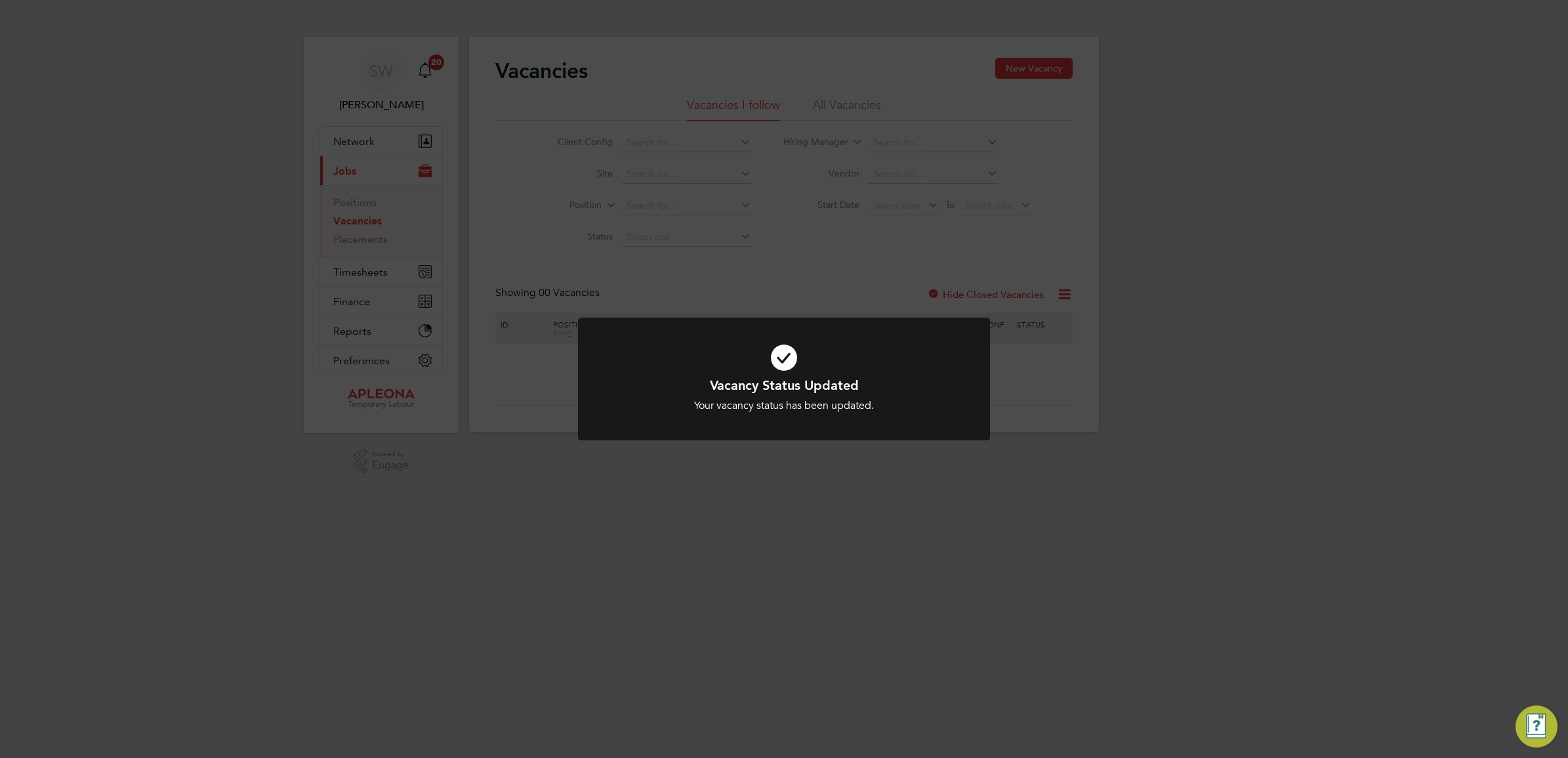
click at [784, 351] on icon at bounding box center [784, 358] width 342 height 52
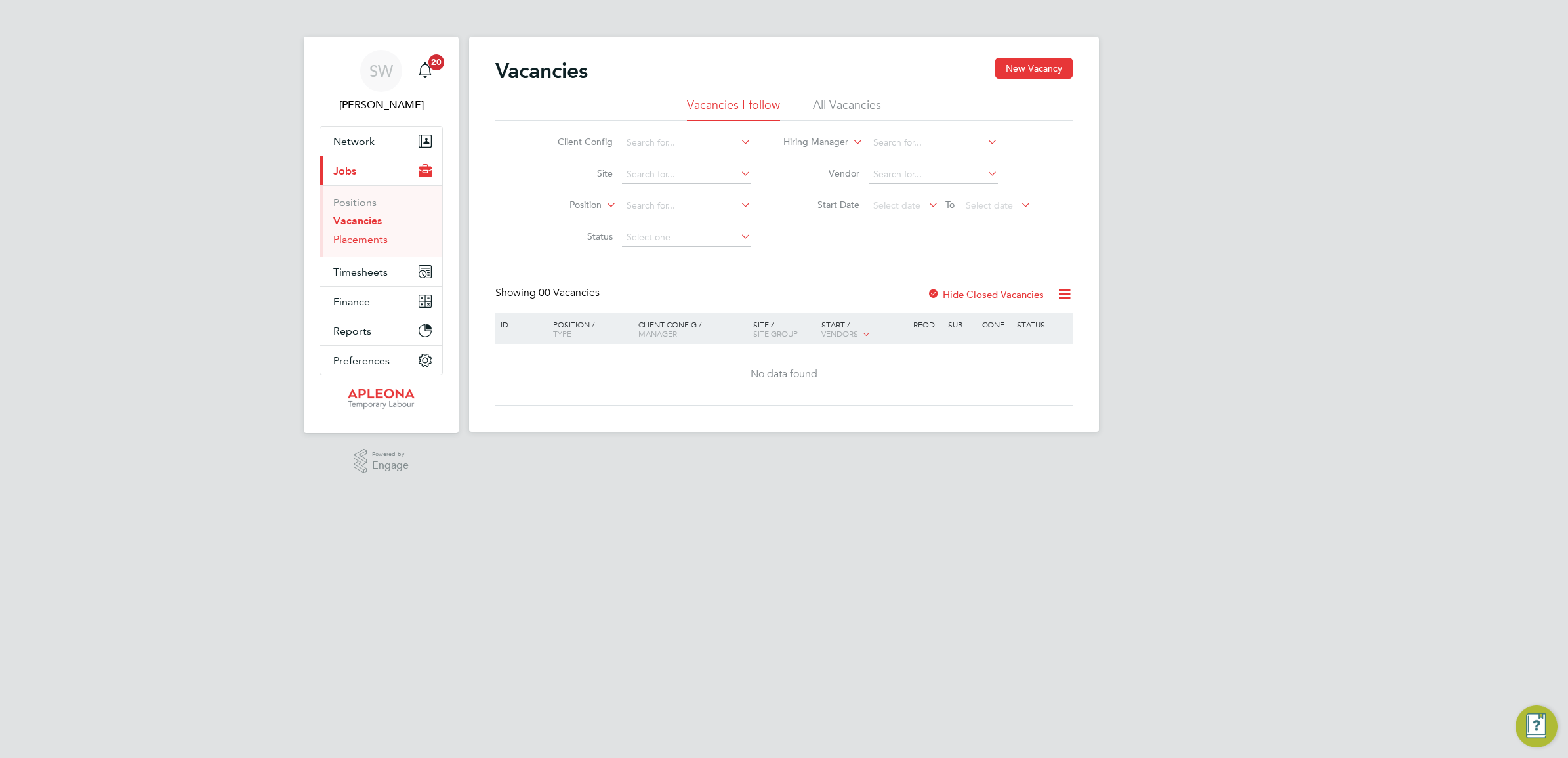
click at [356, 243] on link "Placements" at bounding box center [360, 239] width 54 height 13
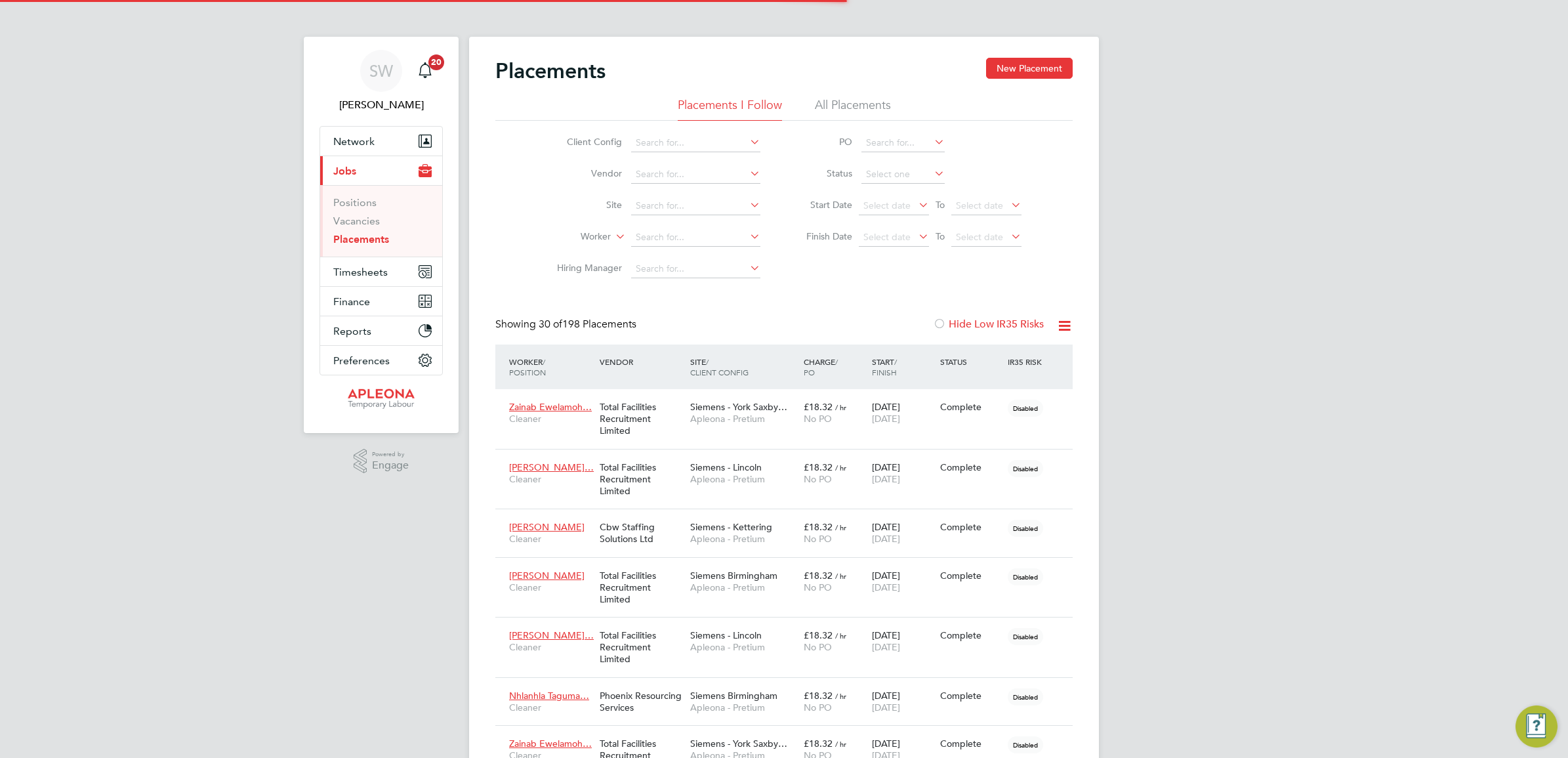
scroll to position [6, 6]
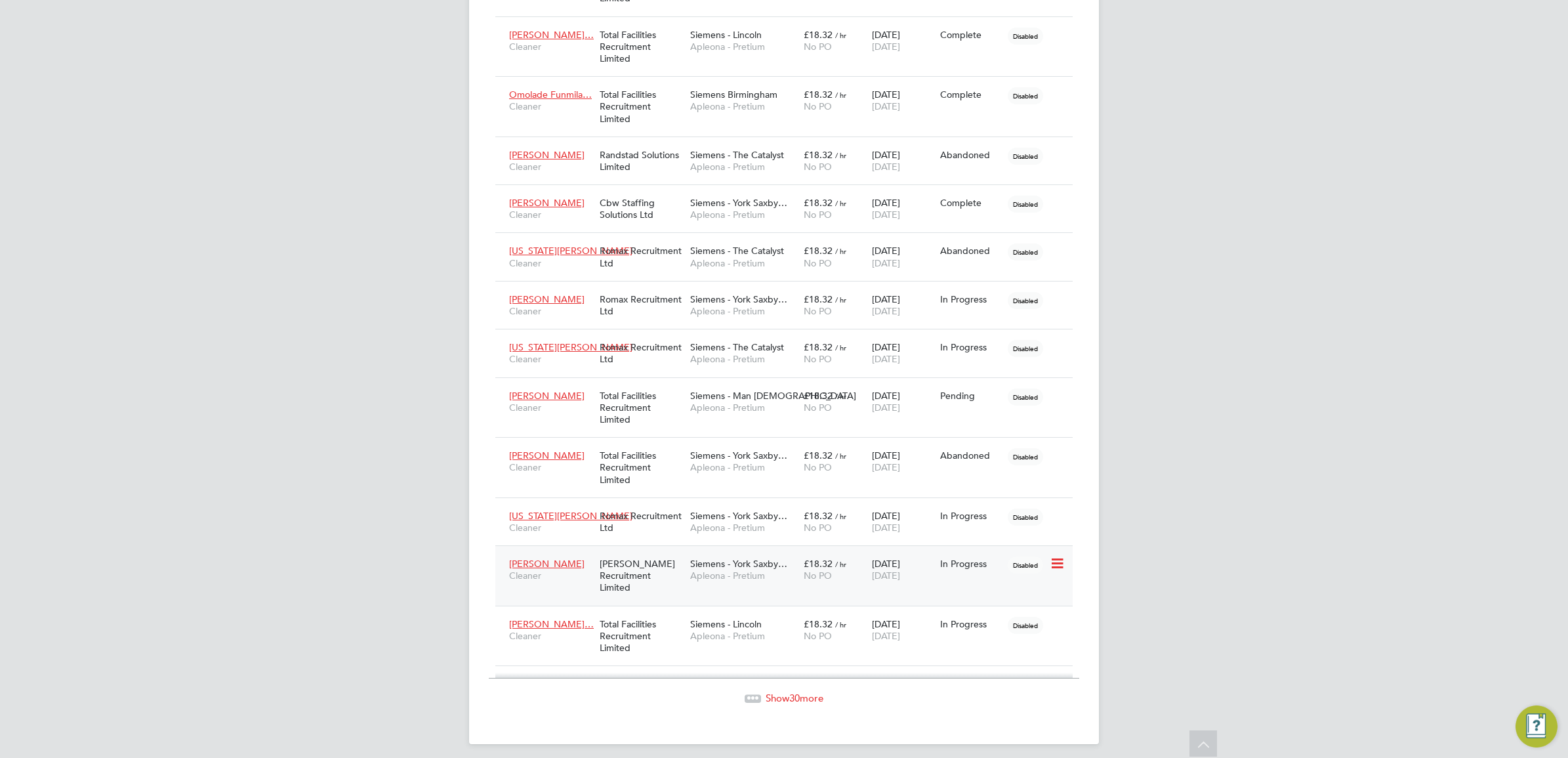
click at [840, 569] on span "/ hr" at bounding box center [841, 564] width 11 height 10
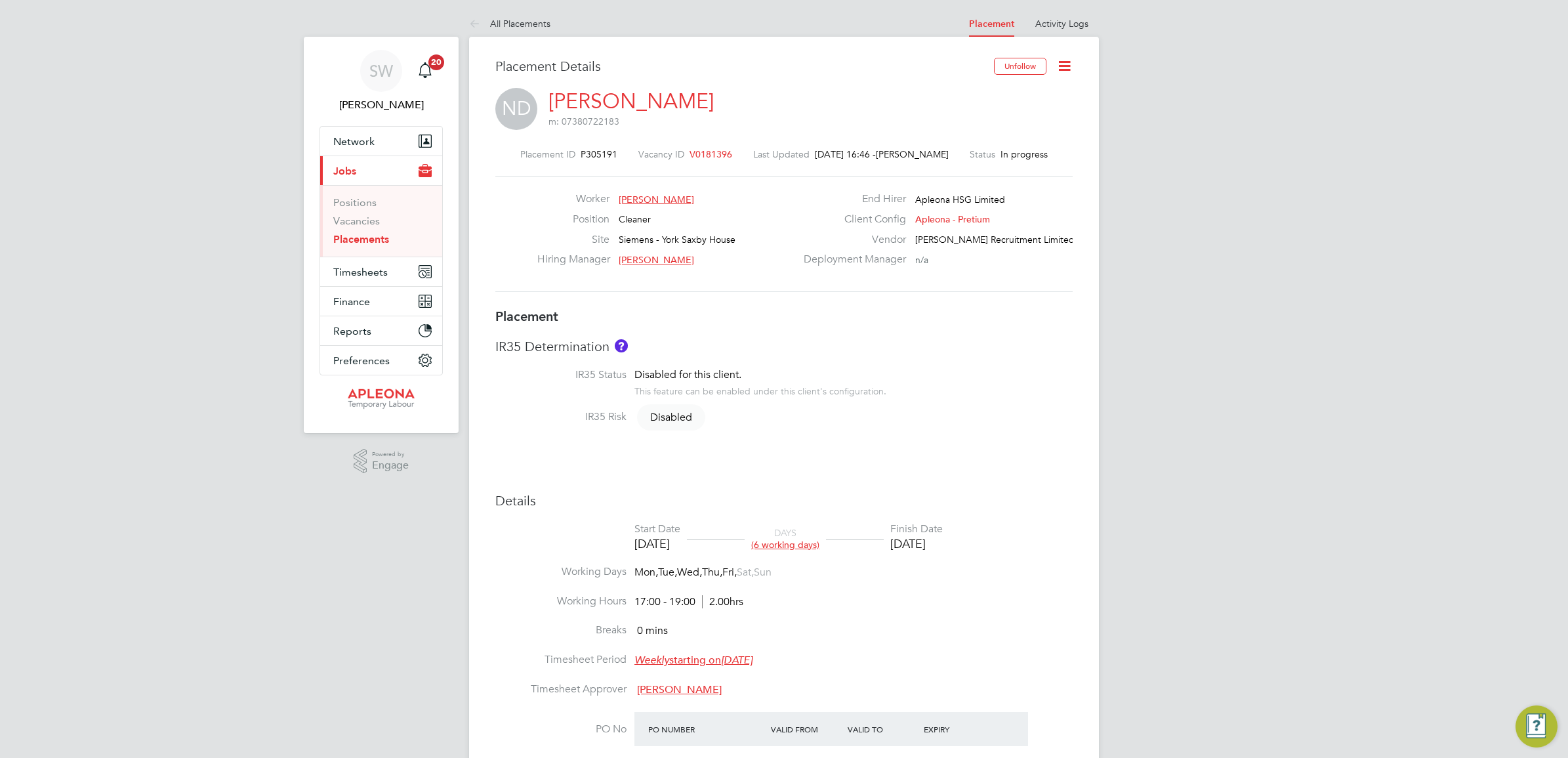
click at [1061, 70] on icon at bounding box center [1064, 66] width 16 height 16
click at [970, 94] on li "Edit Placement e" at bounding box center [1003, 97] width 135 height 18
type input "[PERSON_NAME]"
type input "[DATE]"
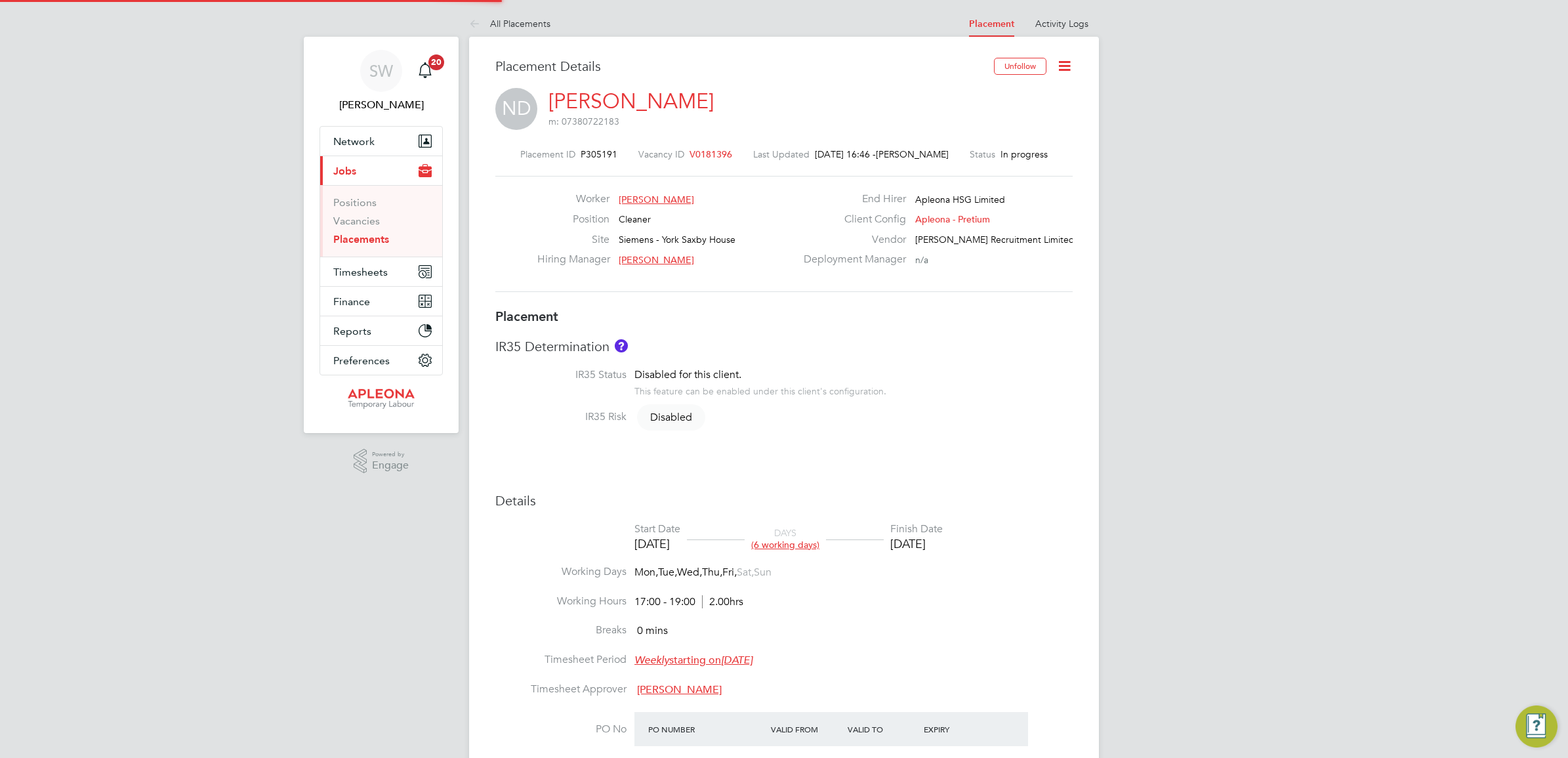
type input "[DATE]"
type input "17:00"
type input "19:00"
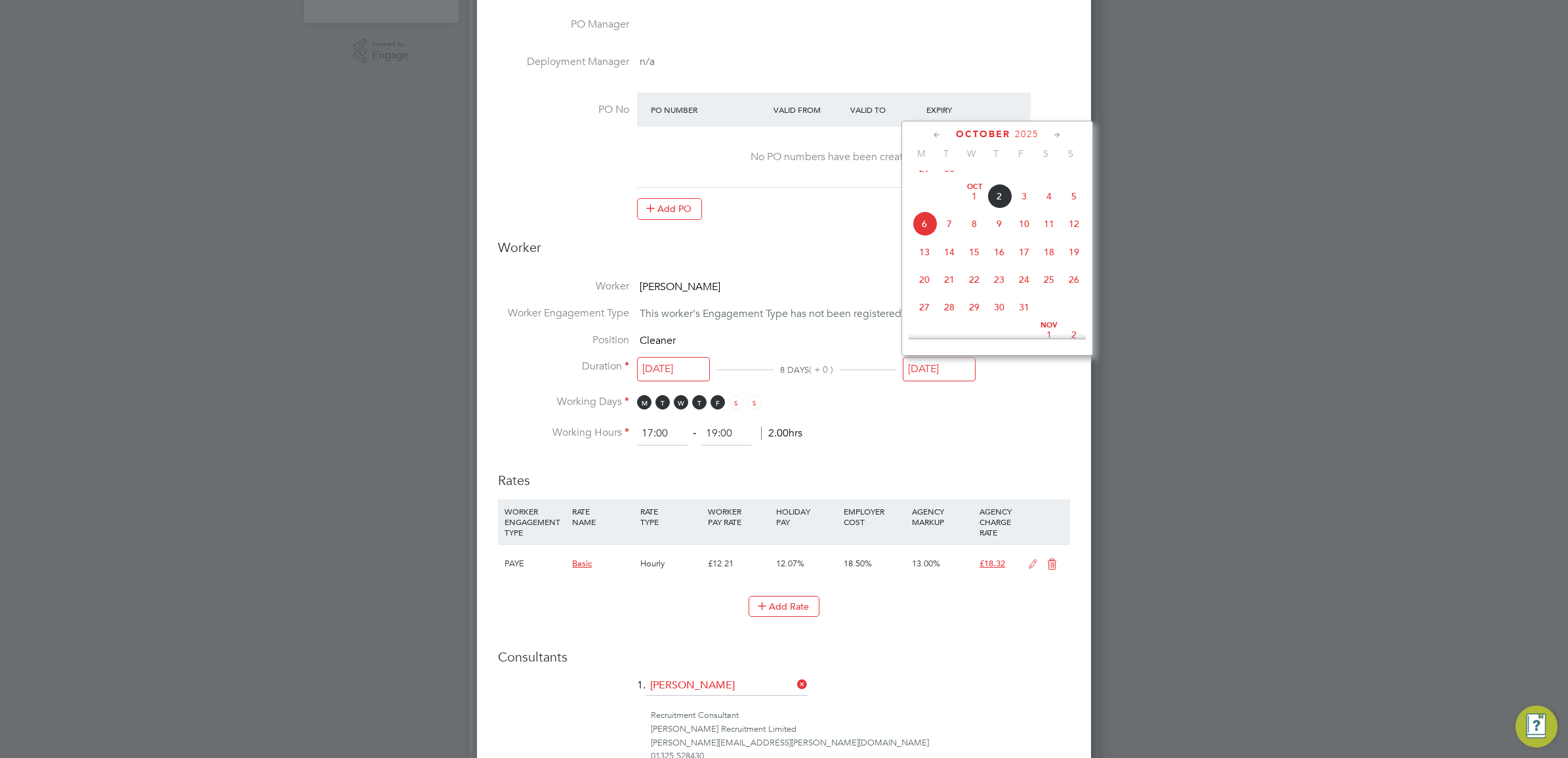
click at [936, 371] on input "[DATE]" at bounding box center [939, 369] width 73 height 24
click at [1027, 320] on span "31" at bounding box center [1024, 307] width 25 height 25
type input "[DATE]"
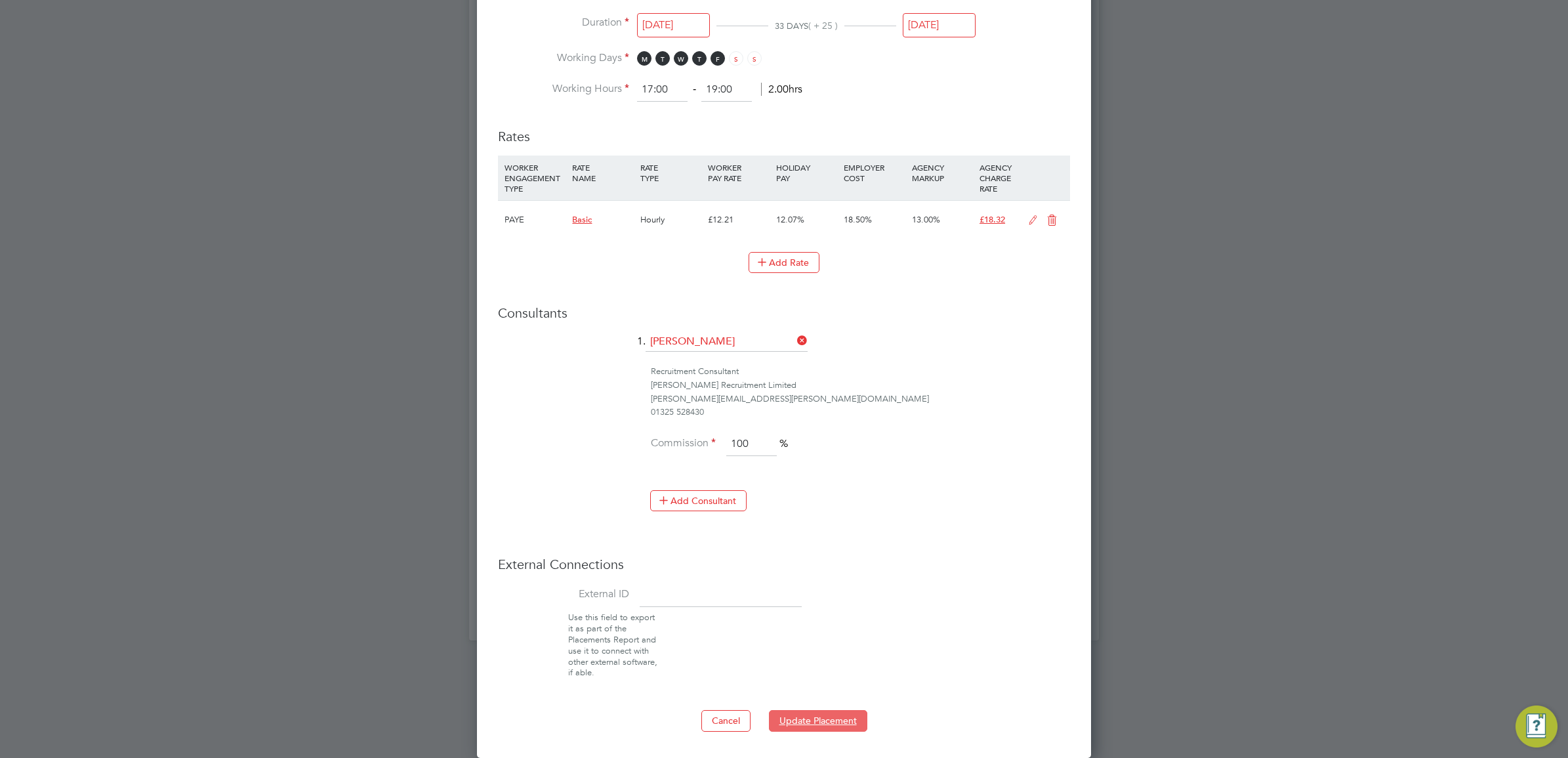
click at [819, 722] on button "Update Placement" at bounding box center [818, 721] width 98 height 21
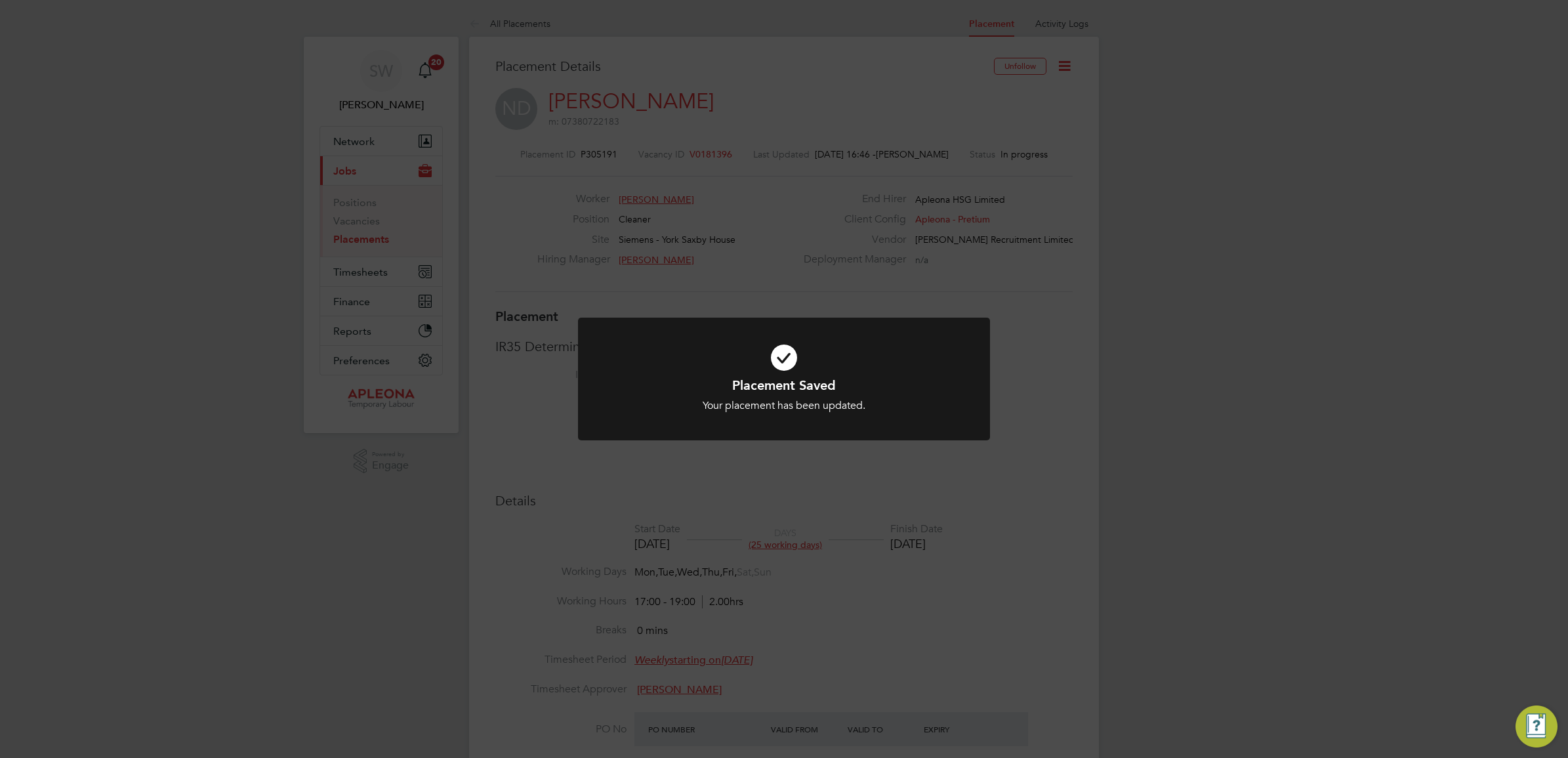
click at [775, 355] on icon at bounding box center [784, 358] width 342 height 52
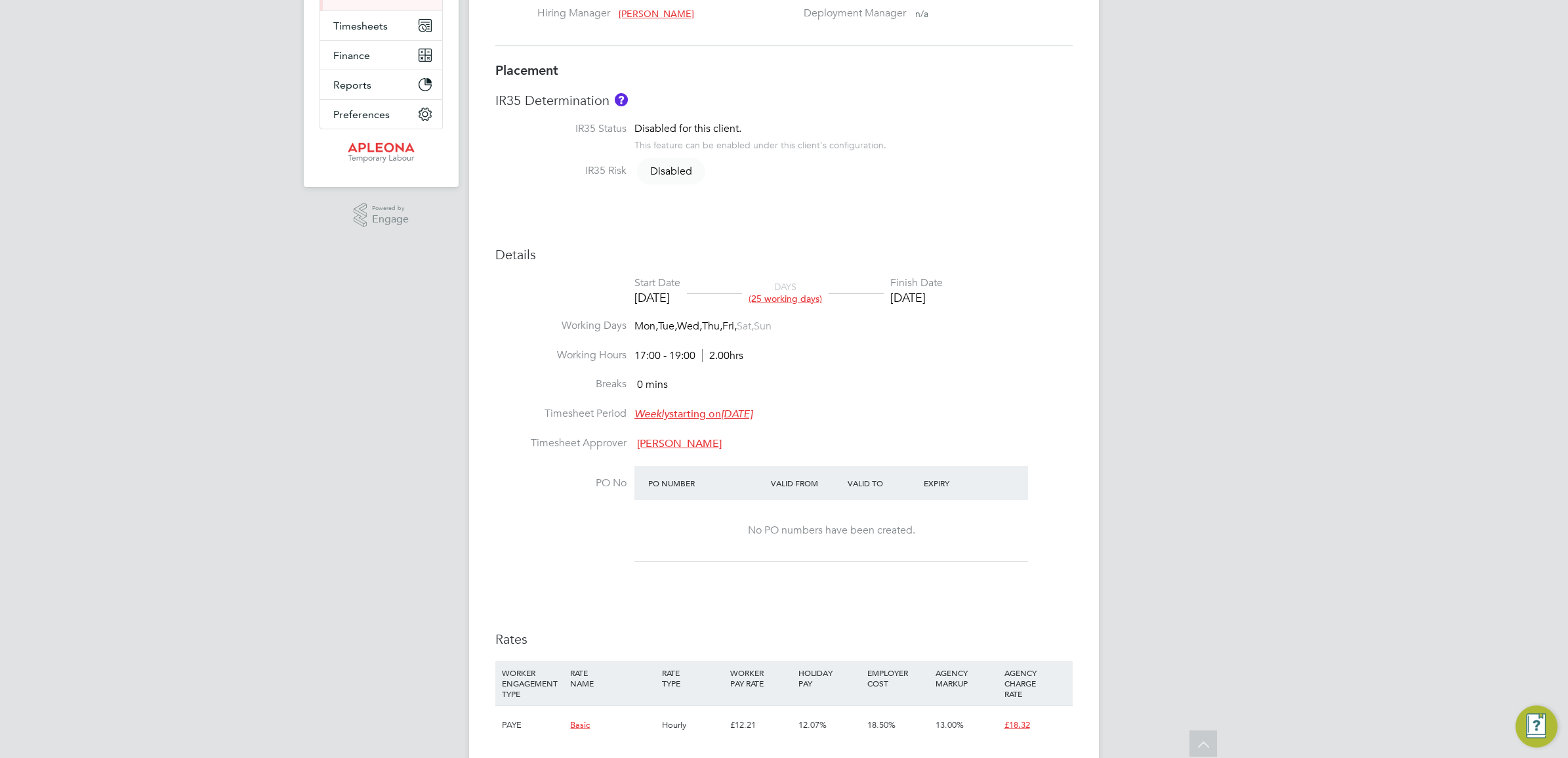
click at [1008, 224] on div "Placement IR35 Determination IR35 Status Disabled for this client. This feature…" at bounding box center [784, 409] width 577 height 696
drag, startPoint x: 933, startPoint y: 445, endPoint x: 915, endPoint y: 446, distance: 18.0
click at [931, 445] on li "Timesheet Approver [PERSON_NAME]" at bounding box center [784, 451] width 577 height 30
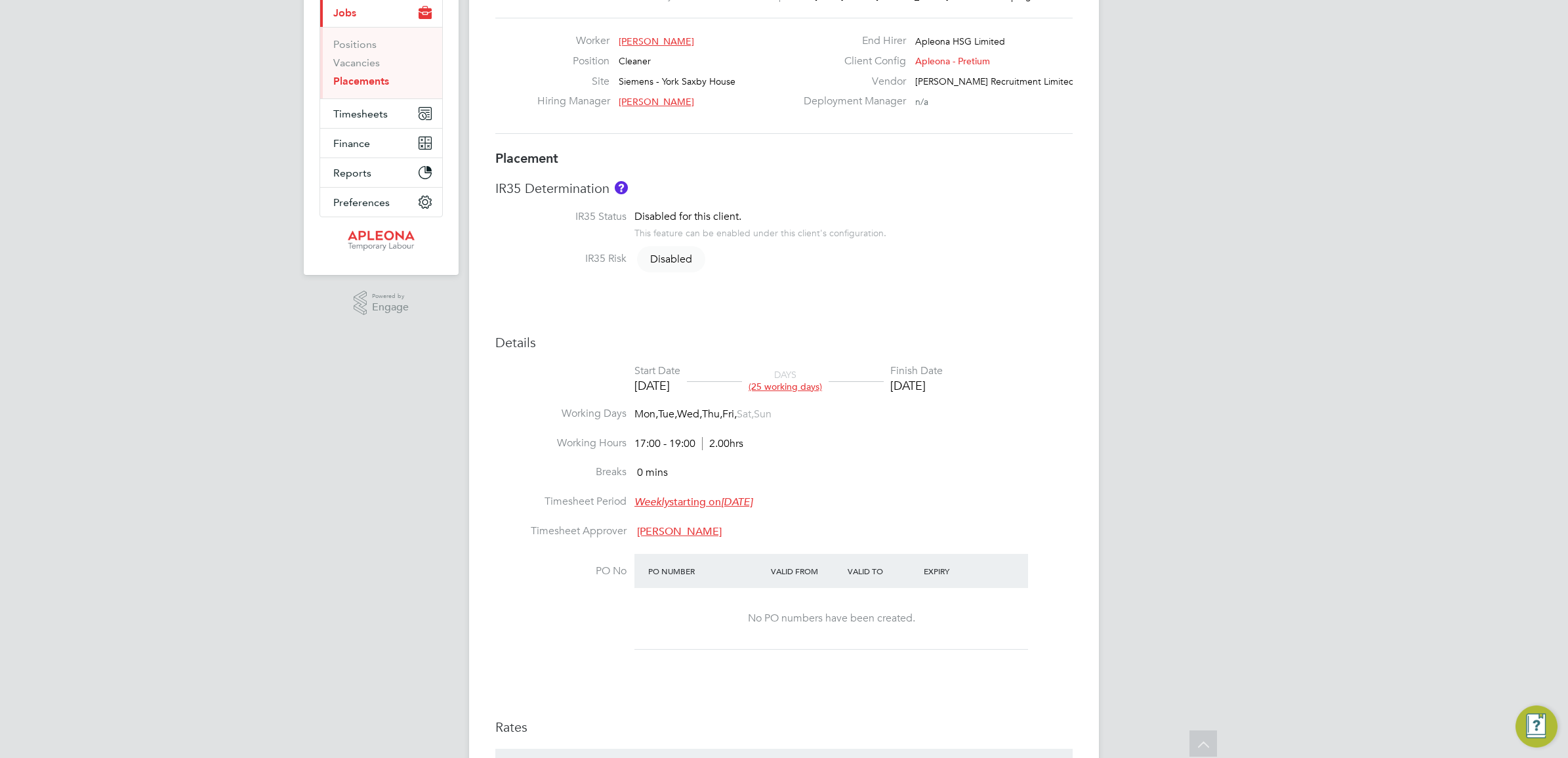
scroll to position [82, 0]
